Goal: Task Accomplishment & Management: Use online tool/utility

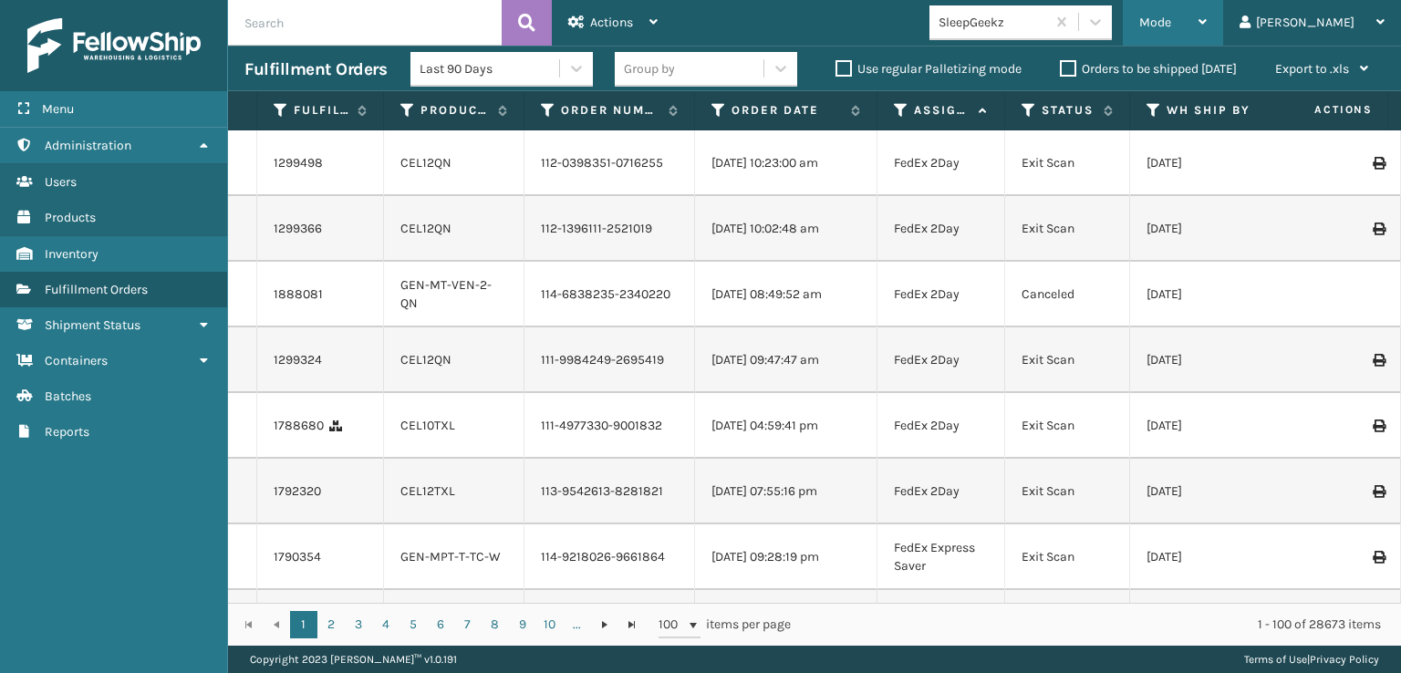
drag, startPoint x: 1274, startPoint y: 15, endPoint x: 1230, endPoint y: 33, distance: 47.4
click at [1207, 15] on div "Mode" at bounding box center [1174, 23] width 68 height 46
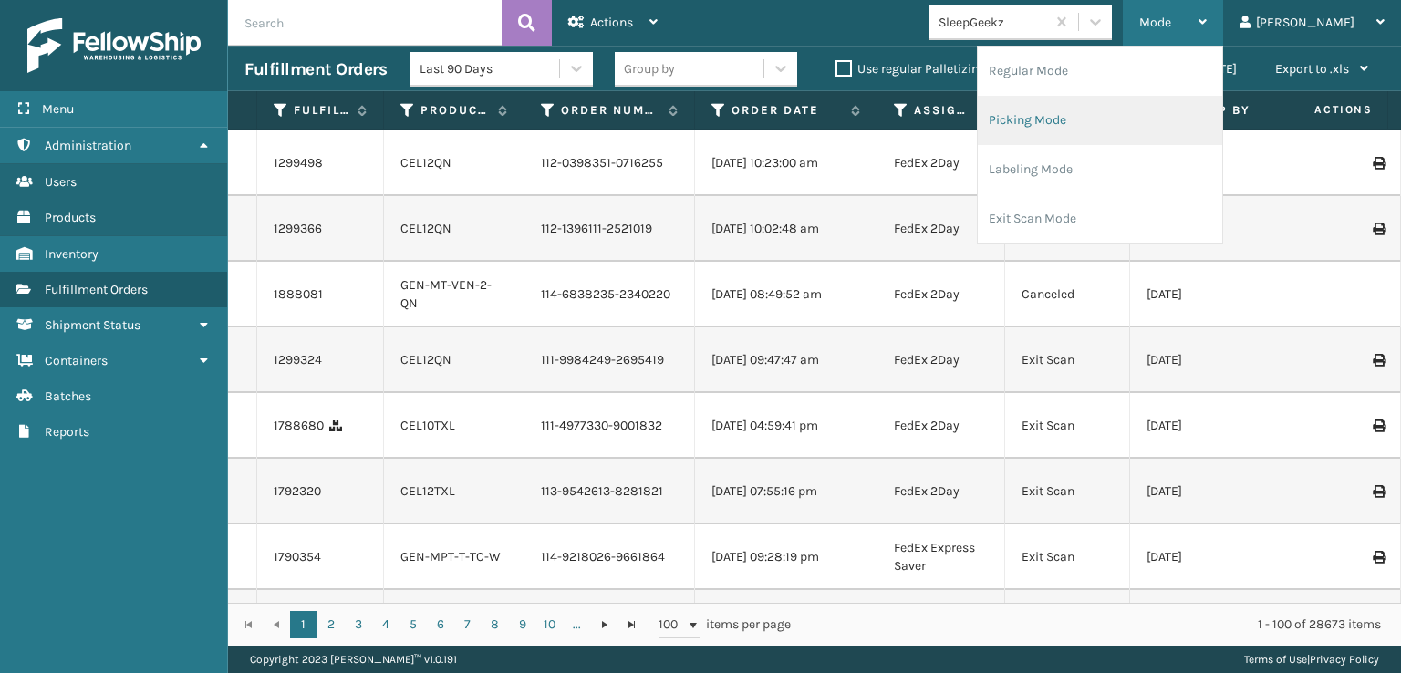
click at [1124, 126] on li "Picking Mode" at bounding box center [1100, 120] width 245 height 49
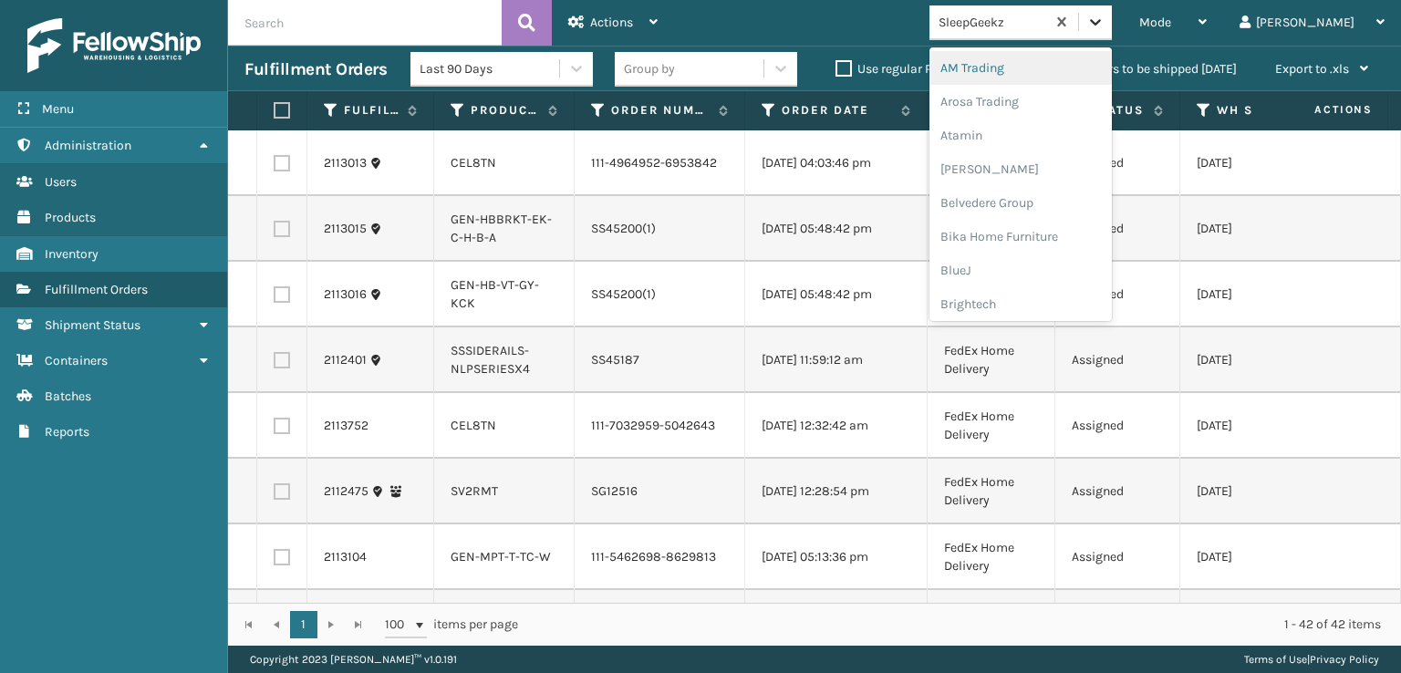
click at [1105, 16] on icon at bounding box center [1096, 22] width 18 height 18
click at [1060, 220] on div "FoamTex" at bounding box center [1021, 233] width 182 height 34
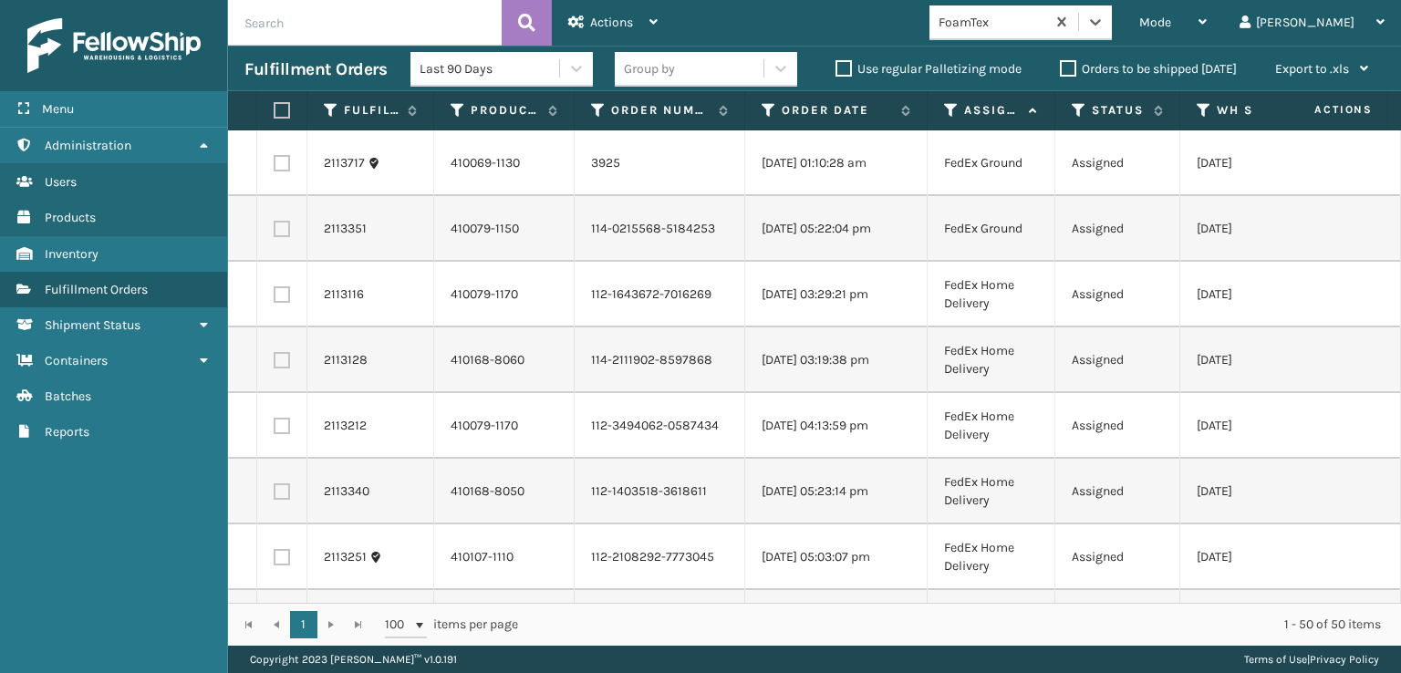
click at [271, 110] on th at bounding box center [282, 110] width 50 height 39
click at [283, 112] on label at bounding box center [279, 110] width 11 height 16
click at [275, 112] on input "checkbox" at bounding box center [274, 111] width 1 height 12
checkbox input "true"
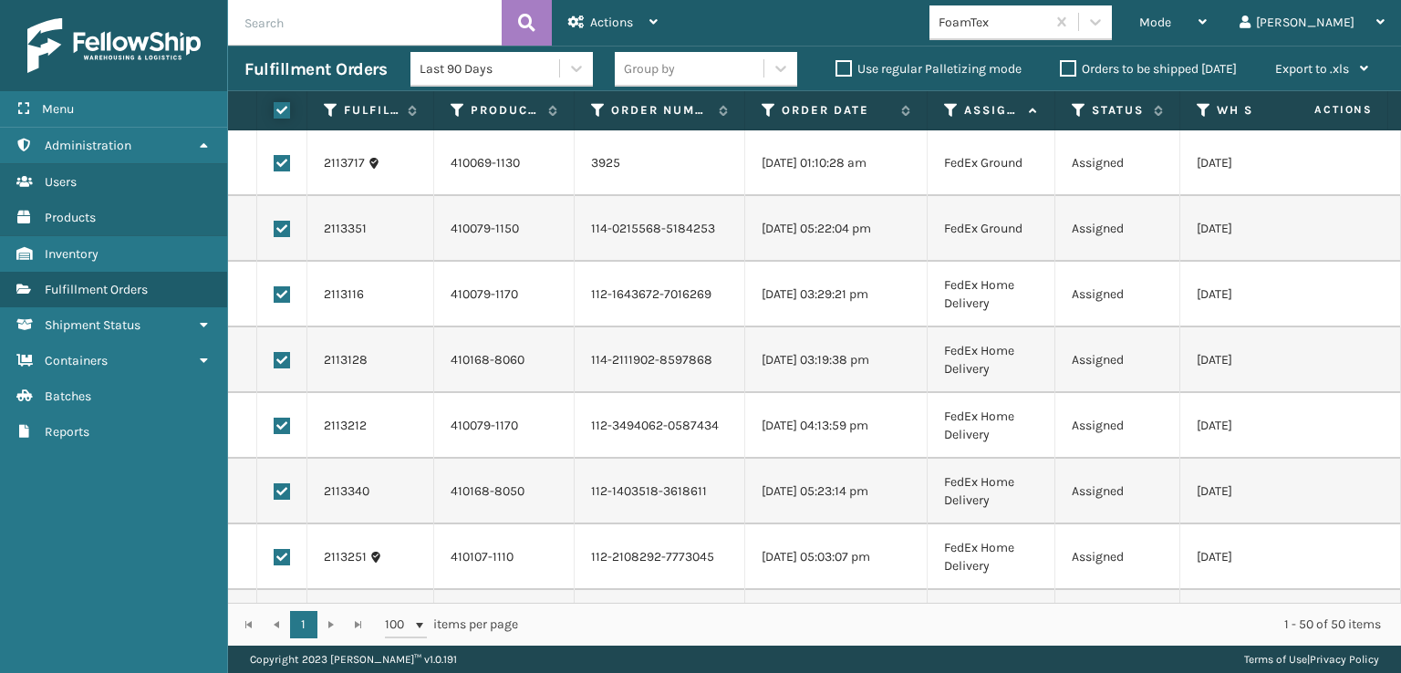
checkbox input "true"
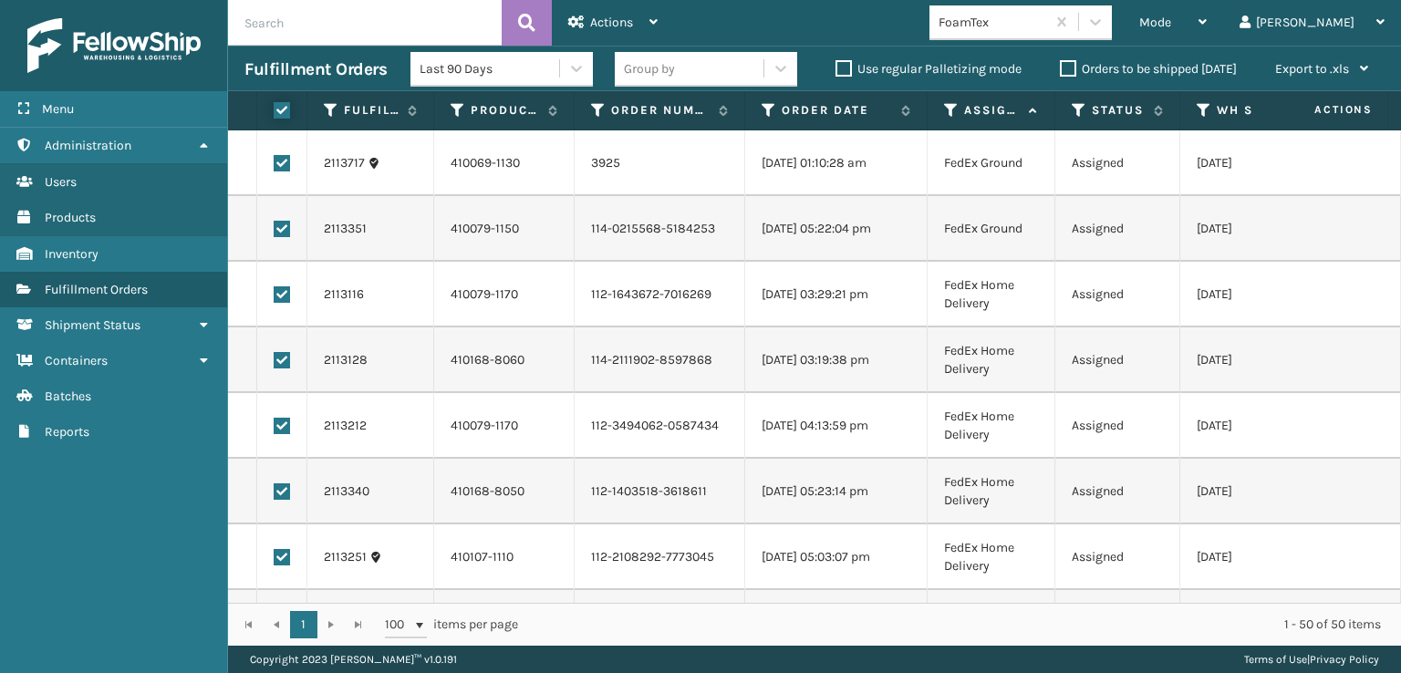
checkbox input "true"
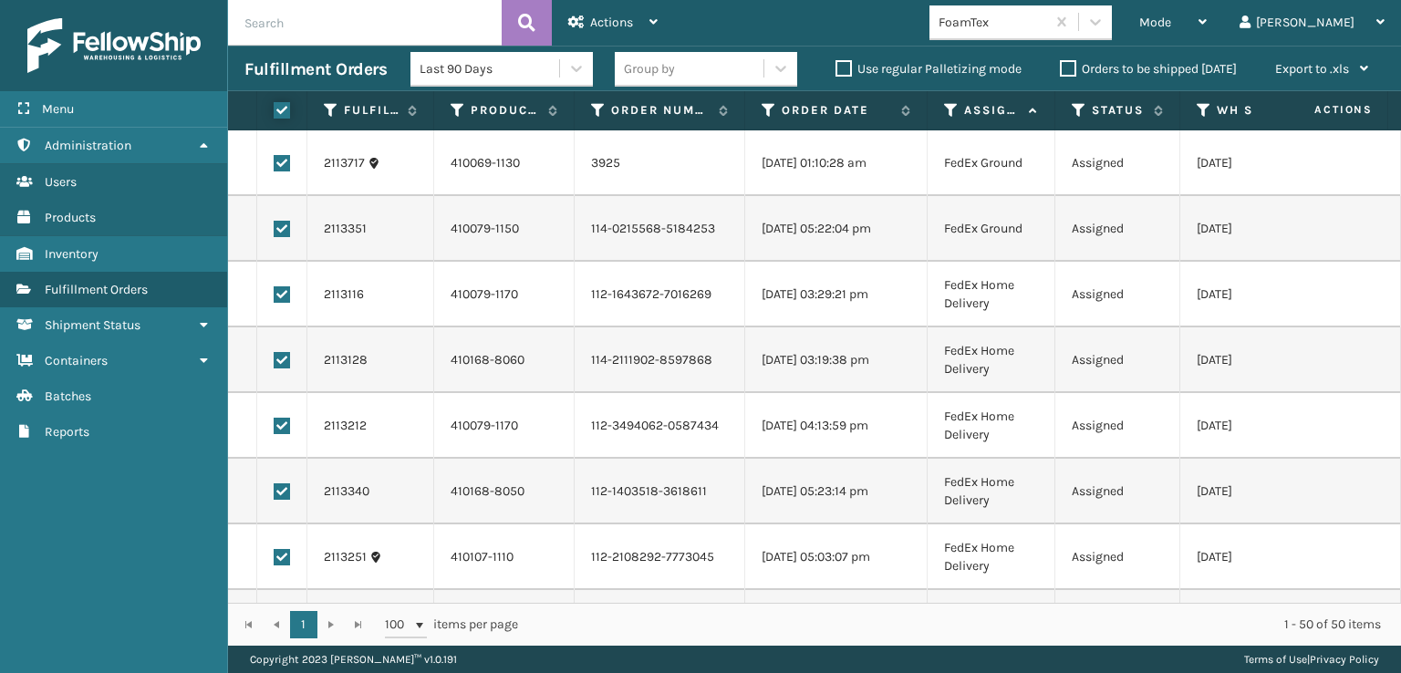
checkbox input "true"
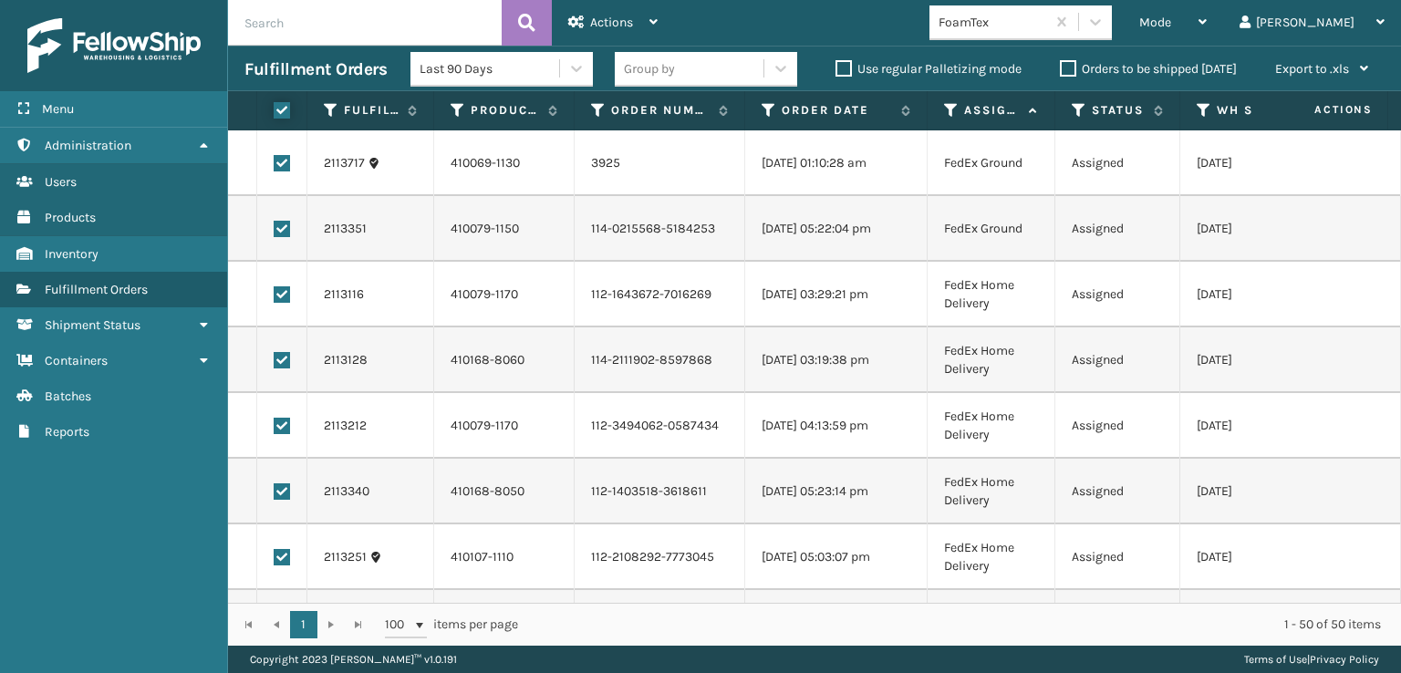
checkbox input "true"
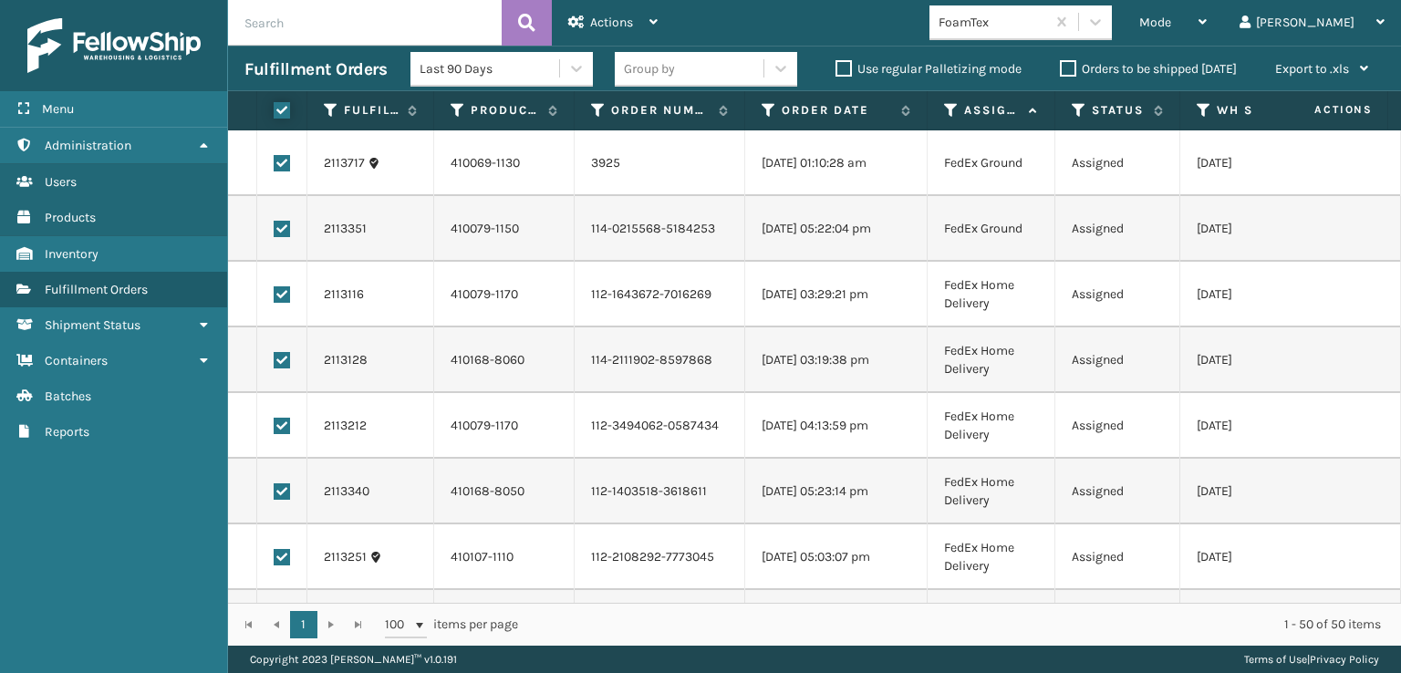
checkbox input "true"
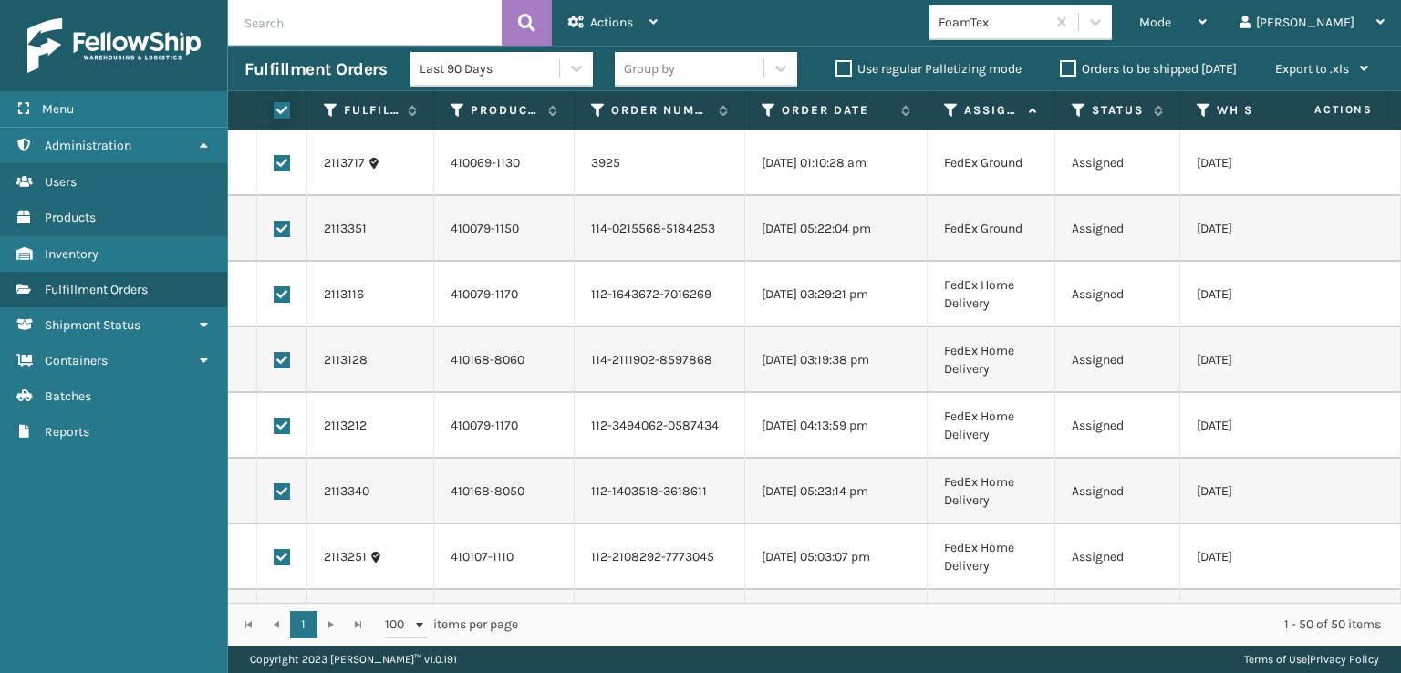
checkbox input "true"
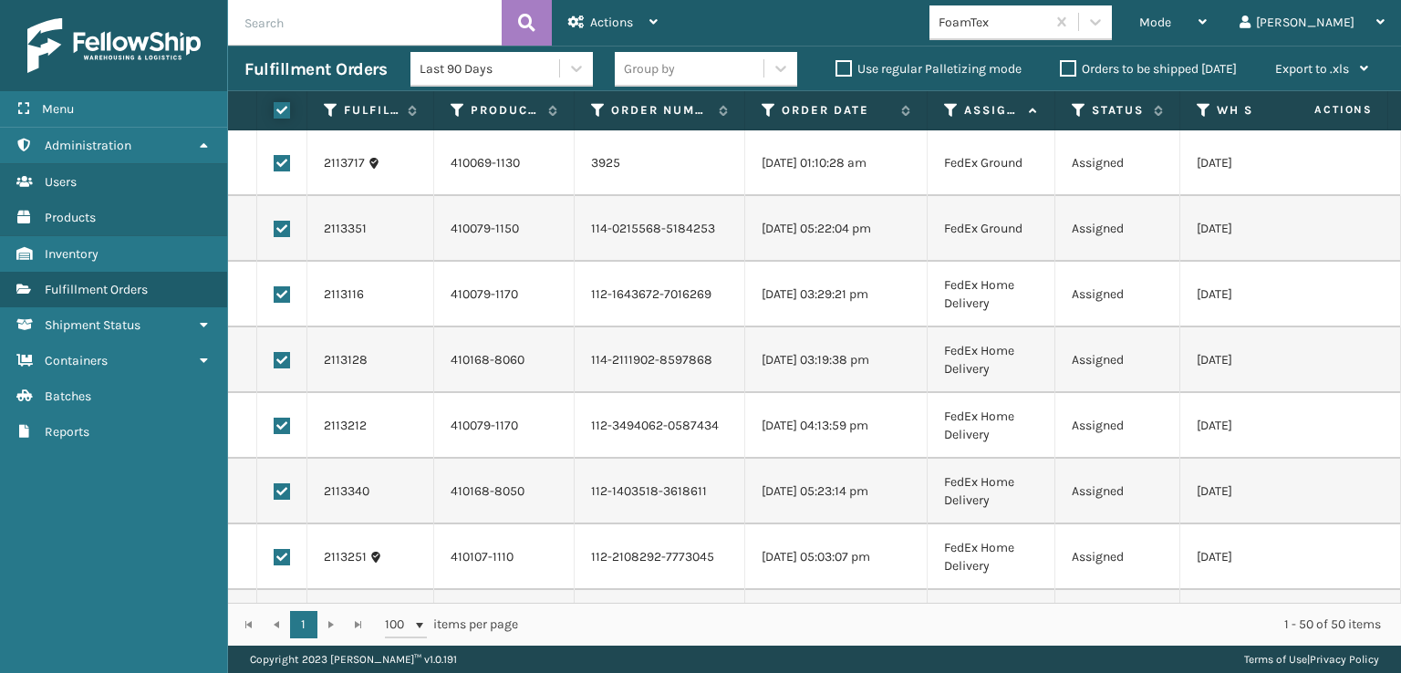
checkbox input "true"
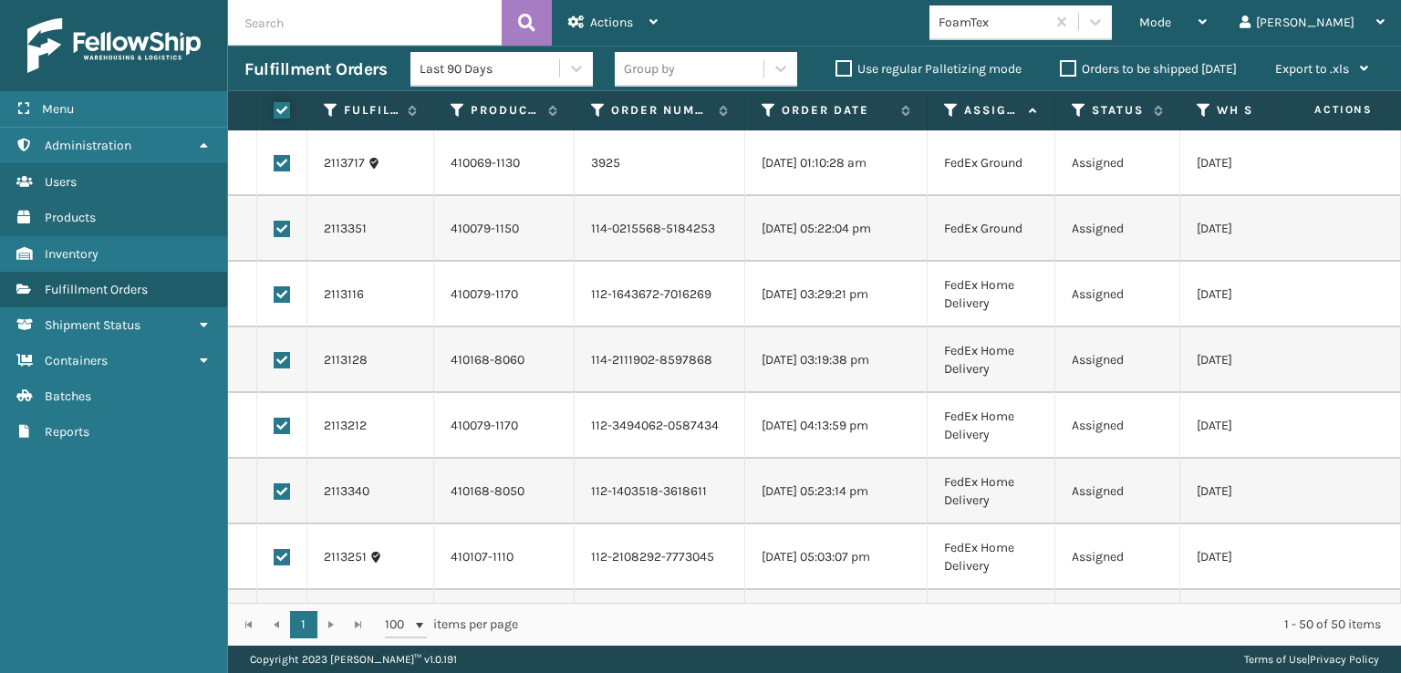
checkbox input "true"
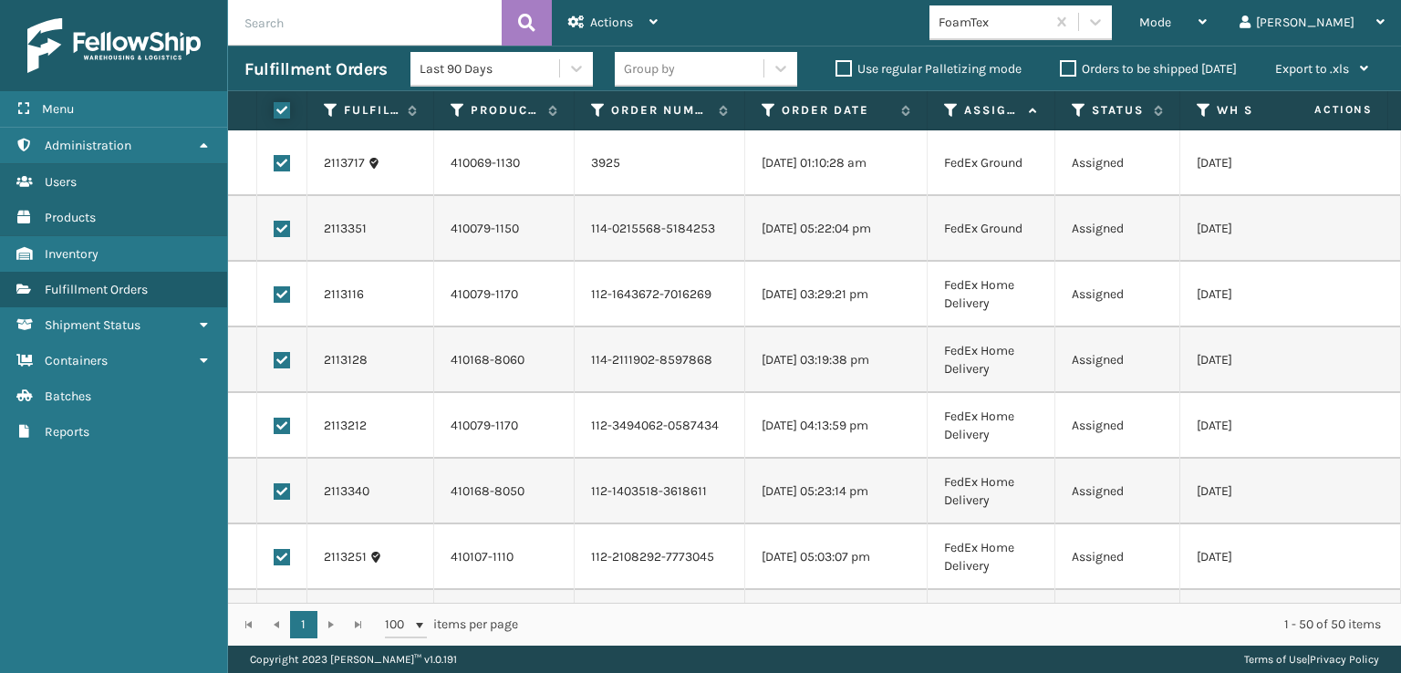
checkbox input "true"
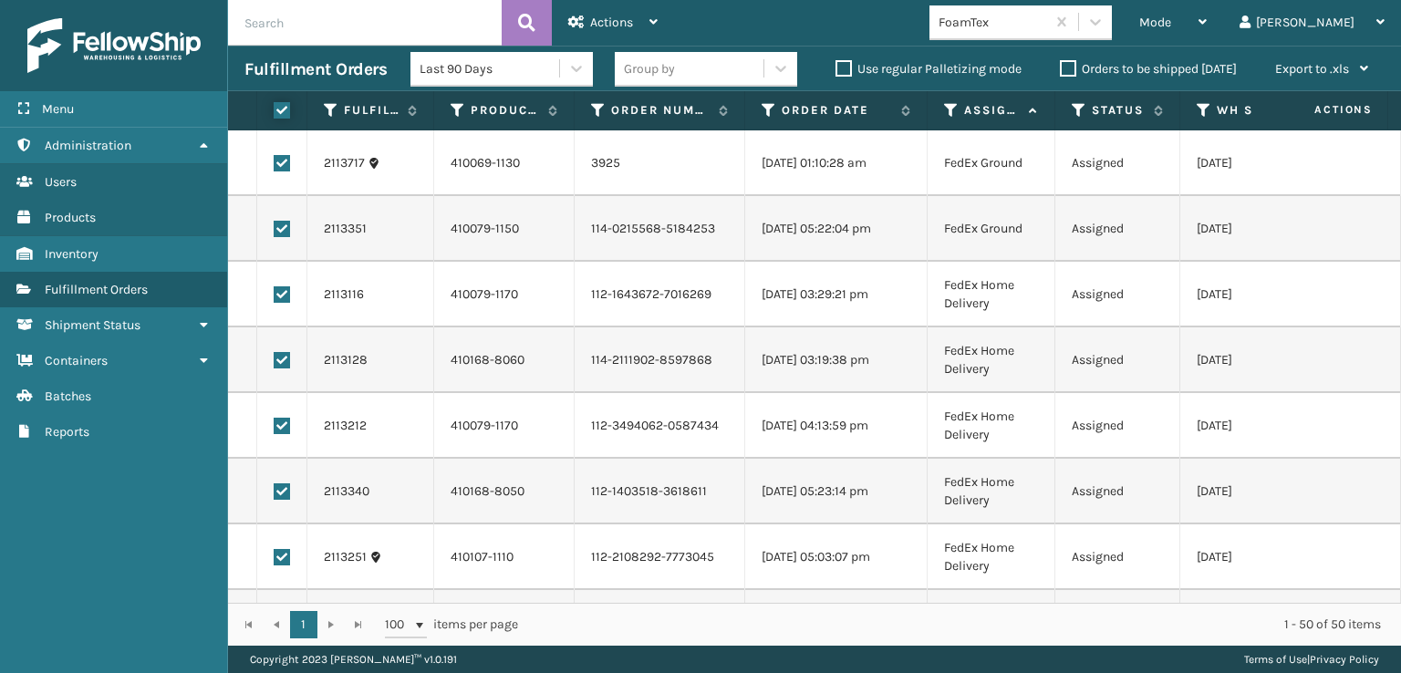
checkbox input "true"
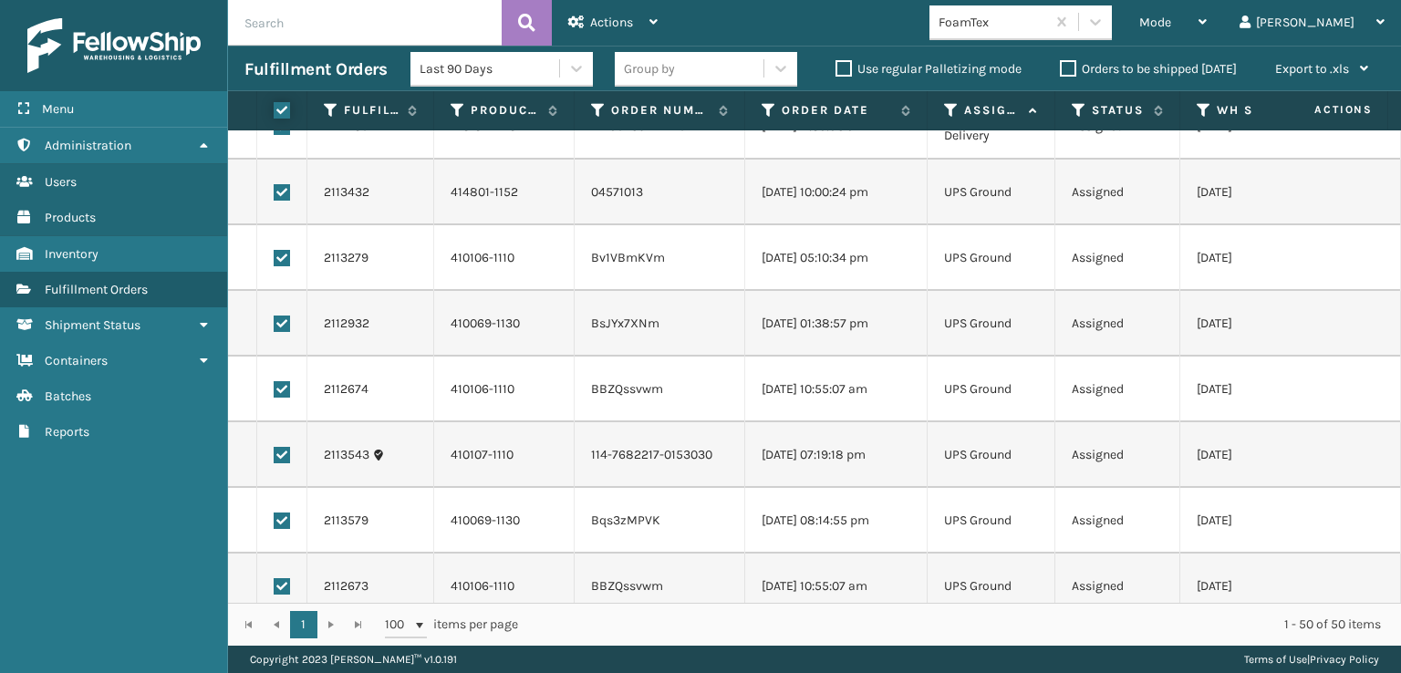
scroll to position [2825, 0]
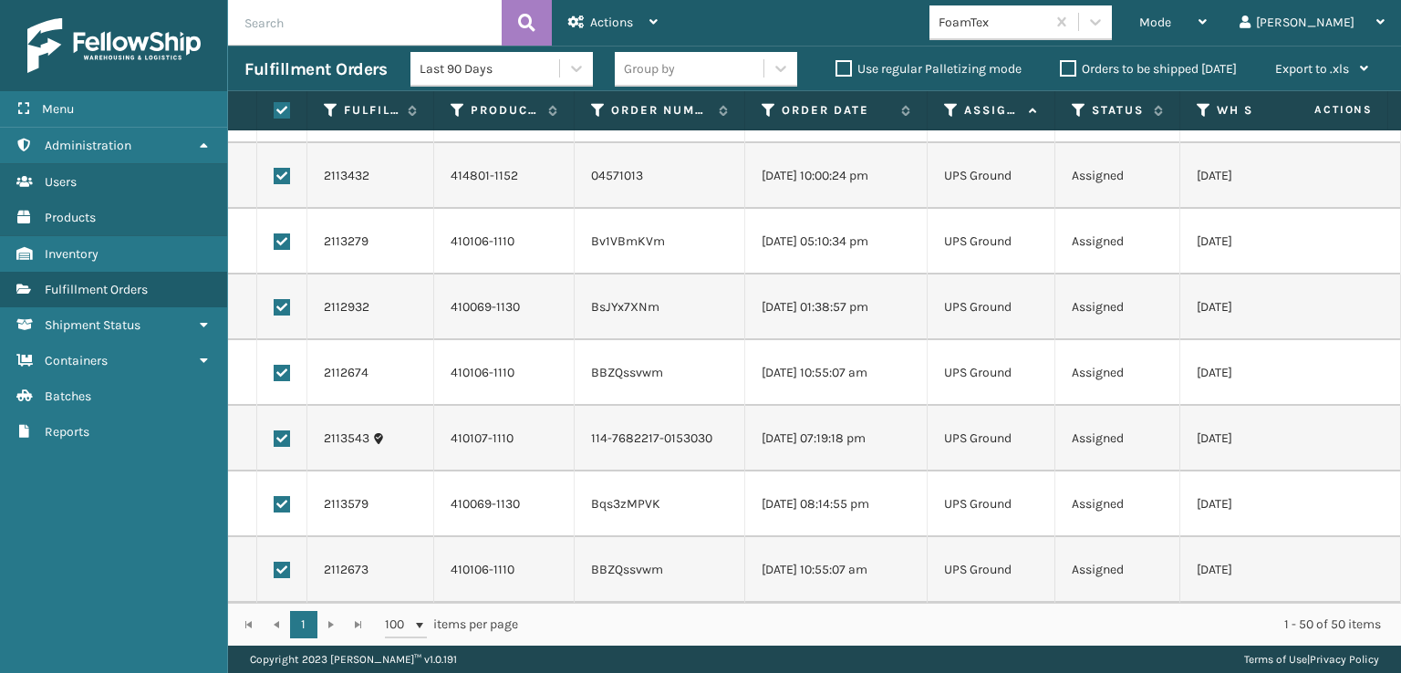
click at [281, 562] on label at bounding box center [282, 570] width 16 height 16
click at [275, 562] on input "checkbox" at bounding box center [274, 568] width 1 height 12
checkbox input "false"
click at [287, 496] on label at bounding box center [282, 504] width 16 height 16
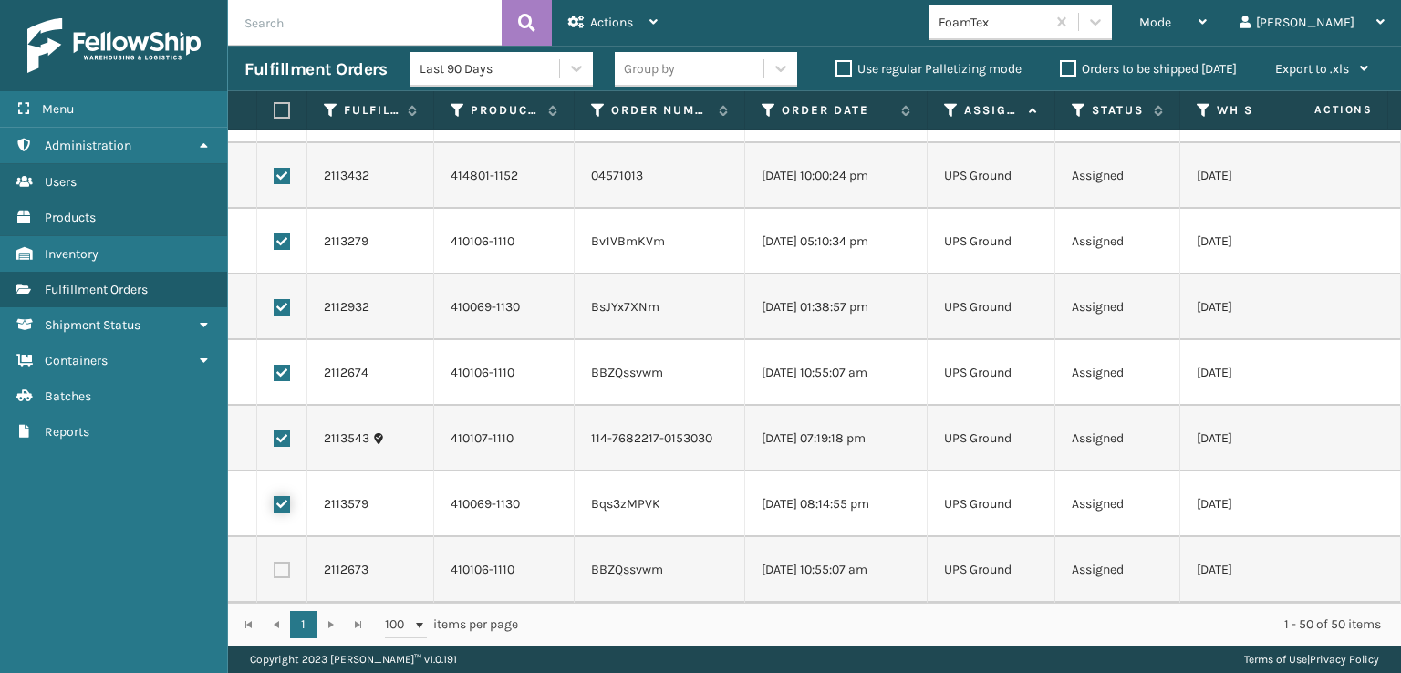
click at [275, 496] on input "checkbox" at bounding box center [274, 502] width 1 height 12
checkbox input "false"
click at [288, 432] on label at bounding box center [282, 439] width 16 height 16
click at [275, 432] on input "checkbox" at bounding box center [274, 437] width 1 height 12
checkbox input "false"
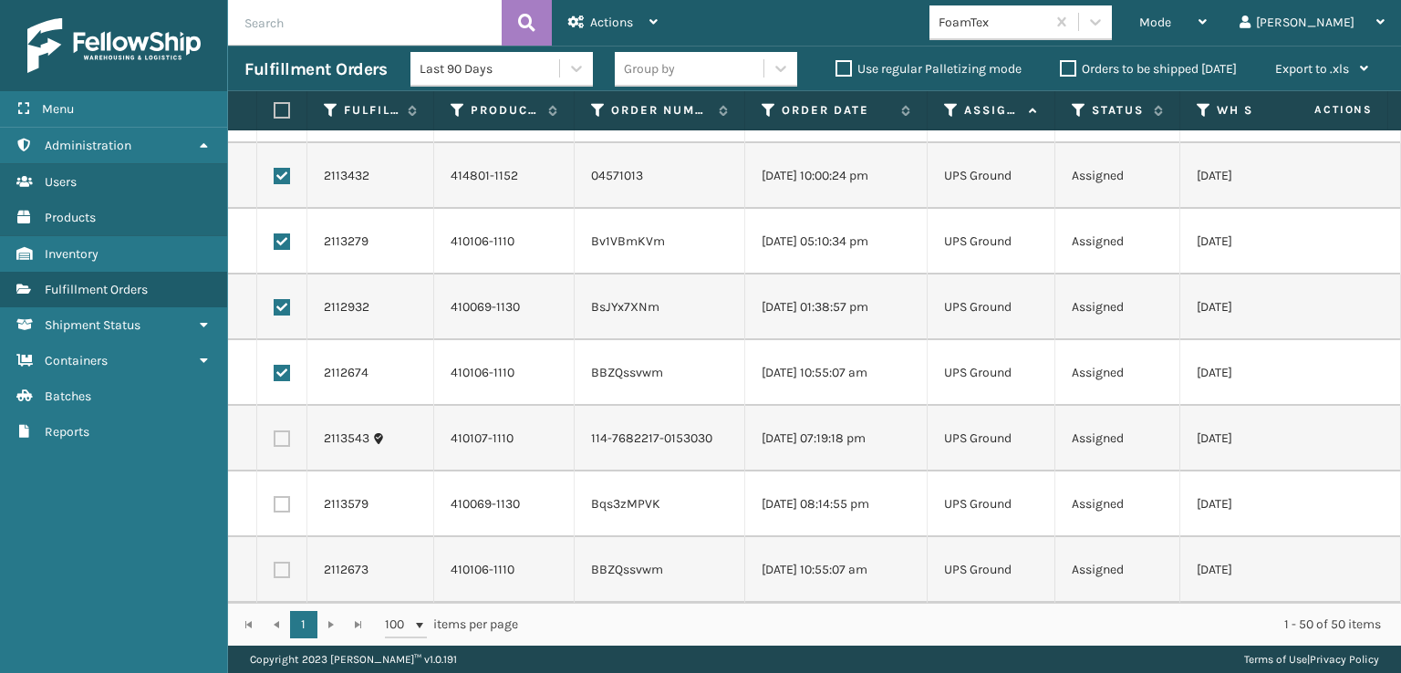
click at [289, 365] on label at bounding box center [282, 373] width 16 height 16
click at [275, 365] on input "checkbox" at bounding box center [274, 371] width 1 height 12
checkbox input "false"
click at [277, 299] on label at bounding box center [282, 307] width 16 height 16
click at [275, 299] on input "checkbox" at bounding box center [274, 305] width 1 height 12
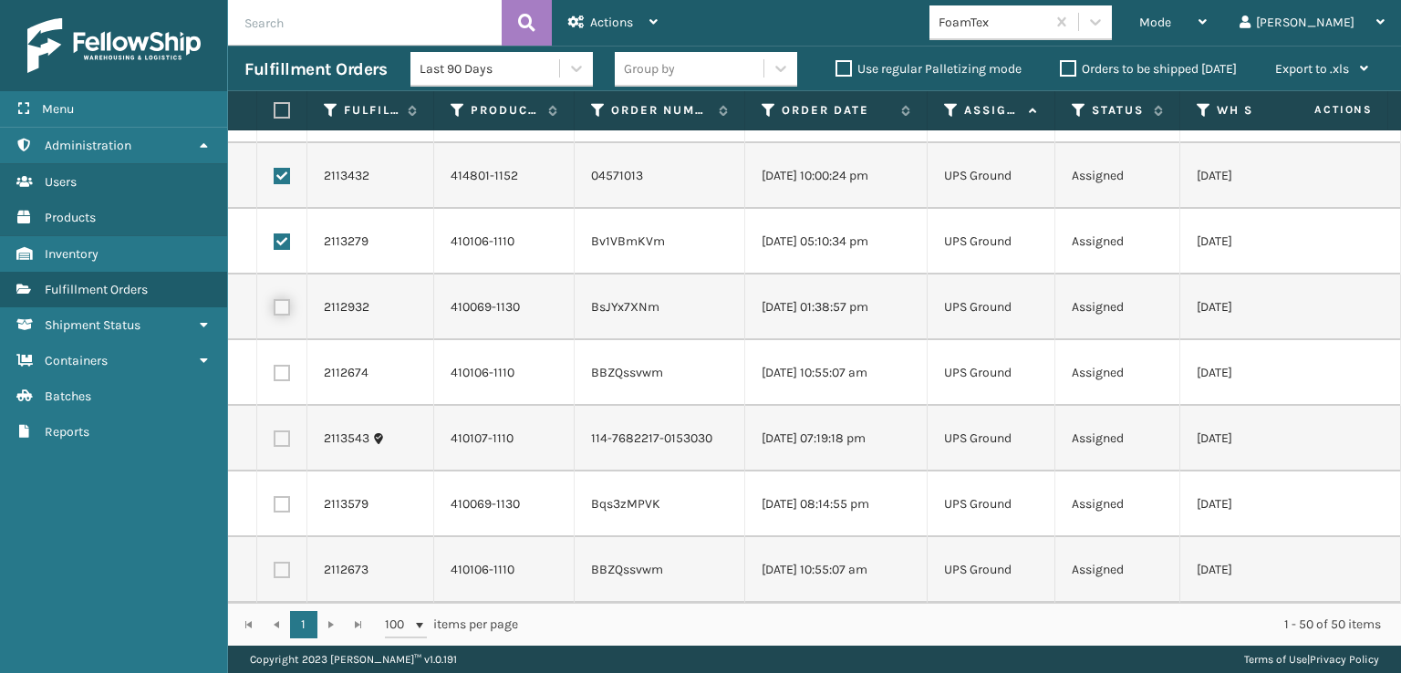
checkbox input "false"
click at [276, 234] on label at bounding box center [282, 242] width 16 height 16
click at [275, 234] on input "checkbox" at bounding box center [274, 240] width 1 height 12
checkbox input "false"
click at [277, 168] on label at bounding box center [282, 176] width 16 height 16
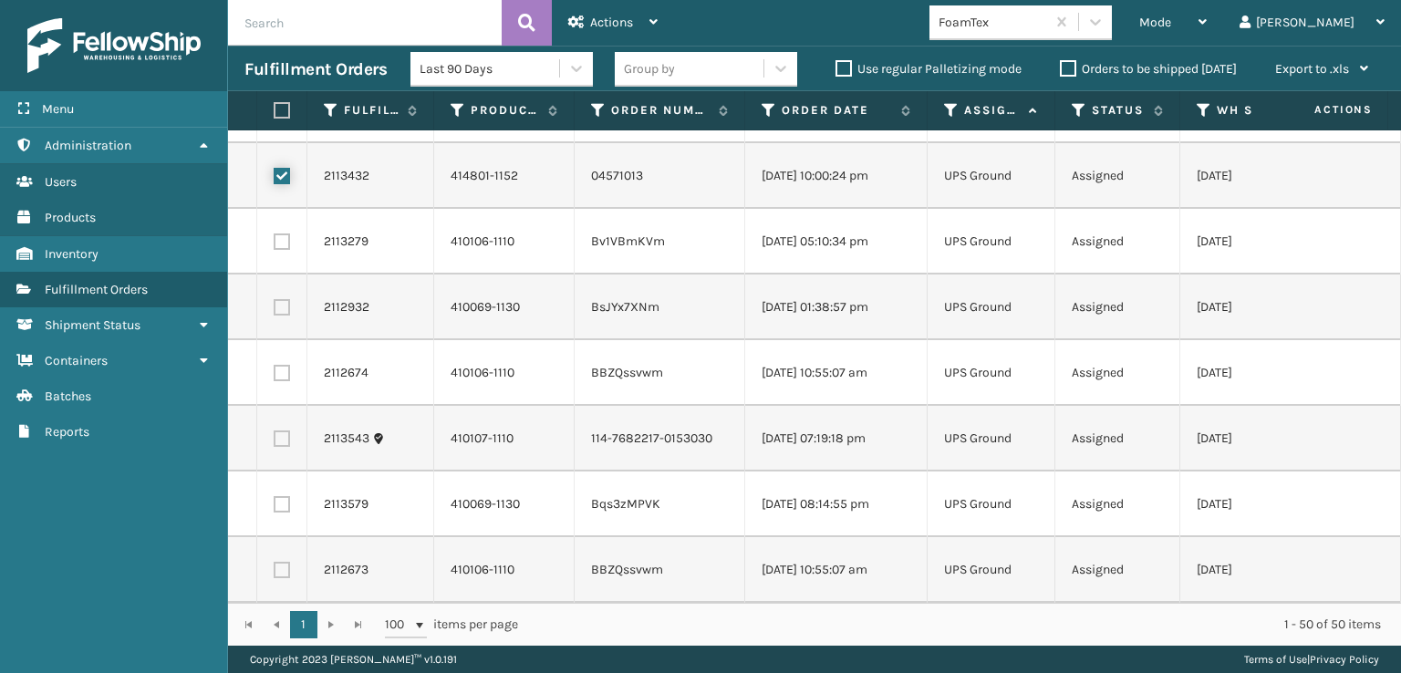
click at [275, 168] on input "checkbox" at bounding box center [274, 174] width 1 height 12
checkbox input "false"
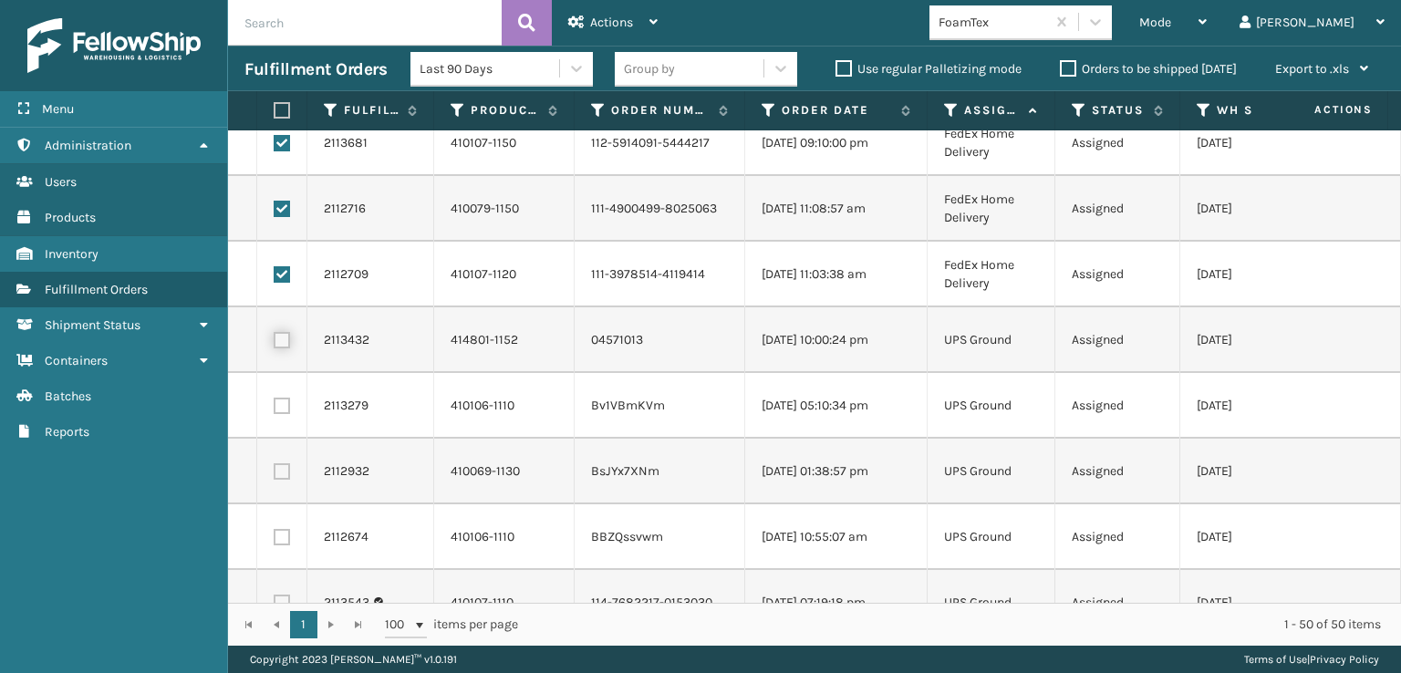
scroll to position [2642, 0]
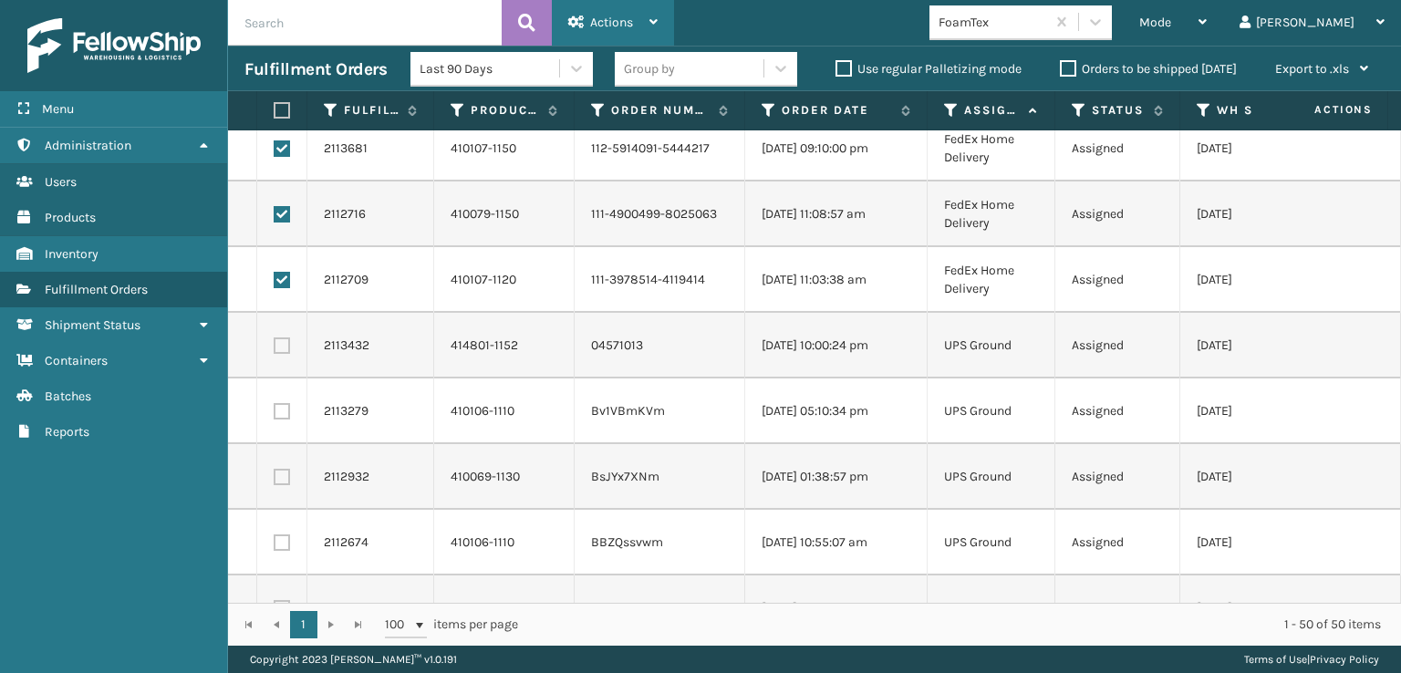
click at [609, 5] on div "Actions" at bounding box center [612, 23] width 89 height 46
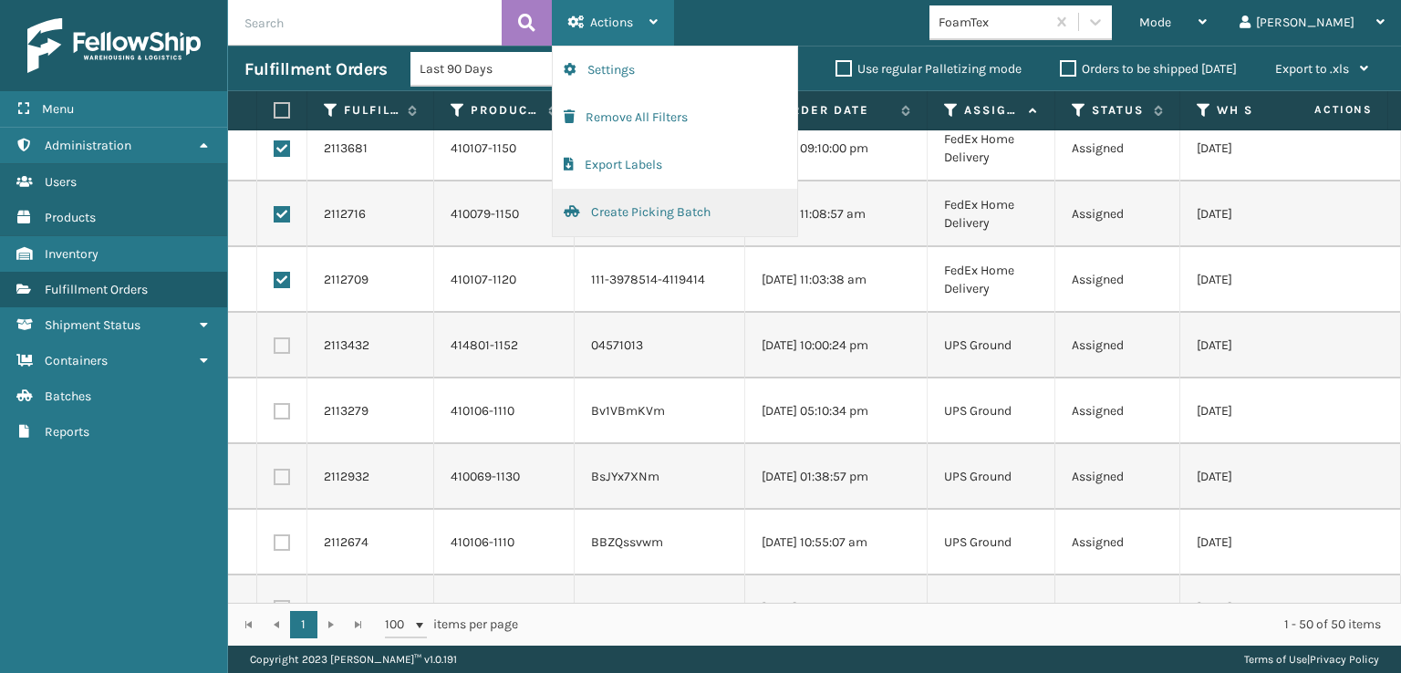
click at [666, 202] on button "Create Picking Batch" at bounding box center [675, 212] width 245 height 47
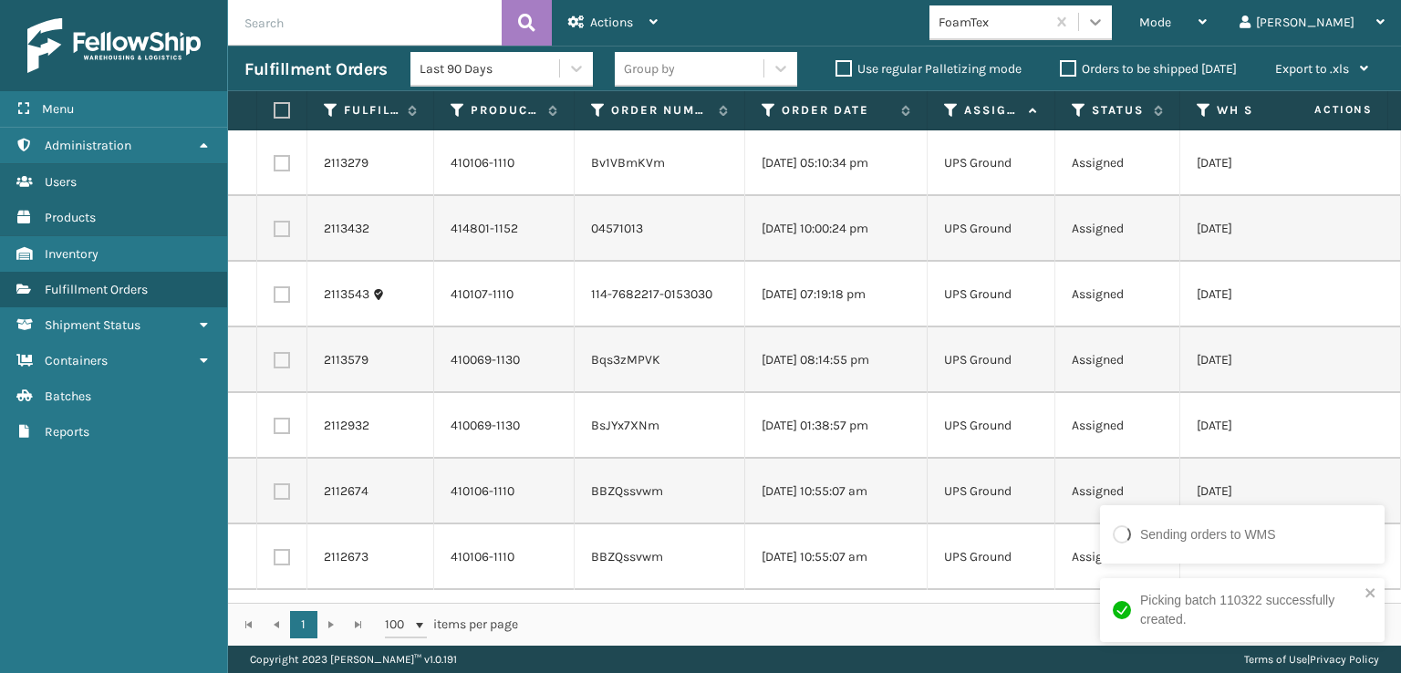
click at [1112, 31] on div at bounding box center [1095, 21] width 33 height 33
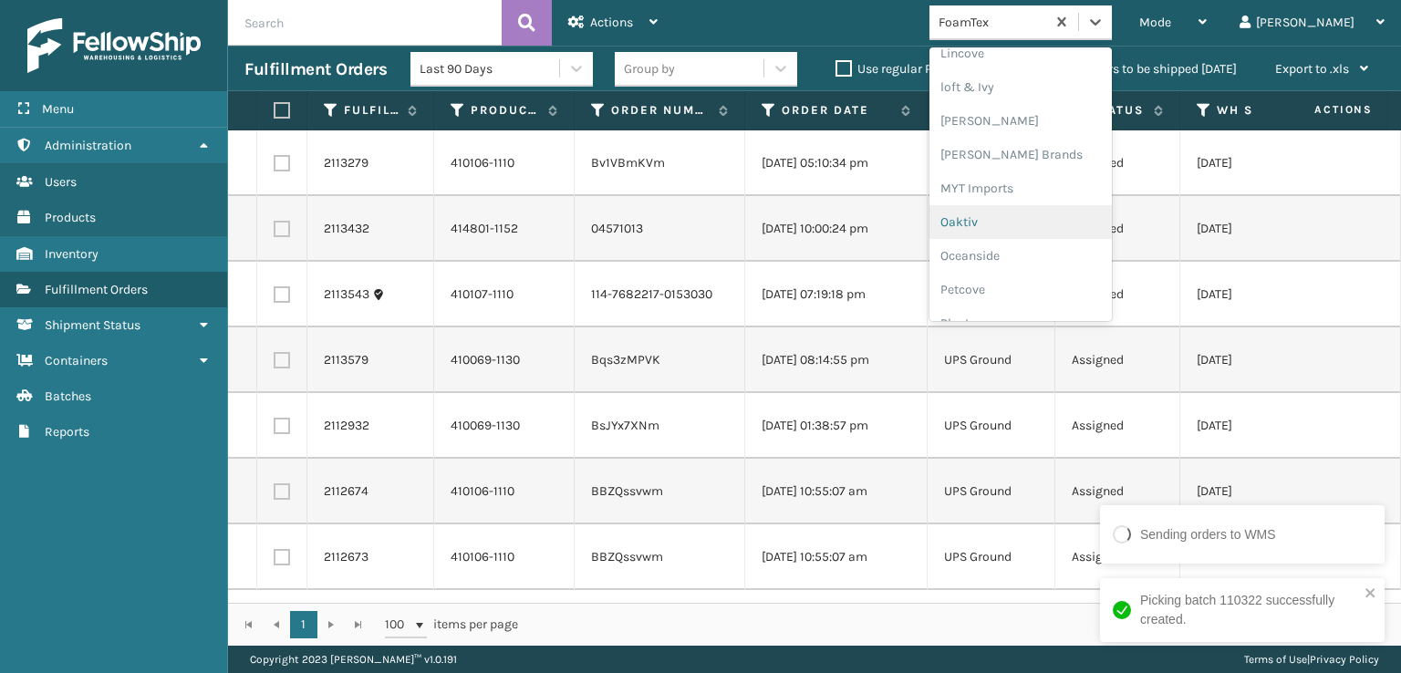
scroll to position [759, 0]
click at [1073, 151] on div "[PERSON_NAME] Brands" at bounding box center [1021, 153] width 182 height 34
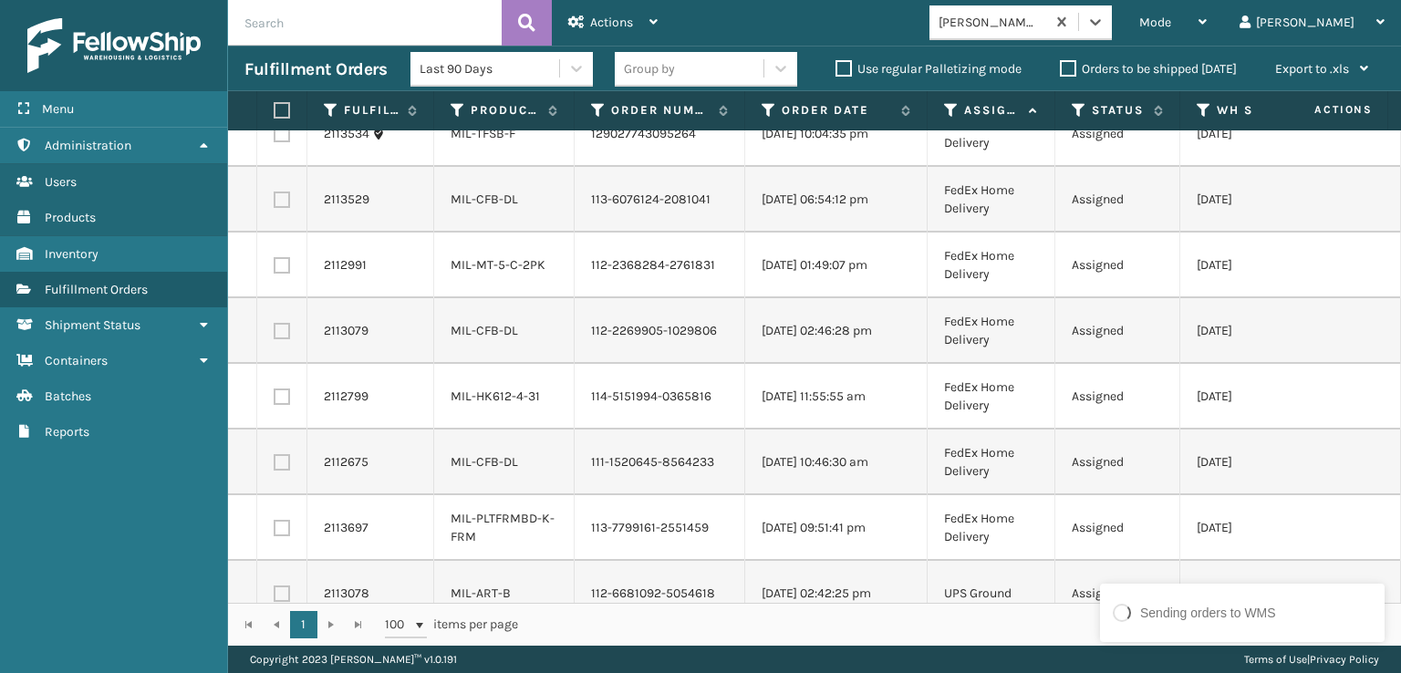
scroll to position [591, 0]
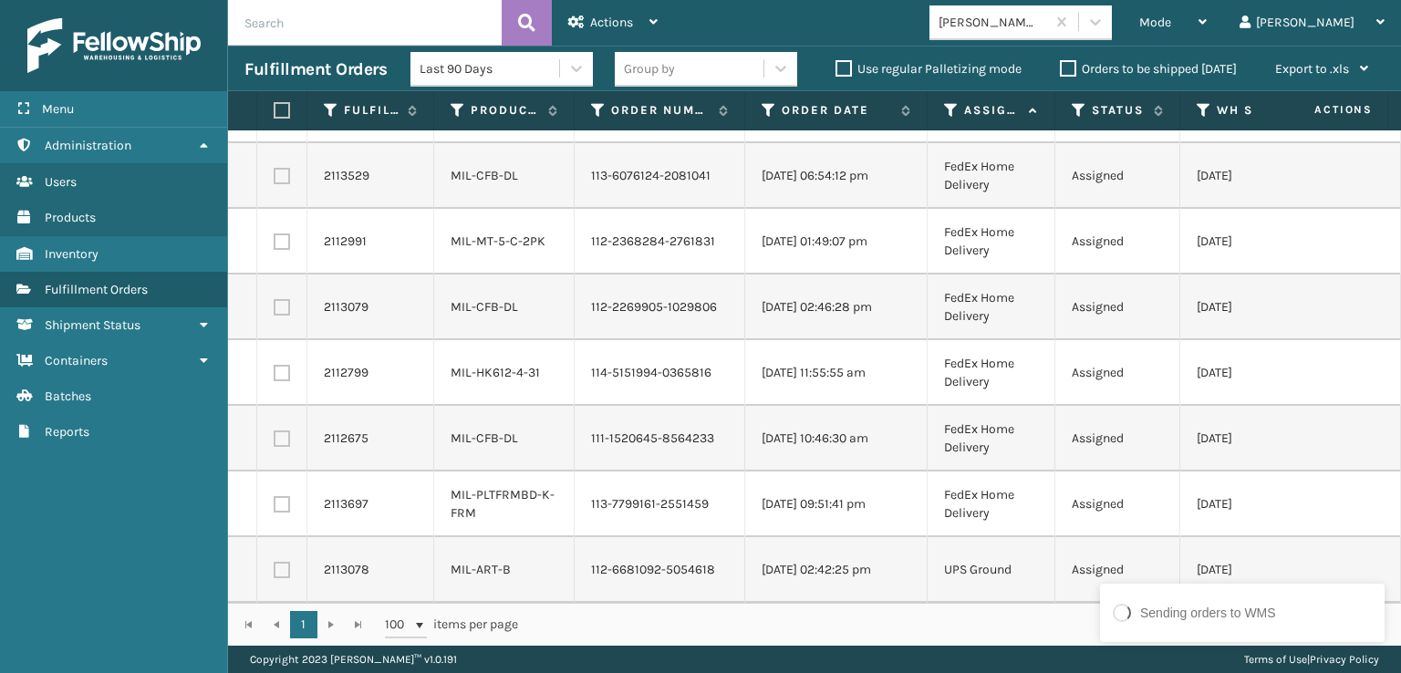
click at [276, 115] on label at bounding box center [279, 110] width 11 height 16
click at [275, 115] on input "checkbox" at bounding box center [274, 111] width 1 height 12
checkbox input "true"
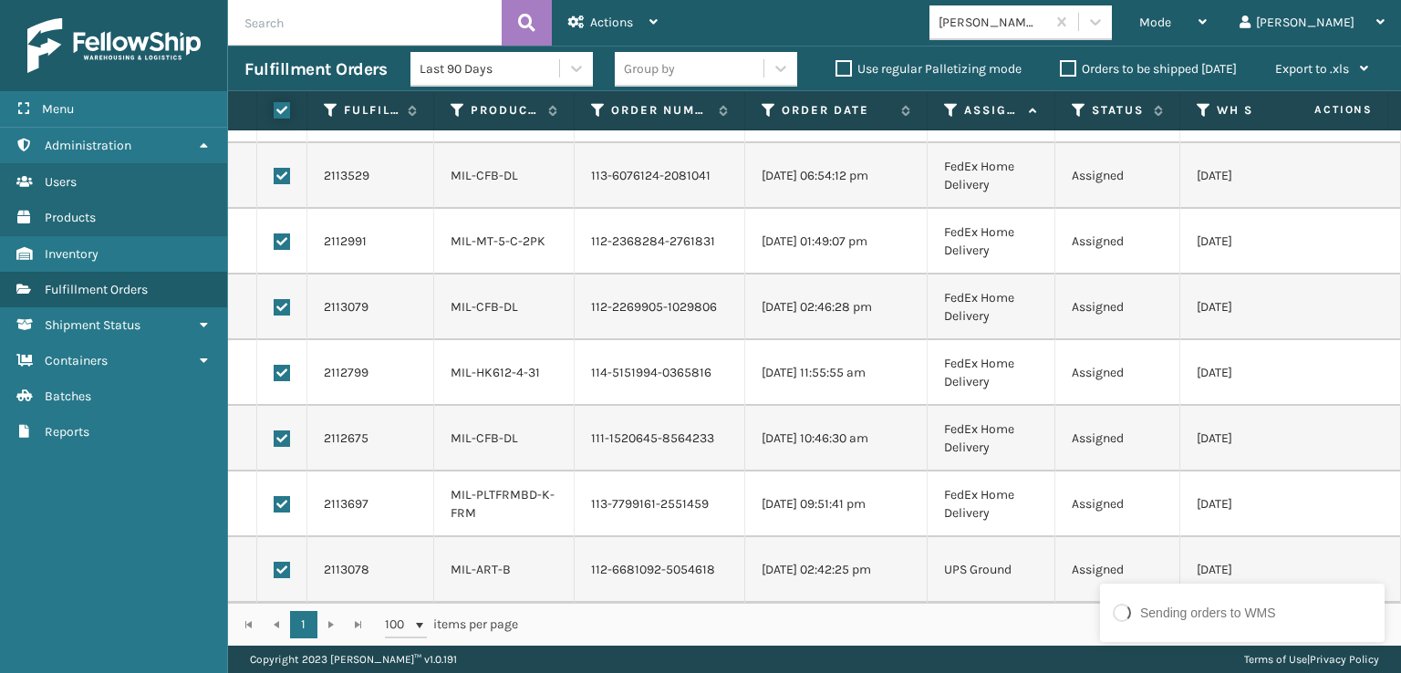
checkbox input "true"
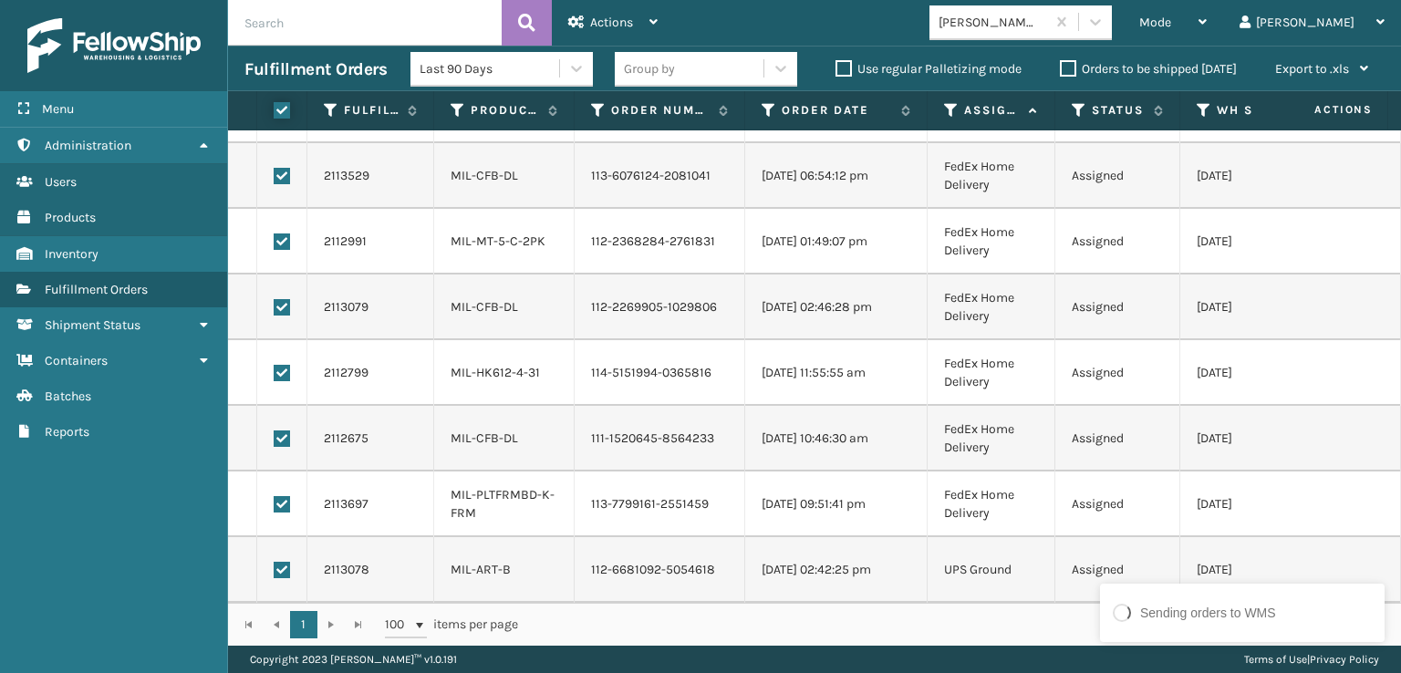
checkbox input "true"
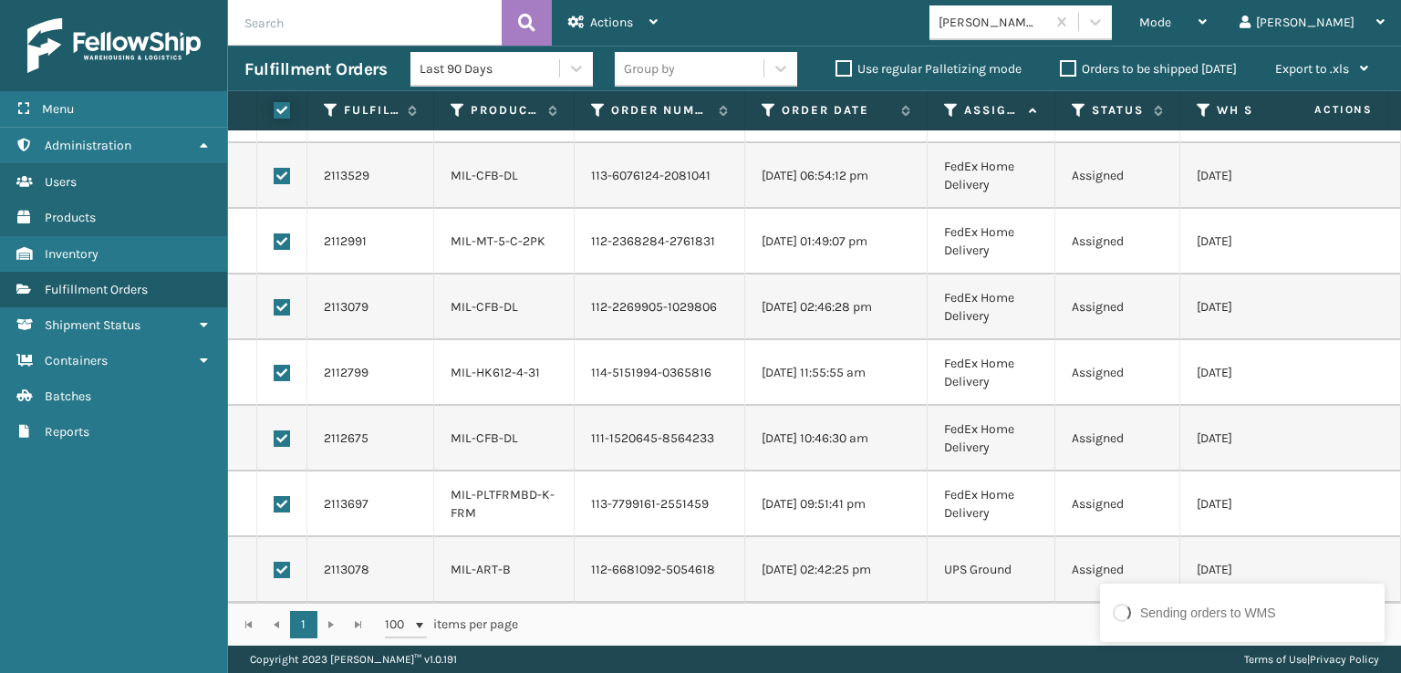
checkbox input "true"
click at [275, 562] on label at bounding box center [282, 570] width 16 height 16
click at [275, 562] on input "checkbox" at bounding box center [274, 568] width 1 height 12
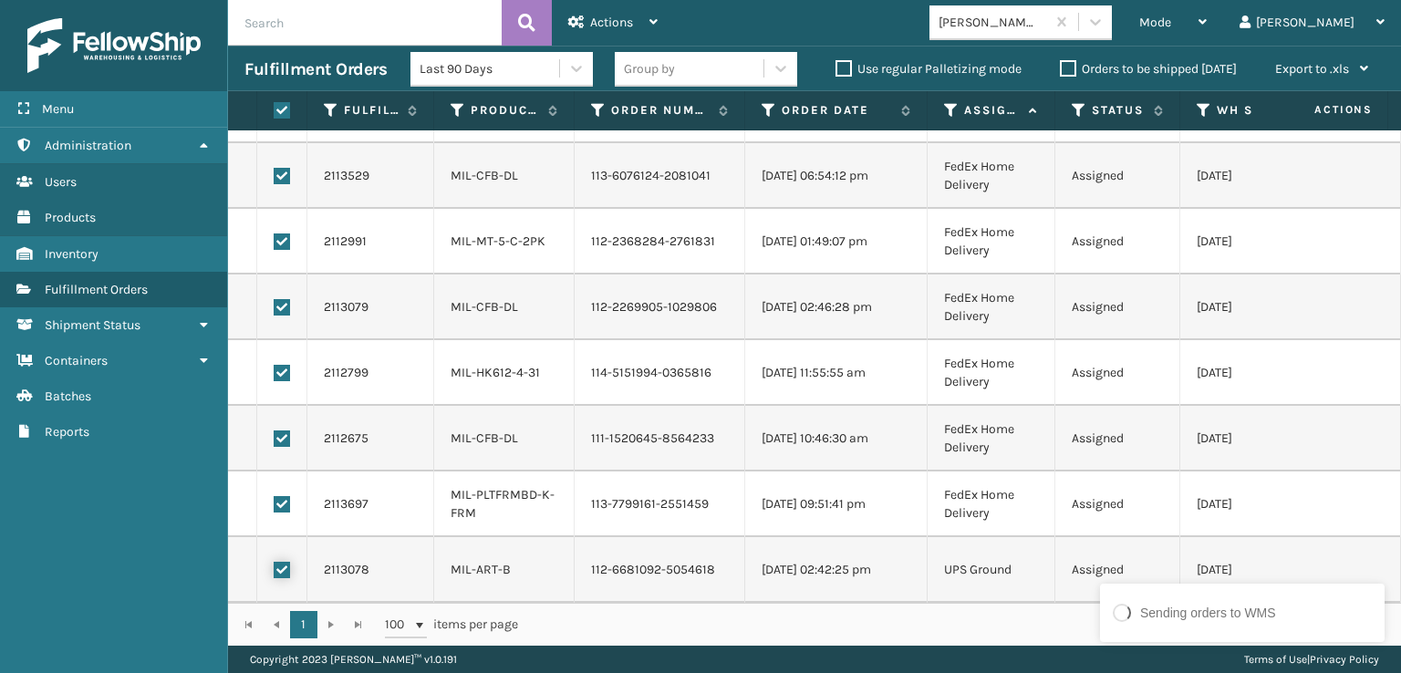
checkbox input "false"
click at [597, 23] on span "Actions" at bounding box center [611, 23] width 43 height 16
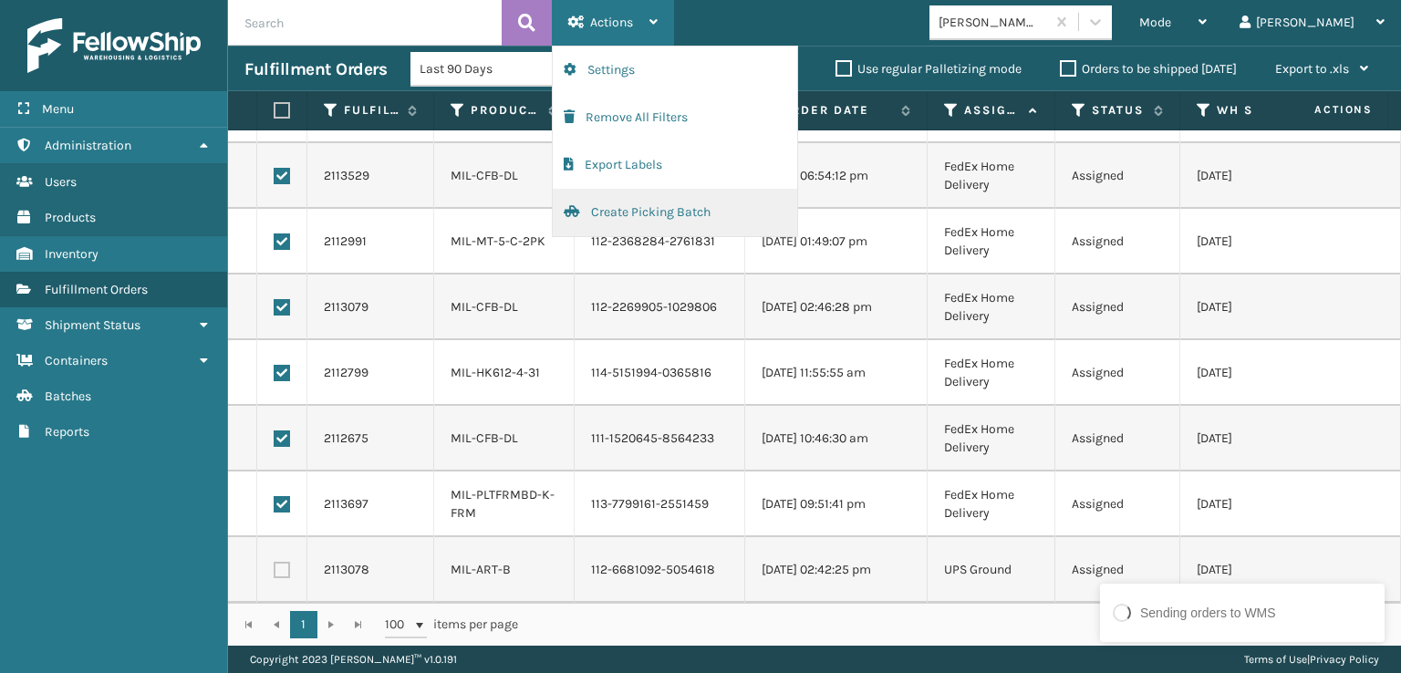
click at [640, 214] on button "Create Picking Batch" at bounding box center [675, 212] width 245 height 47
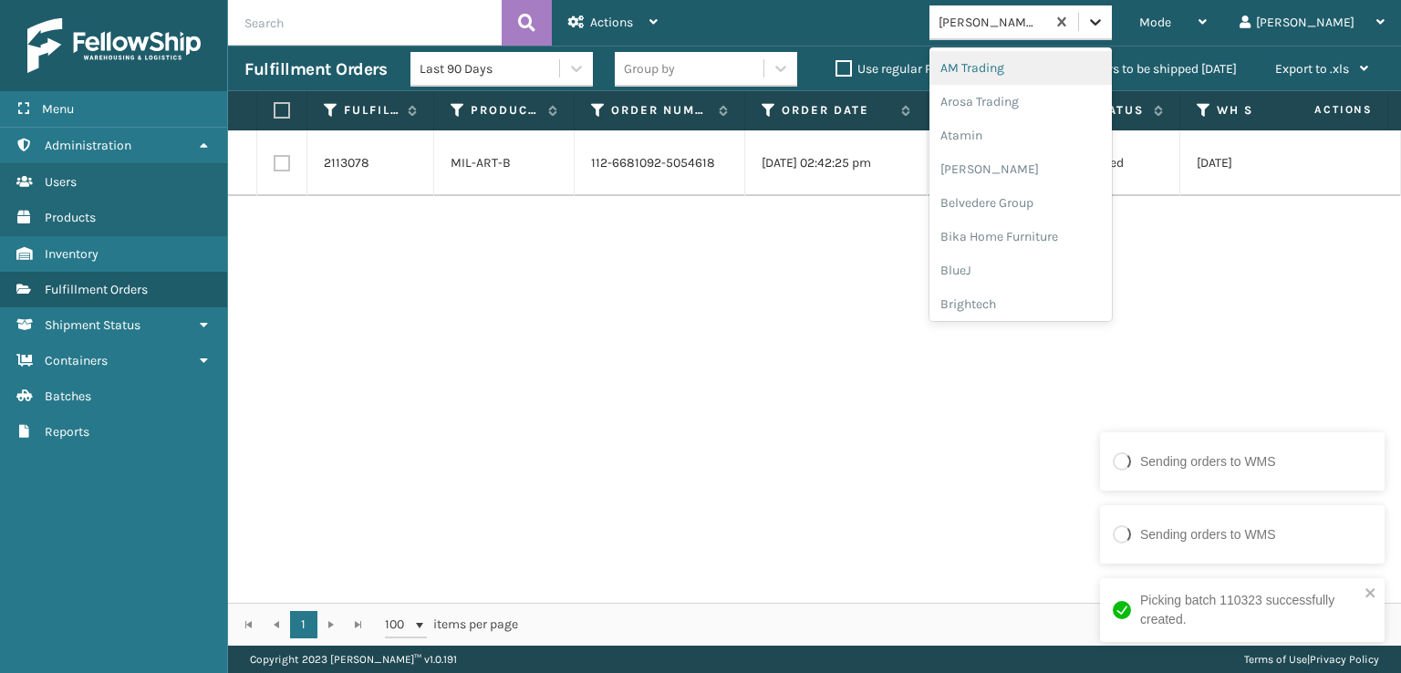
click at [1105, 23] on icon at bounding box center [1096, 22] width 18 height 18
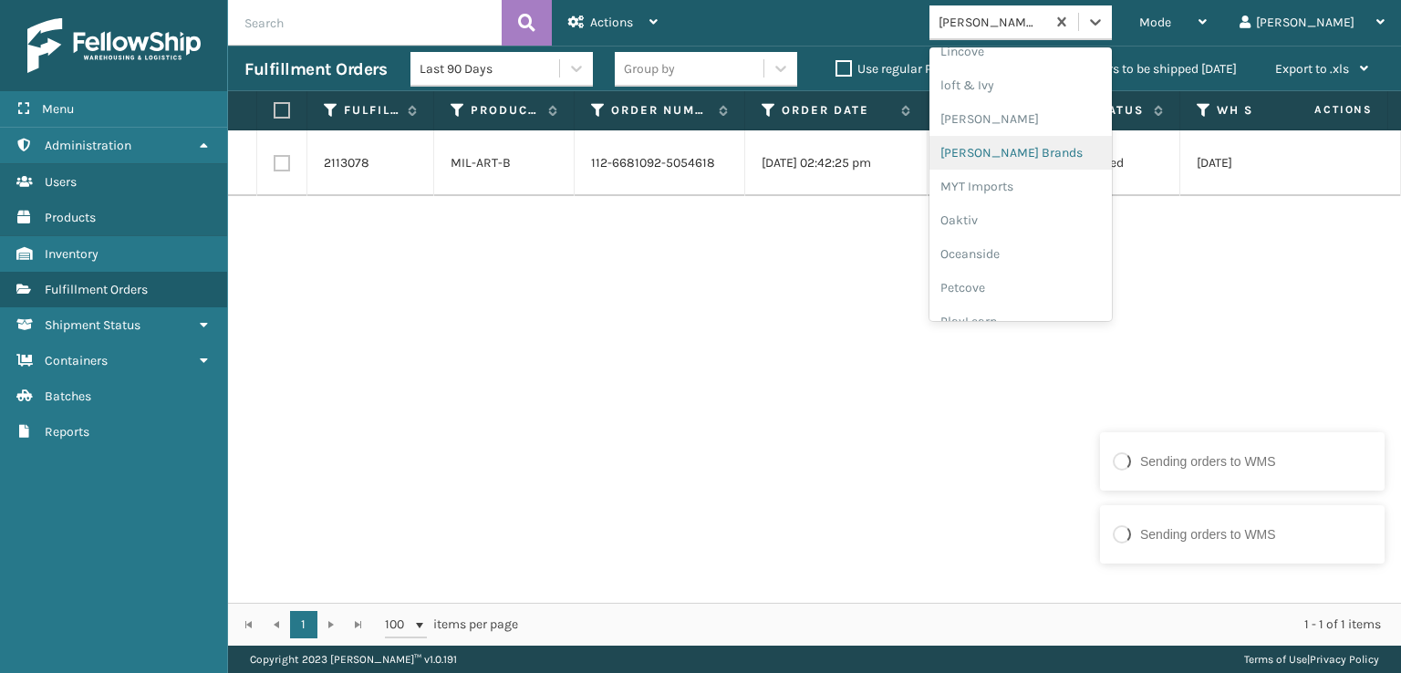
scroll to position [915, 0]
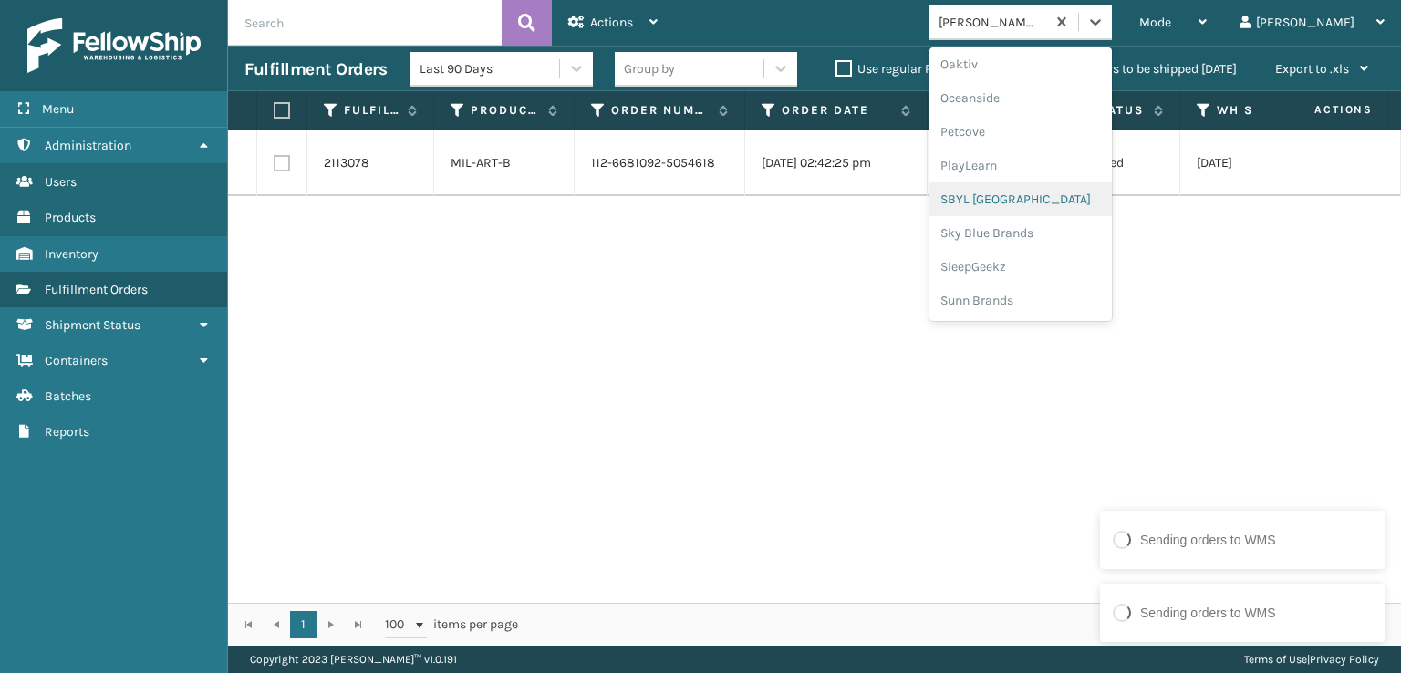
click at [1055, 202] on div "SBYL [GEOGRAPHIC_DATA]" at bounding box center [1021, 199] width 182 height 34
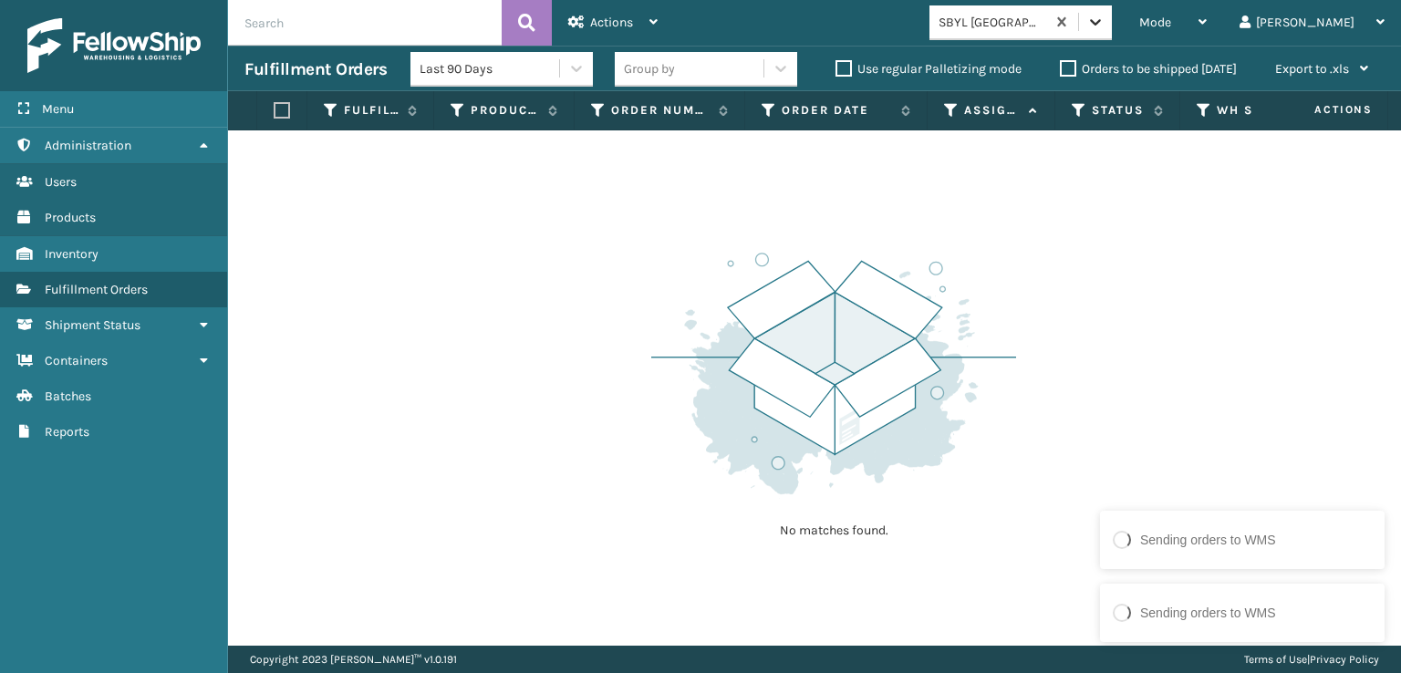
click at [1112, 30] on div at bounding box center [1095, 21] width 33 height 33
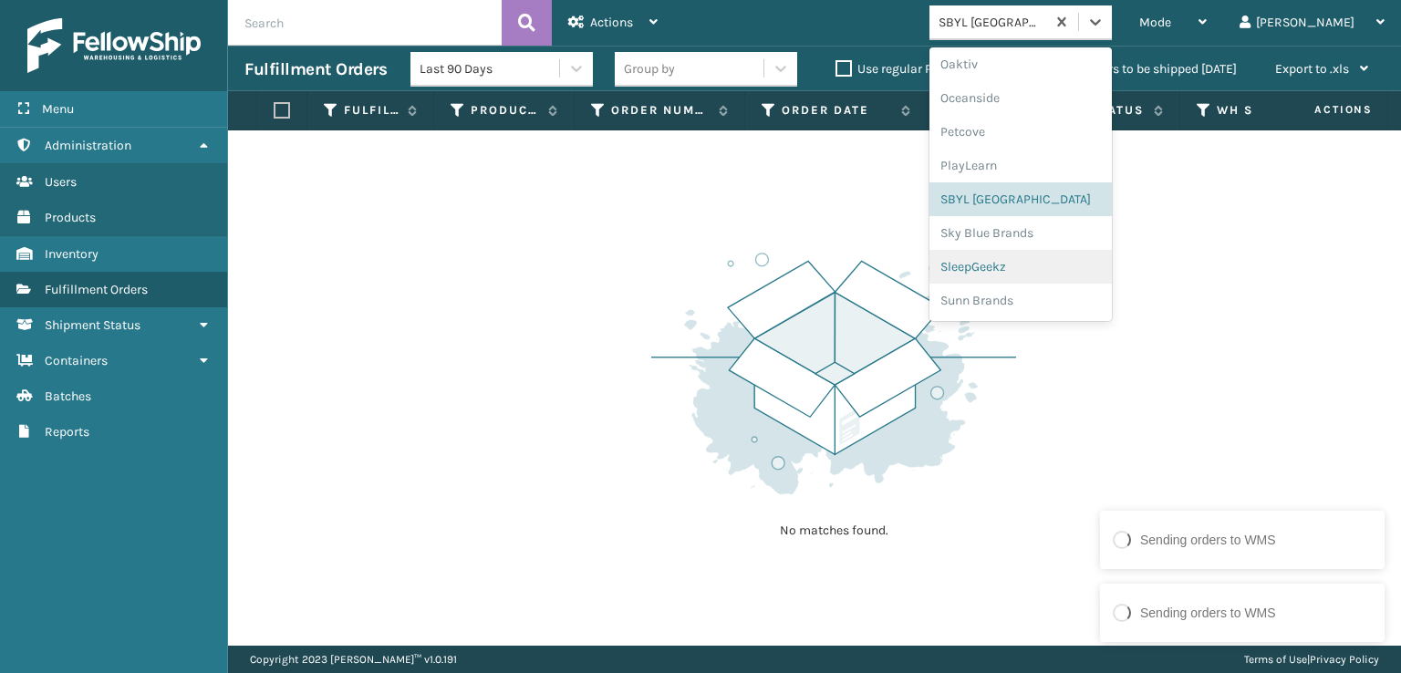
click at [1102, 274] on div "SleepGeekz" at bounding box center [1021, 267] width 182 height 34
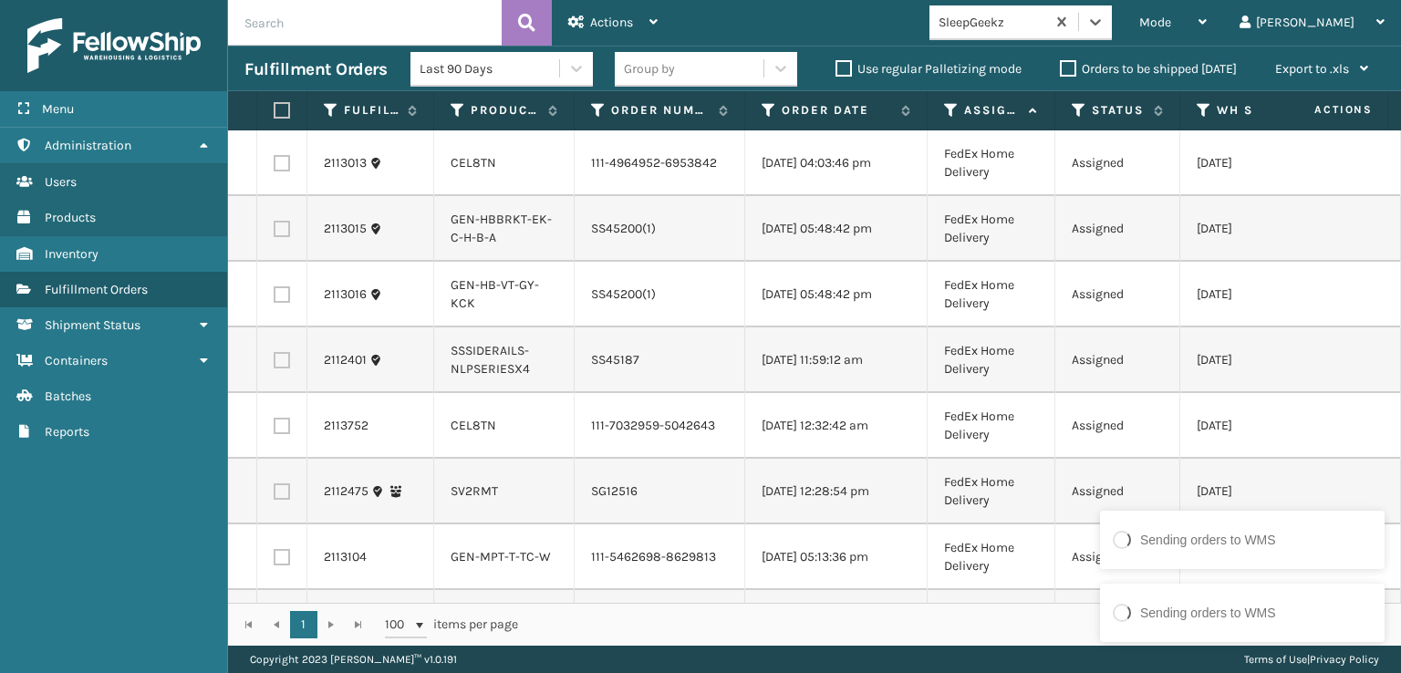
click at [284, 171] on label at bounding box center [282, 163] width 16 height 16
click at [275, 167] on input "checkbox" at bounding box center [274, 161] width 1 height 12
checkbox input "true"
click at [276, 300] on label at bounding box center [282, 294] width 16 height 16
click at [275, 298] on input "checkbox" at bounding box center [274, 292] width 1 height 12
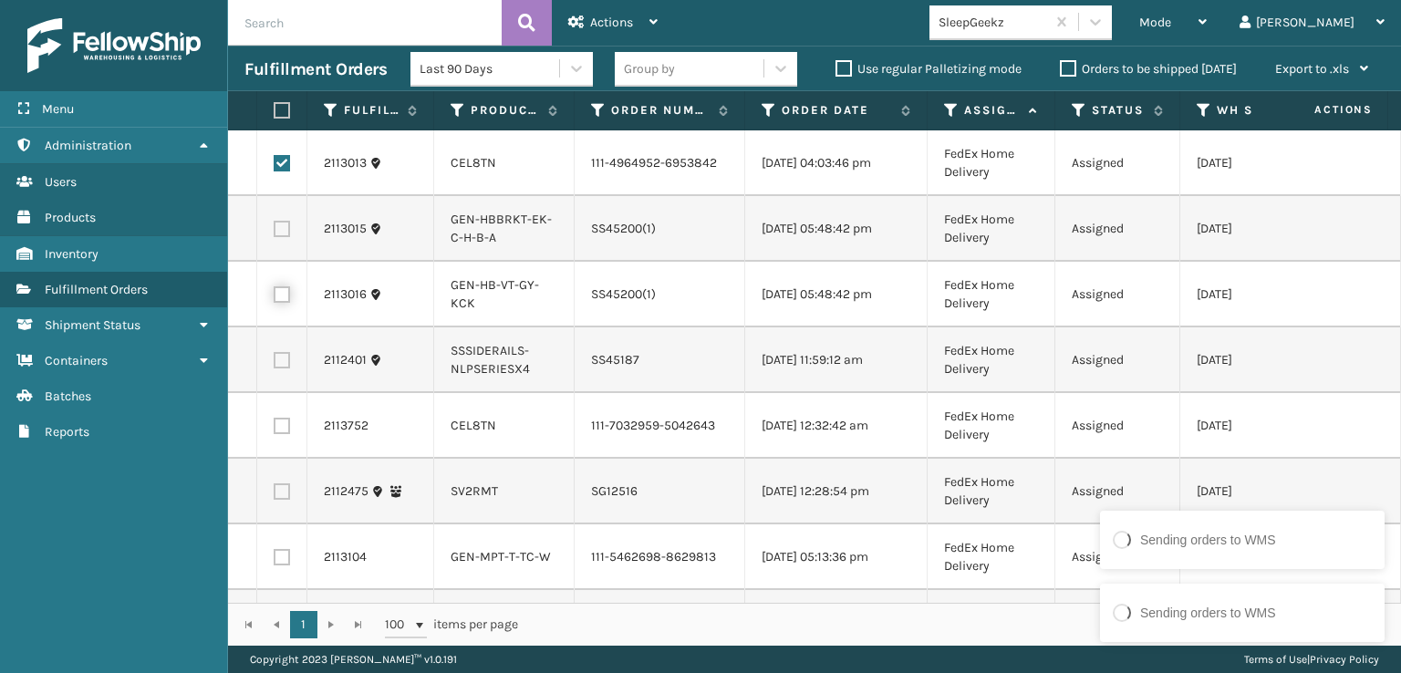
checkbox input "true"
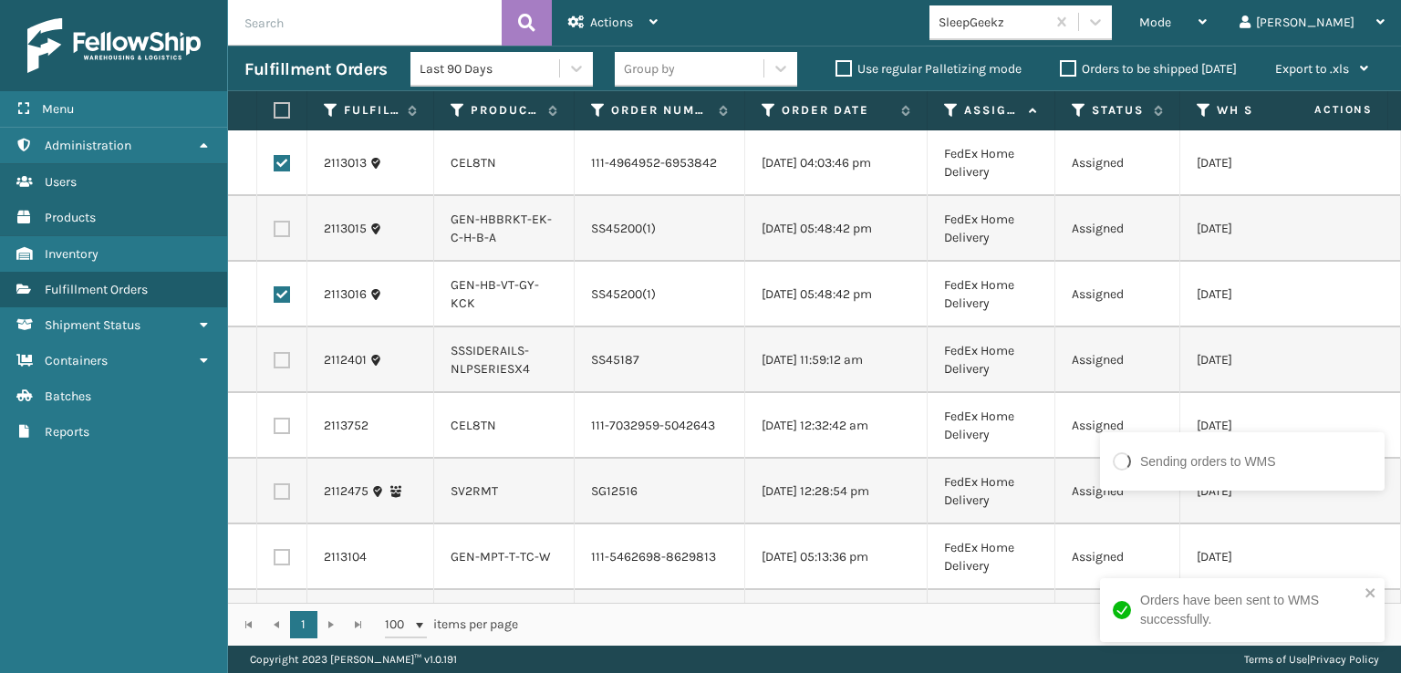
click at [281, 432] on td at bounding box center [282, 426] width 50 height 66
click at [281, 434] on label at bounding box center [282, 426] width 16 height 16
click at [275, 430] on input "checkbox" at bounding box center [274, 424] width 1 height 12
checkbox input "true"
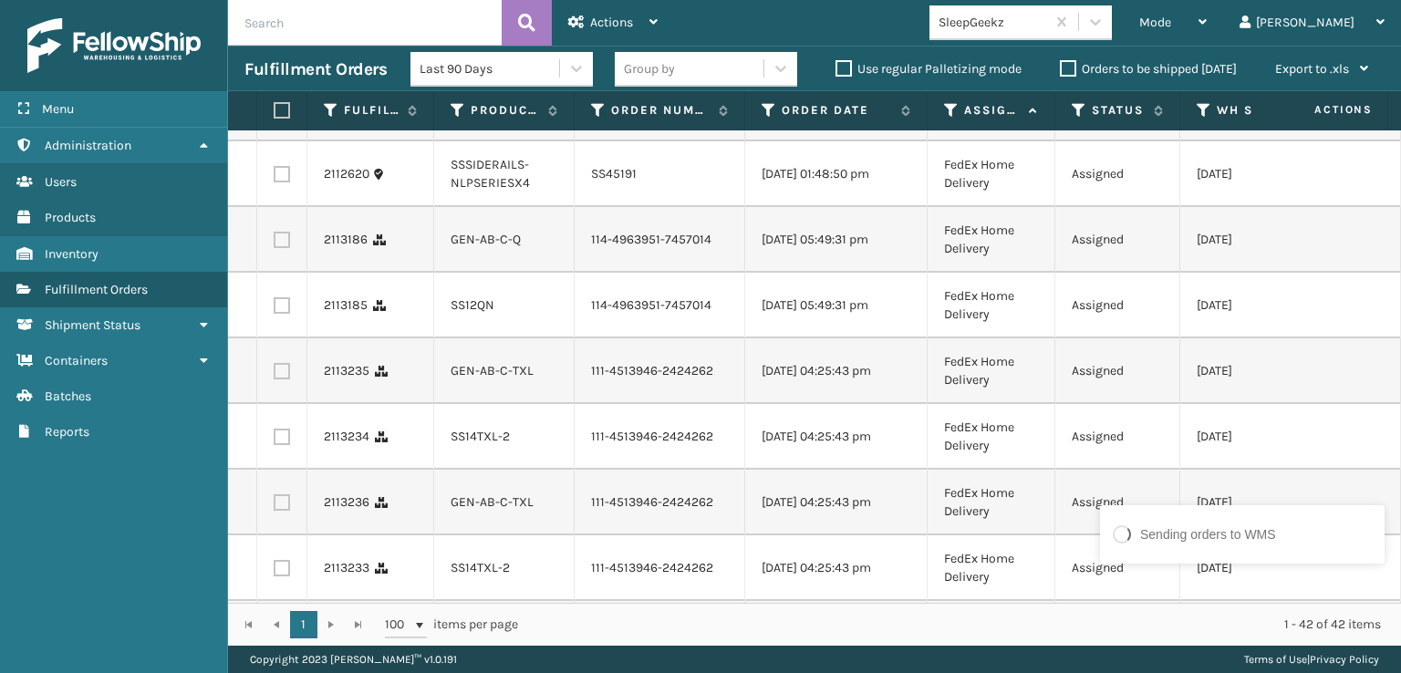
scroll to position [912, 0]
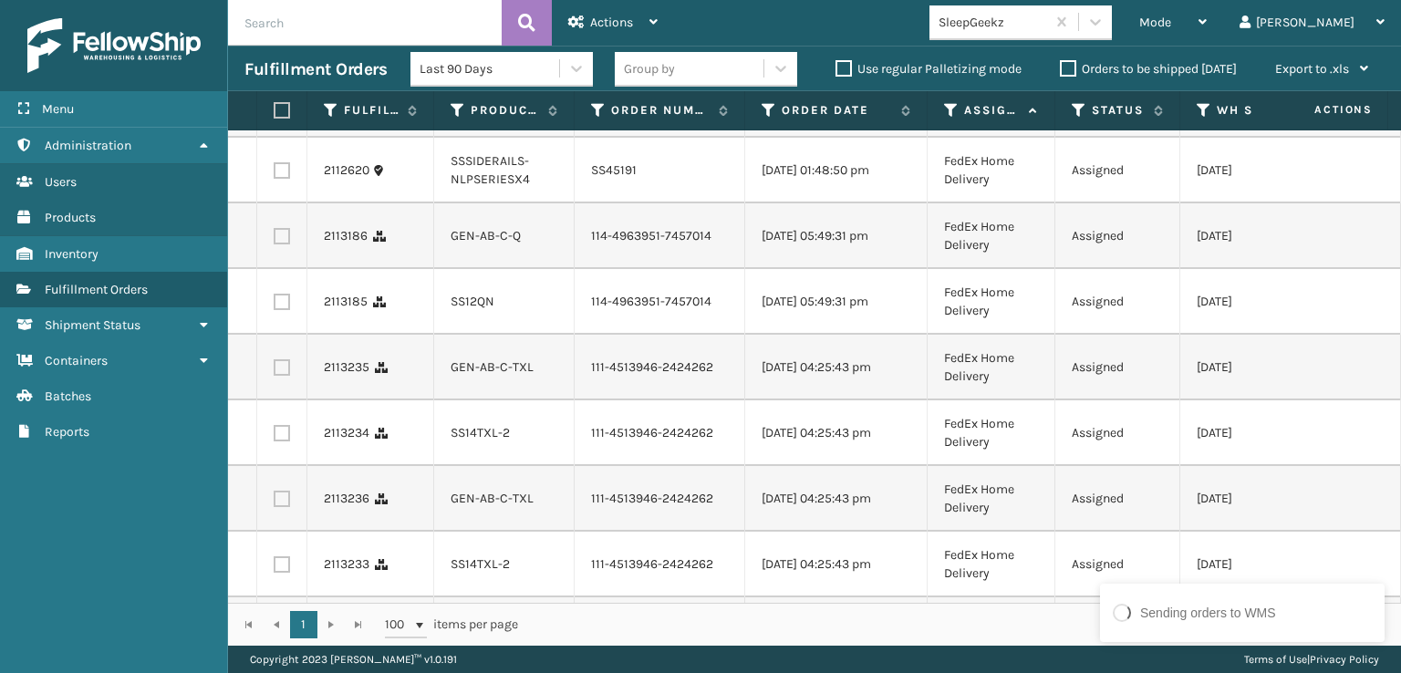
click at [278, 245] on label at bounding box center [282, 236] width 16 height 16
click at [275, 240] on input "checkbox" at bounding box center [274, 234] width 1 height 12
checkbox input "true"
click at [278, 310] on label at bounding box center [282, 302] width 16 height 16
click at [275, 306] on input "checkbox" at bounding box center [274, 300] width 1 height 12
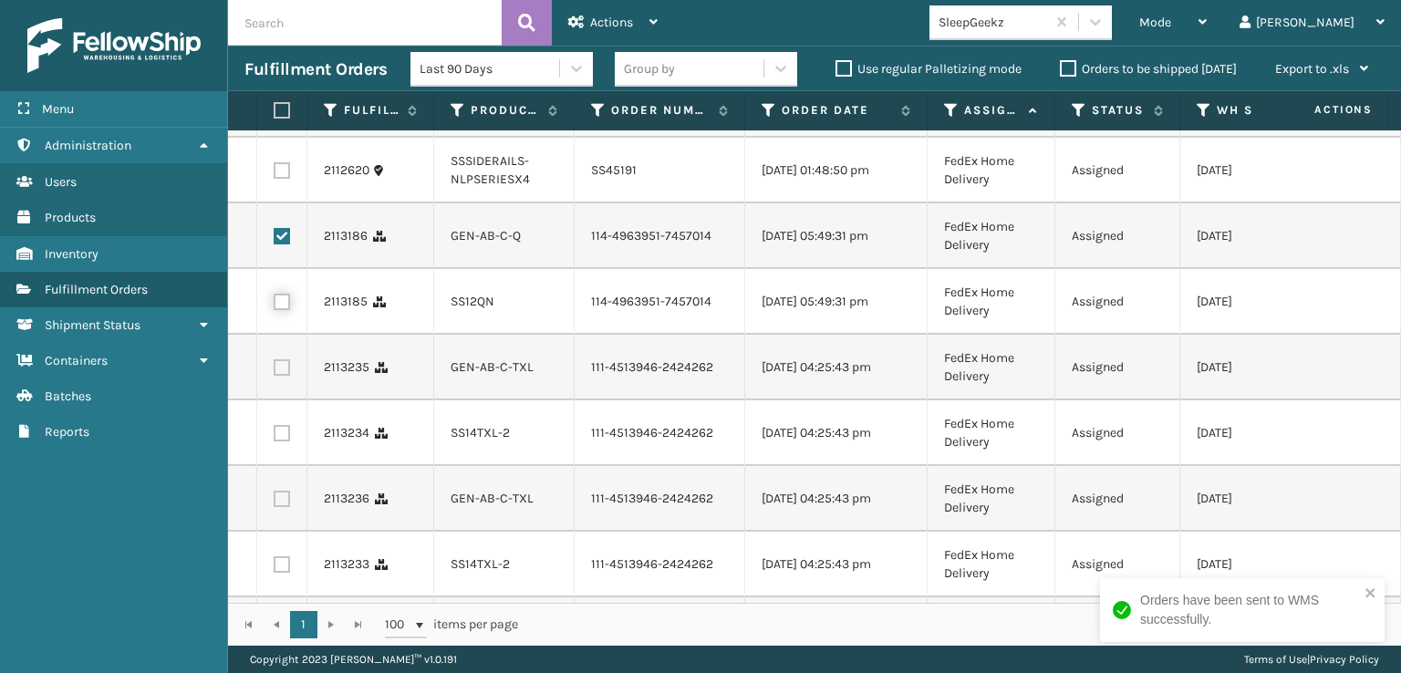
checkbox input "true"
click at [279, 376] on label at bounding box center [282, 367] width 16 height 16
click at [275, 371] on input "checkbox" at bounding box center [274, 365] width 1 height 12
checkbox input "true"
click at [281, 442] on label at bounding box center [282, 433] width 16 height 16
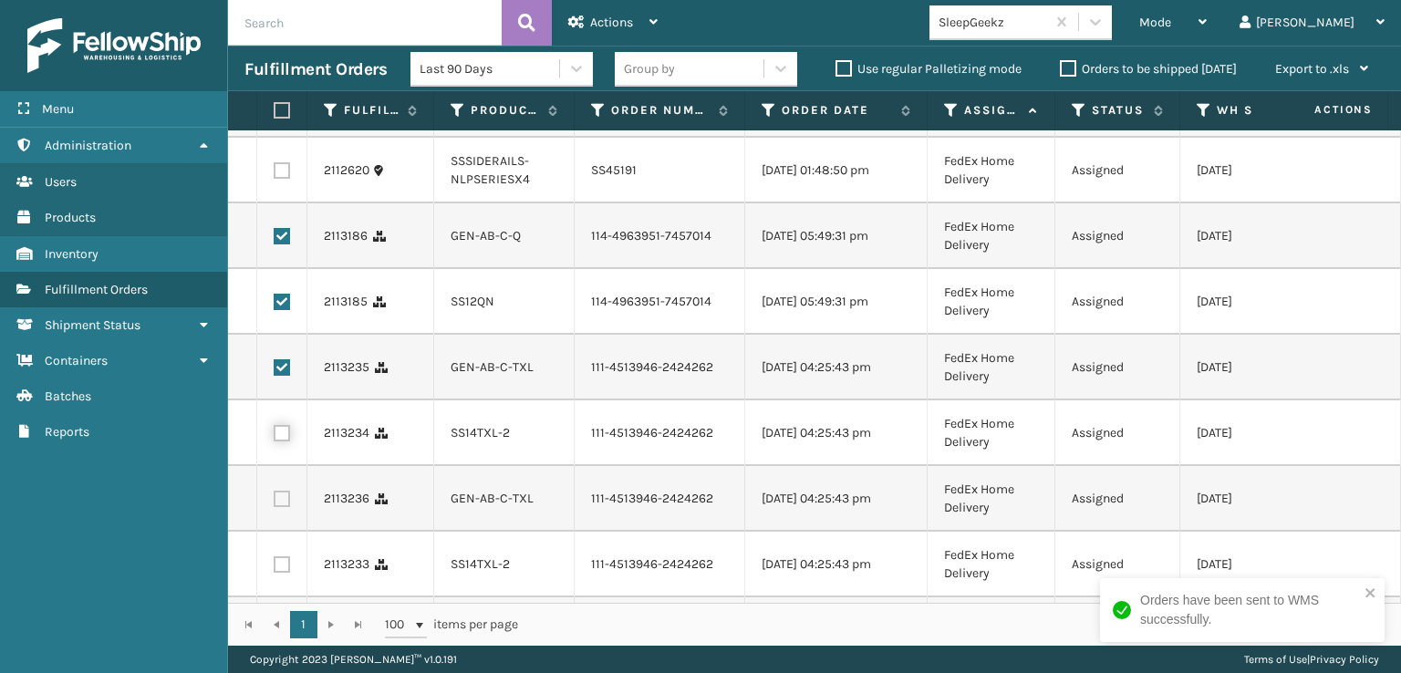
click at [275, 437] on input "checkbox" at bounding box center [274, 431] width 1 height 12
checkbox input "true"
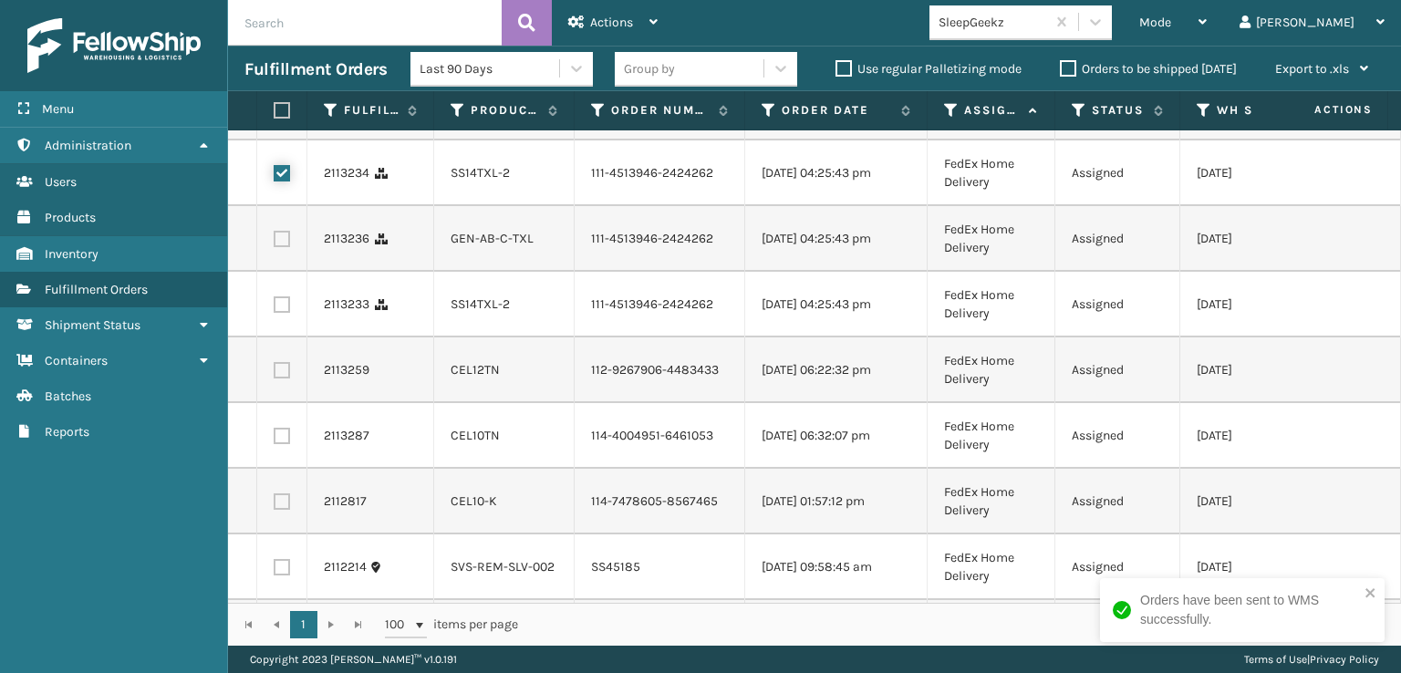
scroll to position [1186, 0]
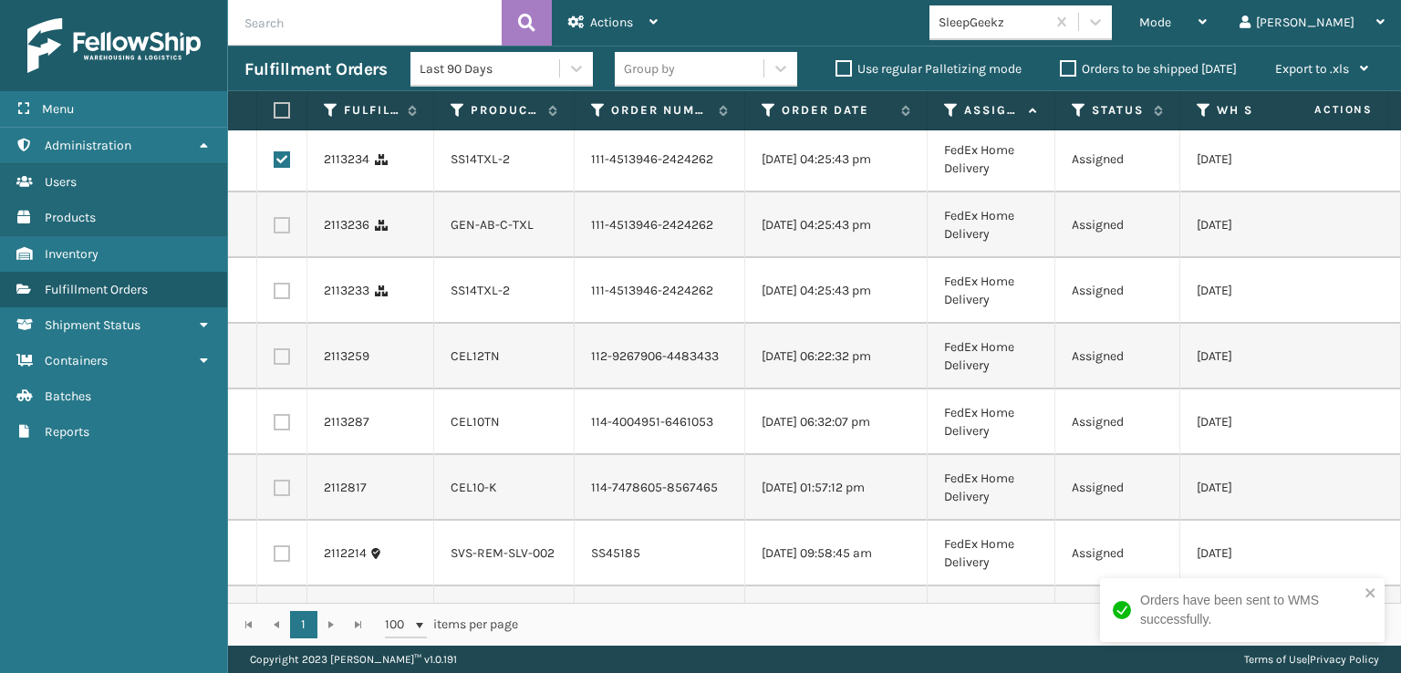
click at [283, 258] on td at bounding box center [282, 226] width 50 height 66
click at [283, 234] on label at bounding box center [282, 225] width 16 height 16
click at [275, 229] on input "checkbox" at bounding box center [274, 223] width 1 height 12
checkbox input "true"
click at [287, 299] on label at bounding box center [282, 291] width 16 height 16
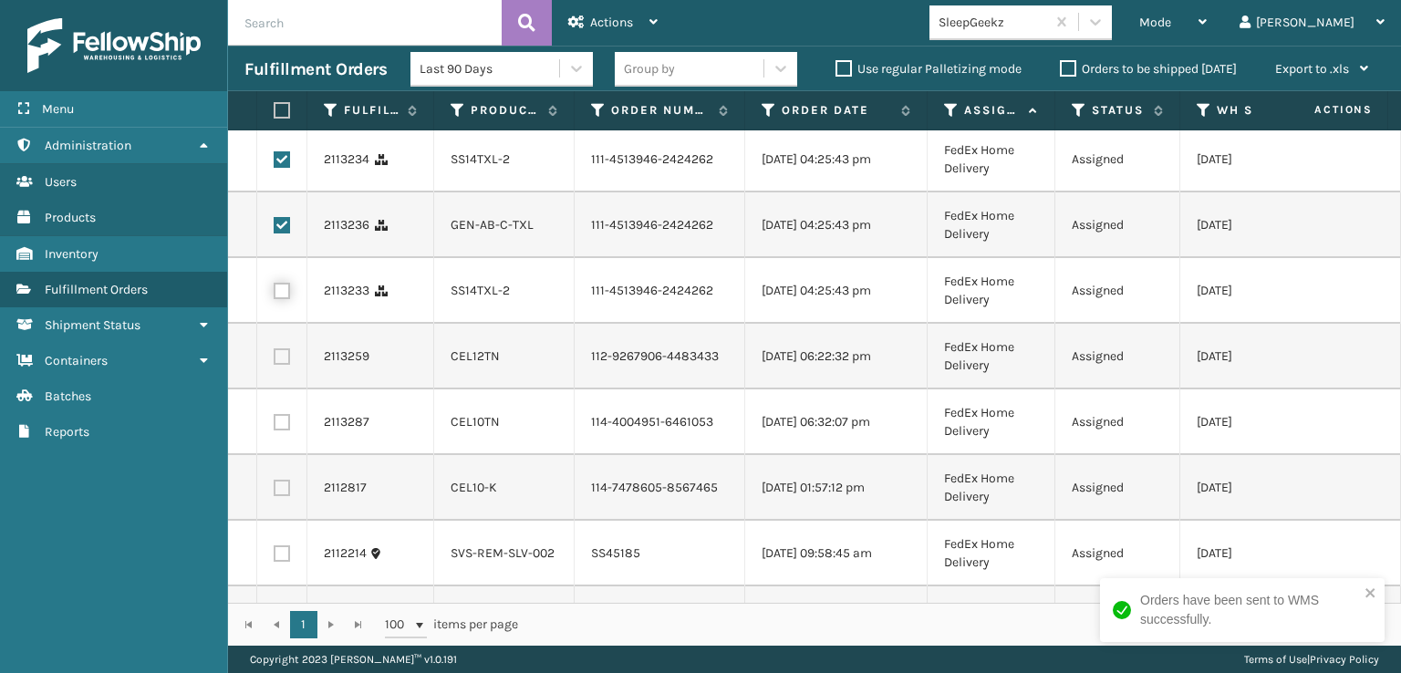
click at [275, 295] on input "checkbox" at bounding box center [274, 289] width 1 height 12
checkbox input "true"
click at [281, 365] on label at bounding box center [282, 357] width 16 height 16
click at [275, 360] on input "checkbox" at bounding box center [274, 355] width 1 height 12
checkbox input "true"
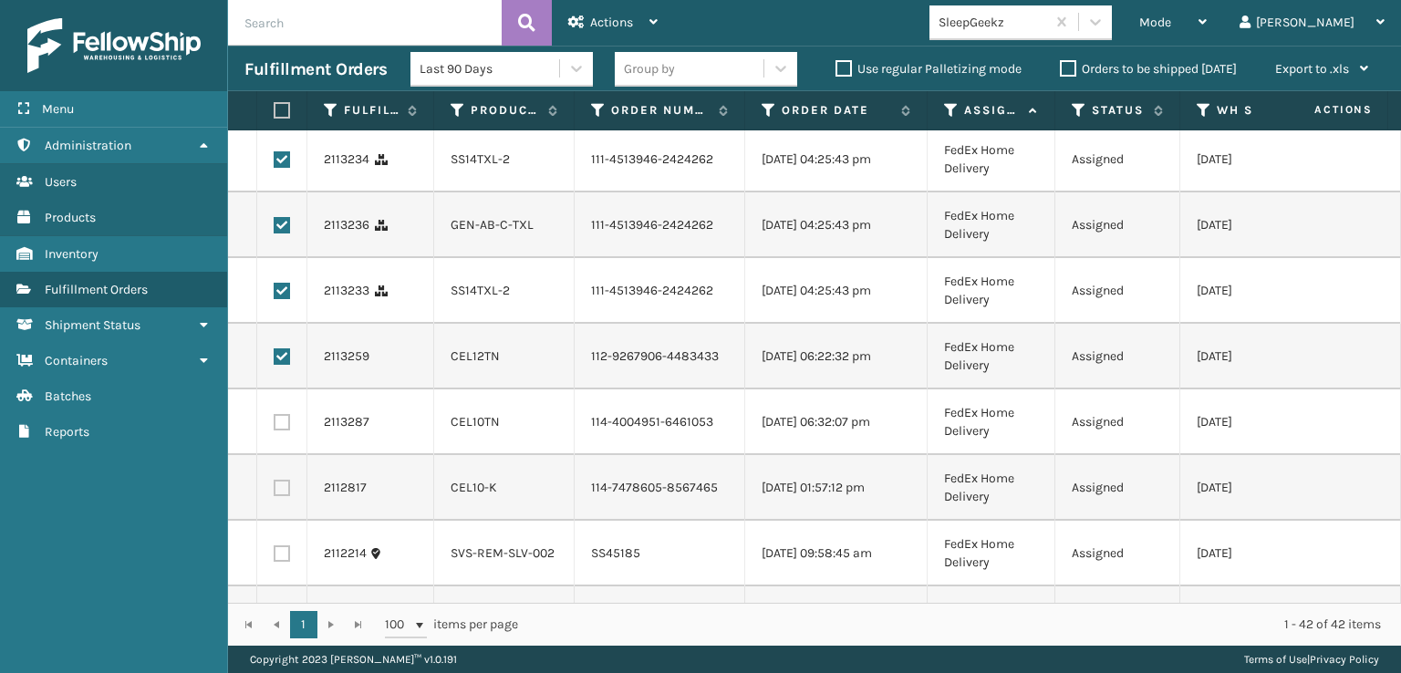
click at [284, 431] on label at bounding box center [282, 422] width 16 height 16
click at [275, 426] on input "checkbox" at bounding box center [274, 420] width 1 height 12
checkbox input "true"
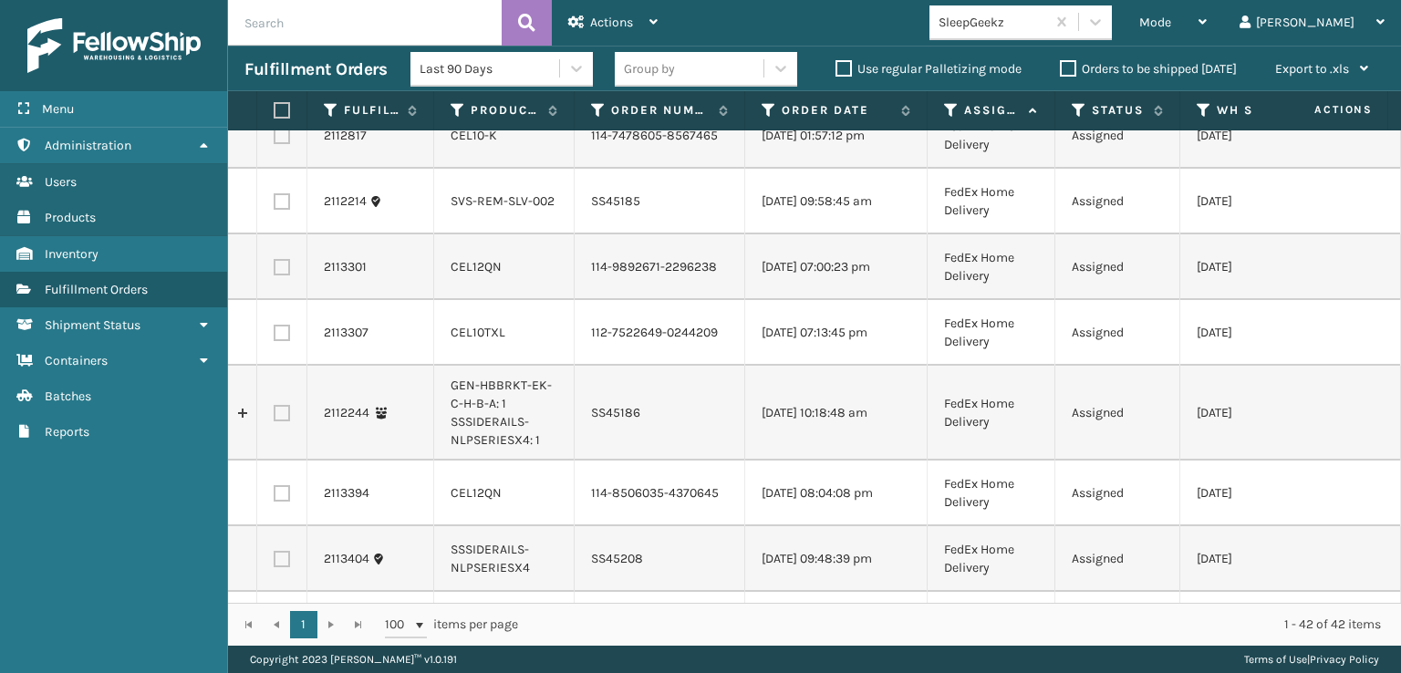
scroll to position [1551, 0]
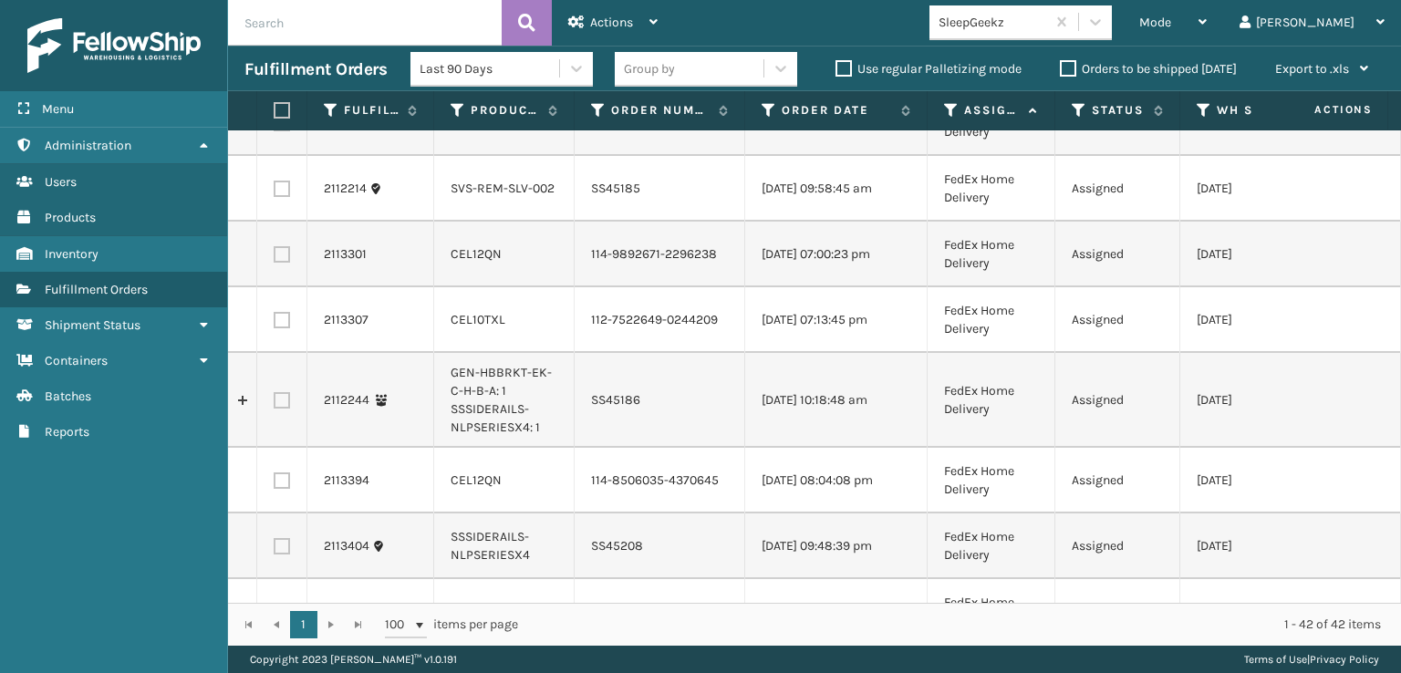
click at [284, 131] on label at bounding box center [282, 123] width 16 height 16
click at [275, 127] on input "checkbox" at bounding box center [274, 121] width 1 height 12
checkbox input "true"
click at [283, 263] on label at bounding box center [282, 254] width 16 height 16
click at [275, 258] on input "checkbox" at bounding box center [274, 252] width 1 height 12
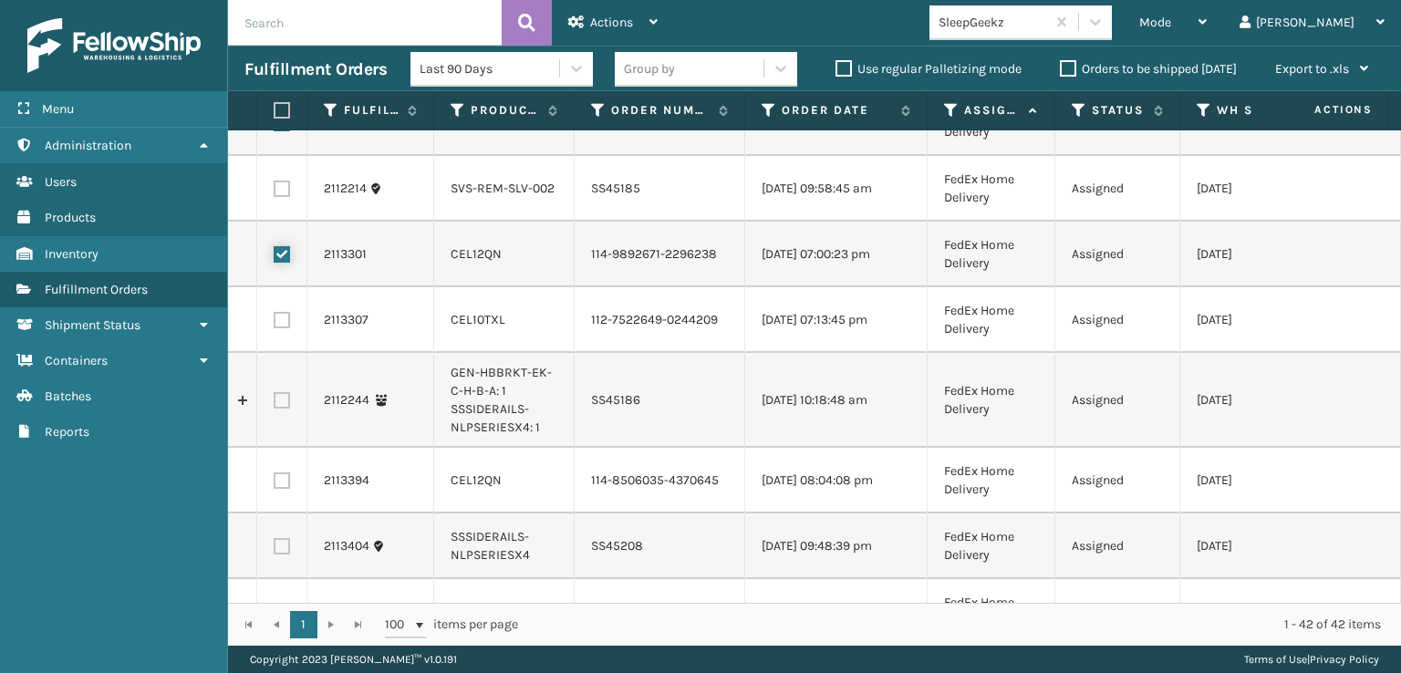
checkbox input "true"
click at [281, 328] on label at bounding box center [282, 320] width 16 height 16
click at [275, 324] on input "checkbox" at bounding box center [274, 318] width 1 height 12
checkbox input "true"
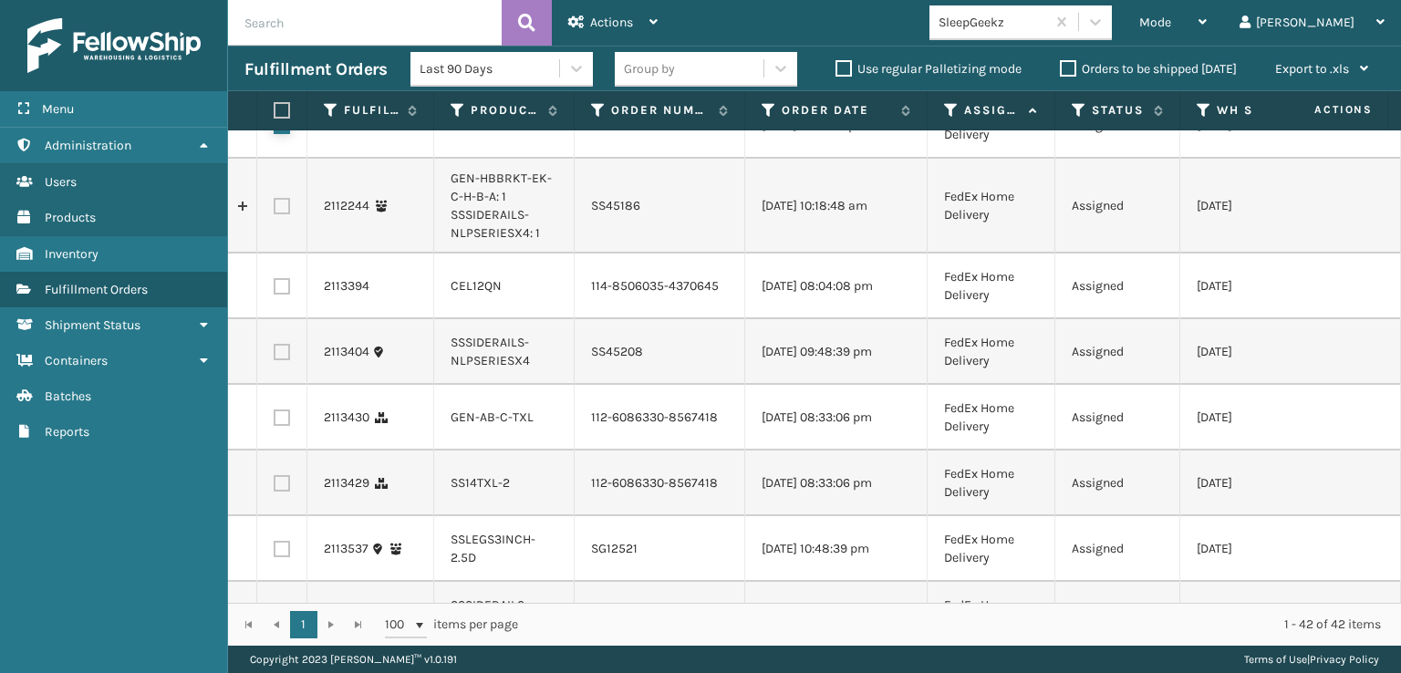
scroll to position [1825, 0]
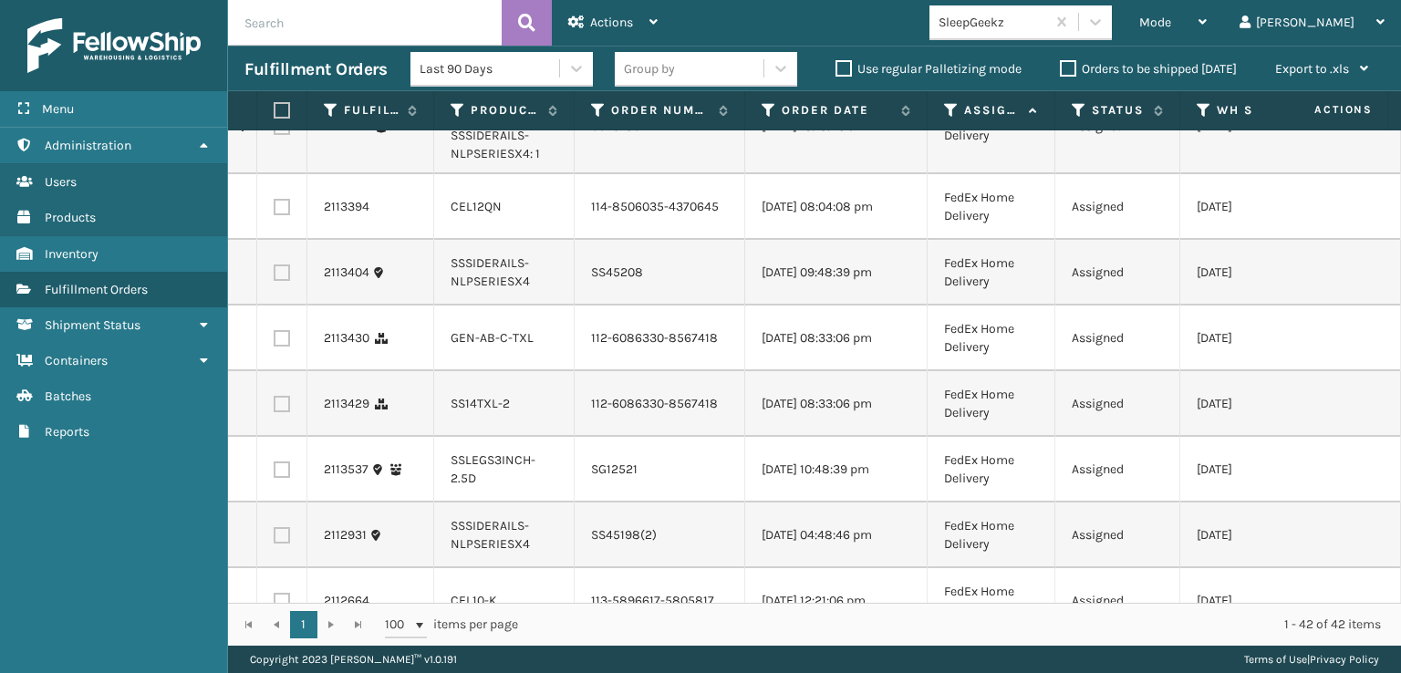
click at [274, 215] on label at bounding box center [282, 207] width 16 height 16
click at [274, 211] on input "checkbox" at bounding box center [274, 205] width 1 height 12
checkbox input "true"
click at [285, 347] on label at bounding box center [282, 338] width 16 height 16
click at [275, 342] on input "checkbox" at bounding box center [274, 336] width 1 height 12
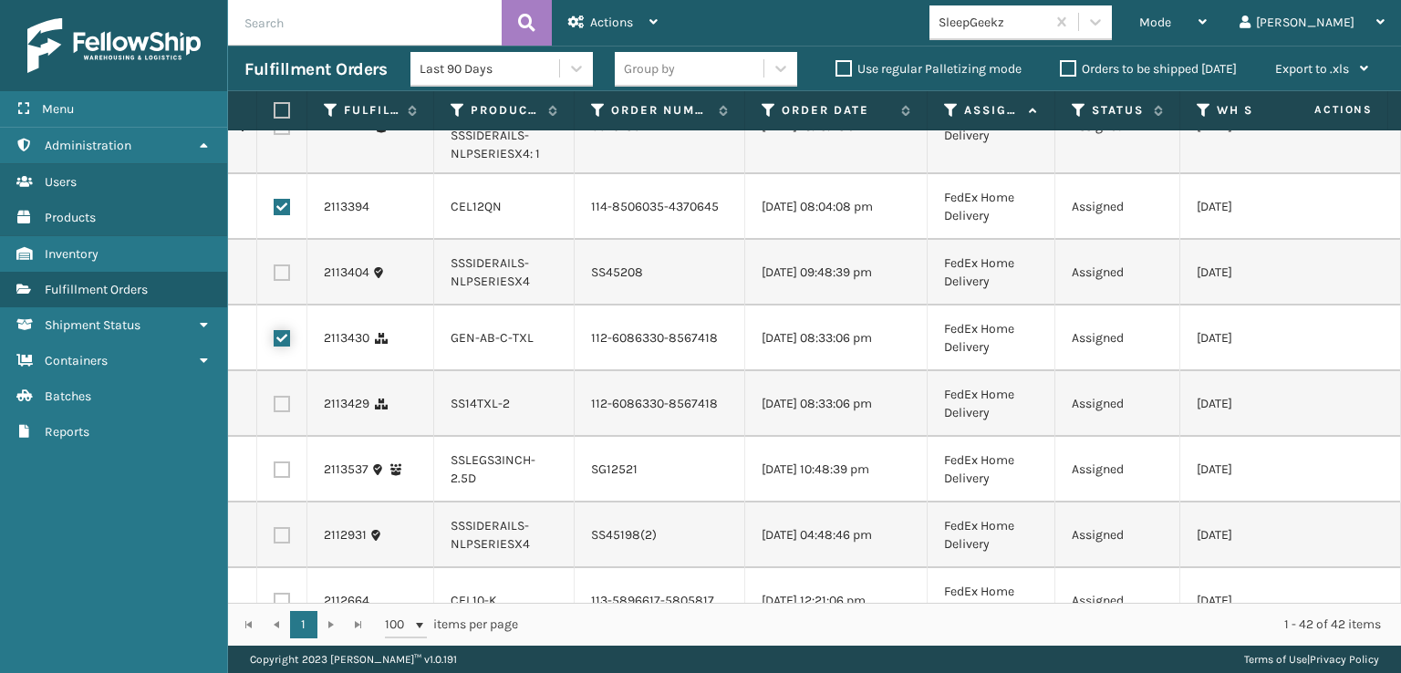
checkbox input "true"
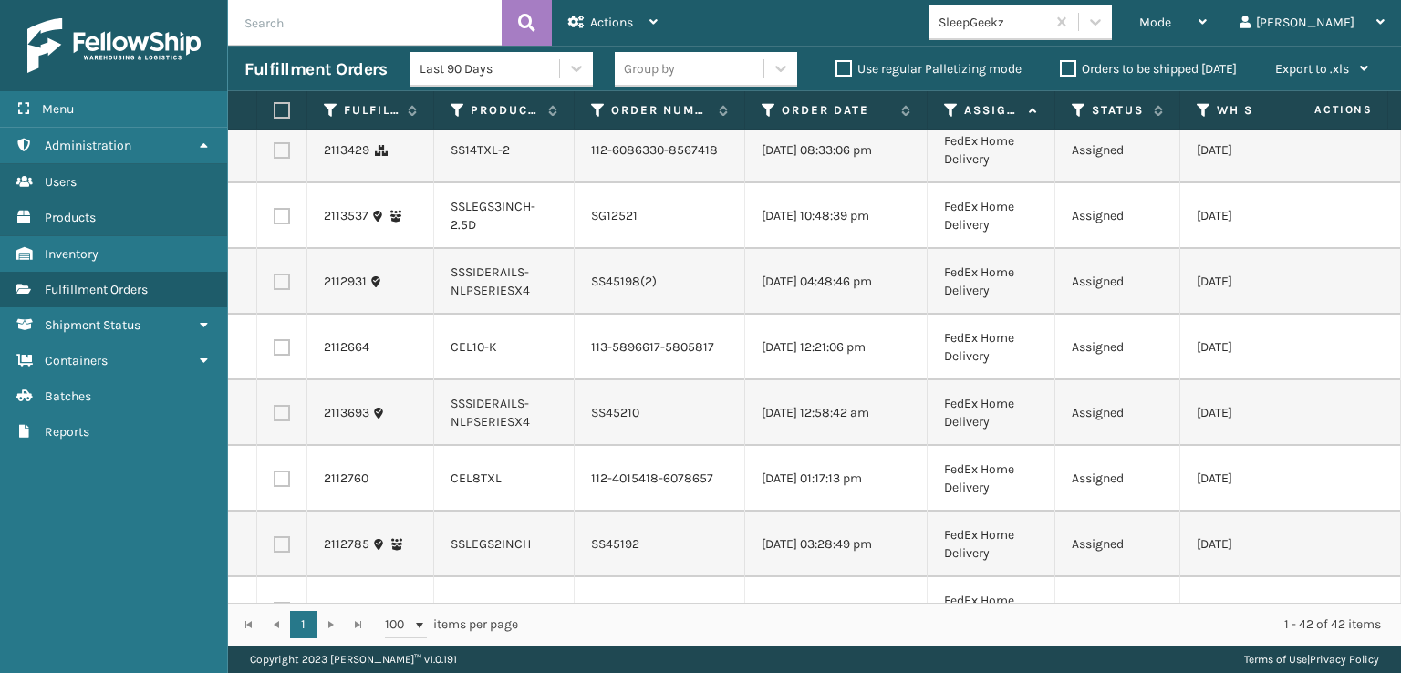
scroll to position [2098, 0]
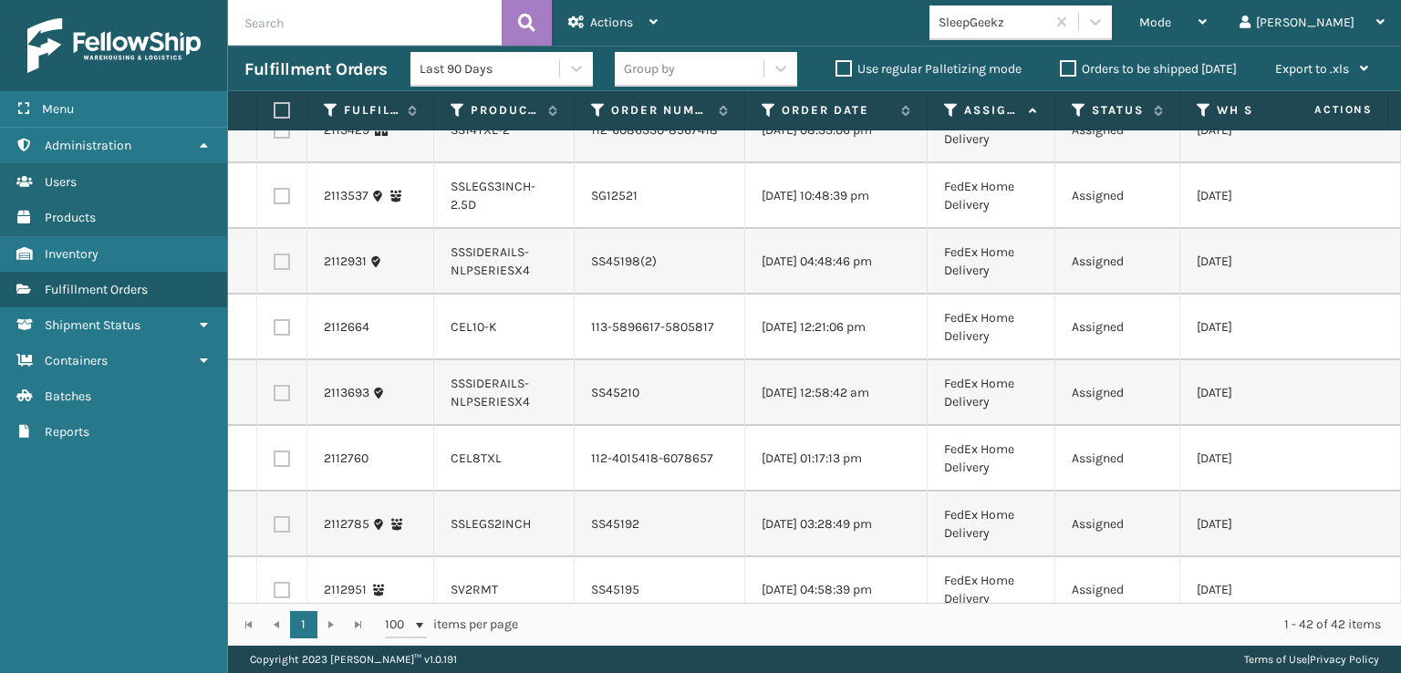
click at [282, 139] on label at bounding box center [282, 130] width 16 height 16
click at [275, 134] on input "checkbox" at bounding box center [274, 128] width 1 height 12
checkbox input "true"
click at [279, 336] on label at bounding box center [282, 327] width 16 height 16
click at [275, 331] on input "checkbox" at bounding box center [274, 325] width 1 height 12
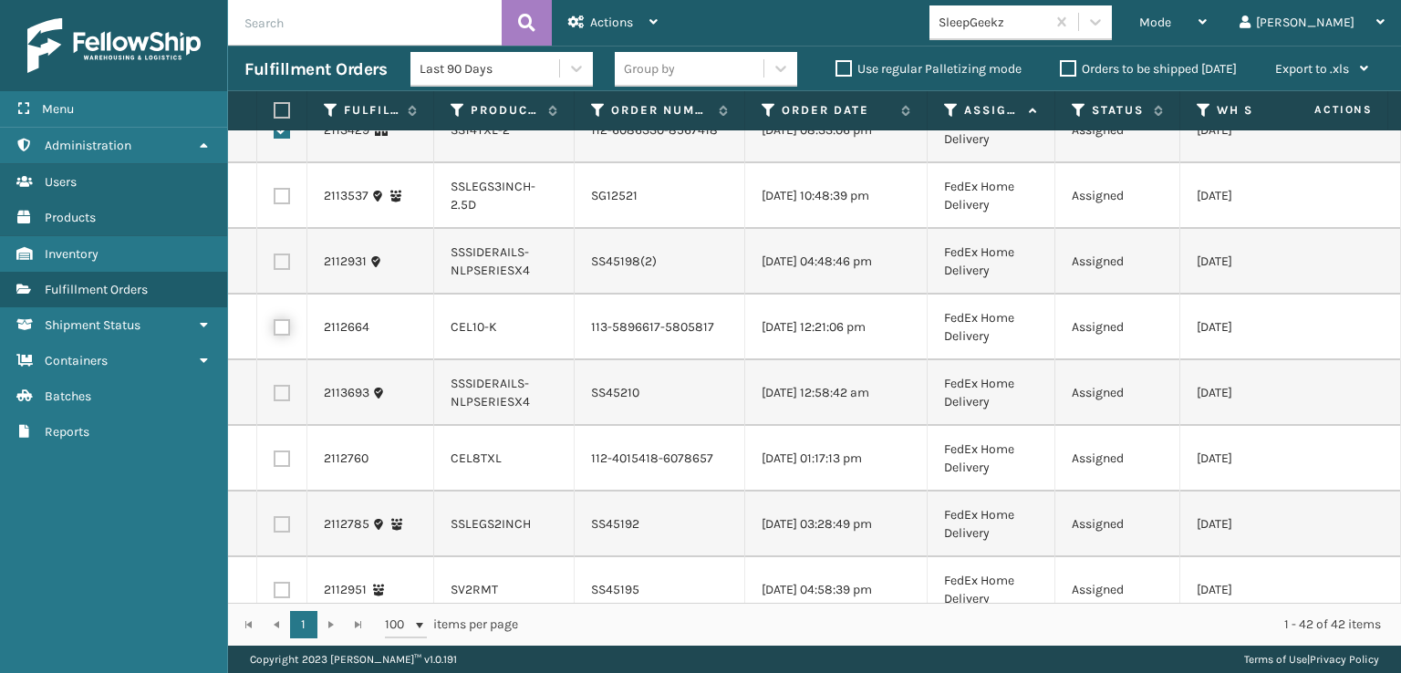
checkbox input "true"
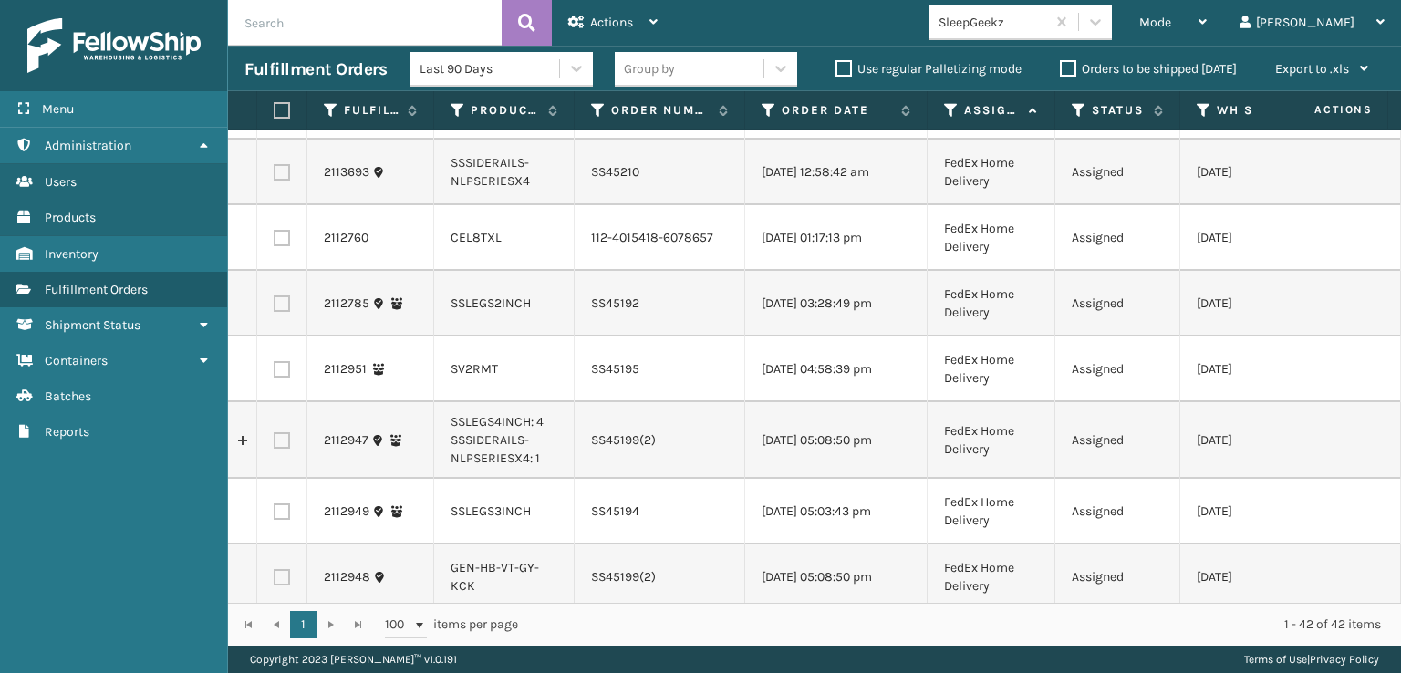
scroll to position [2372, 0]
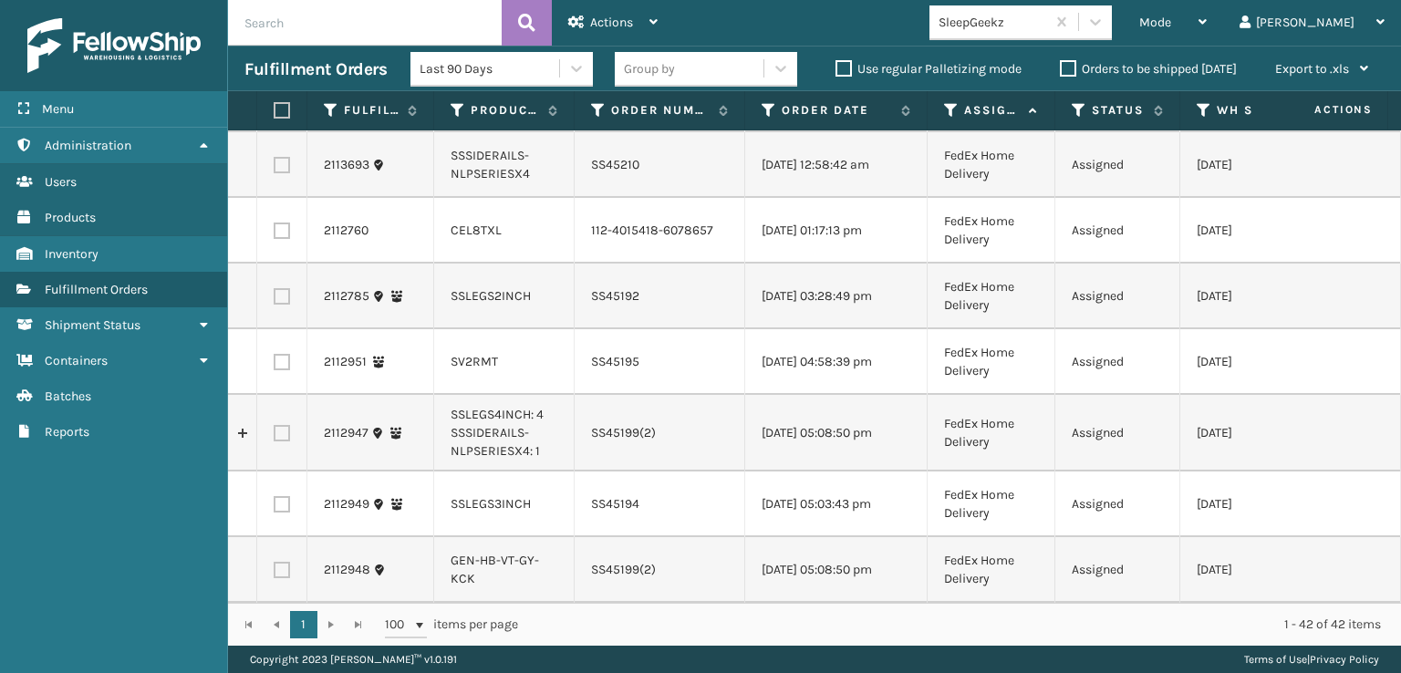
click at [285, 239] on label at bounding box center [282, 231] width 16 height 16
click at [275, 234] on input "checkbox" at bounding box center [274, 229] width 1 height 12
checkbox input "true"
click at [282, 563] on label at bounding box center [282, 570] width 16 height 16
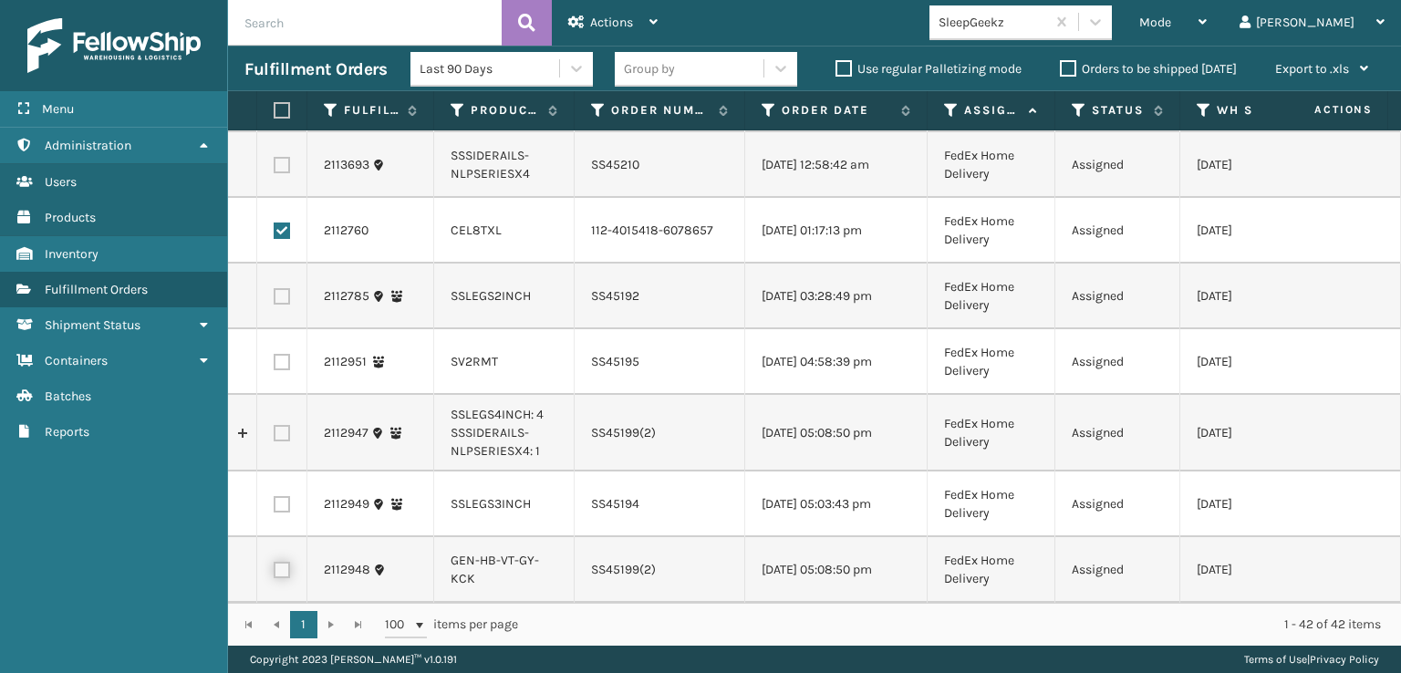
click at [275, 563] on input "checkbox" at bounding box center [274, 568] width 1 height 12
checkbox input "true"
click at [650, 25] on icon at bounding box center [654, 22] width 8 height 13
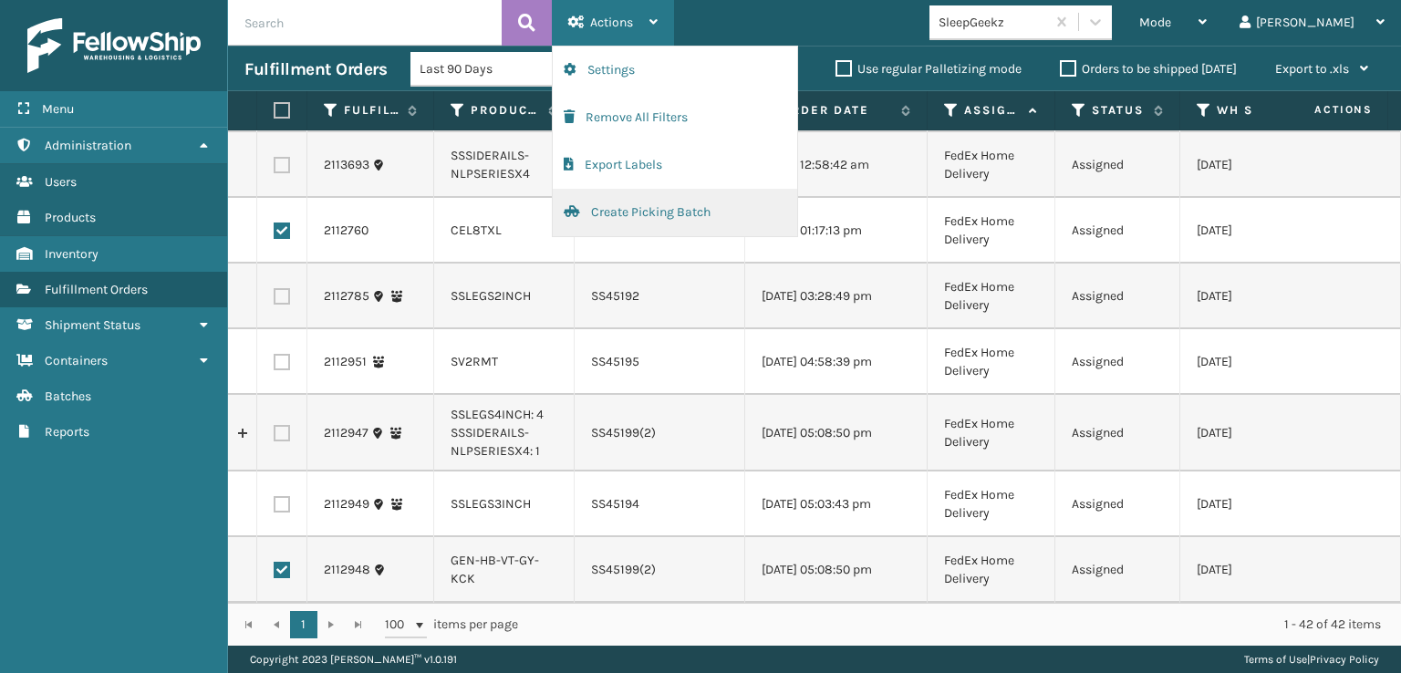
click at [649, 213] on button "Create Picking Batch" at bounding box center [675, 212] width 245 height 47
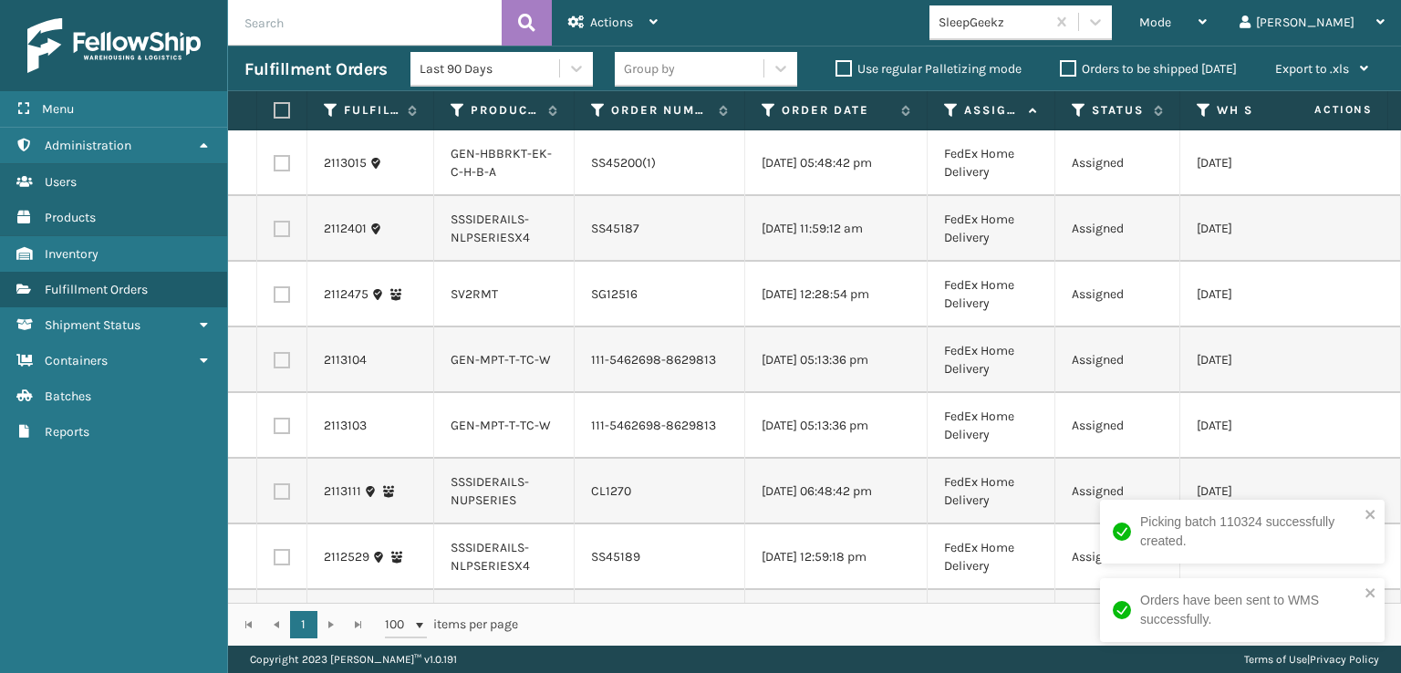
click at [283, 110] on label at bounding box center [279, 110] width 11 height 16
click at [275, 110] on input "checkbox" at bounding box center [274, 111] width 1 height 12
checkbox input "true"
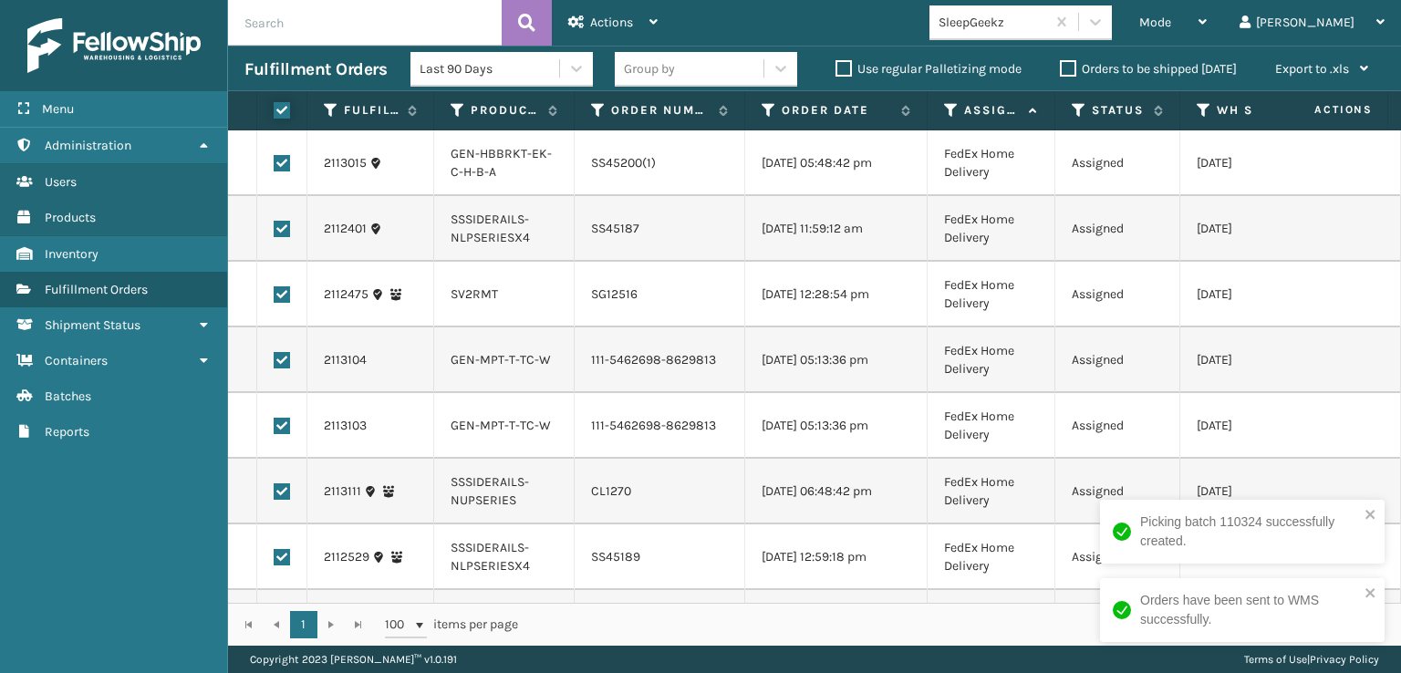
checkbox input "true"
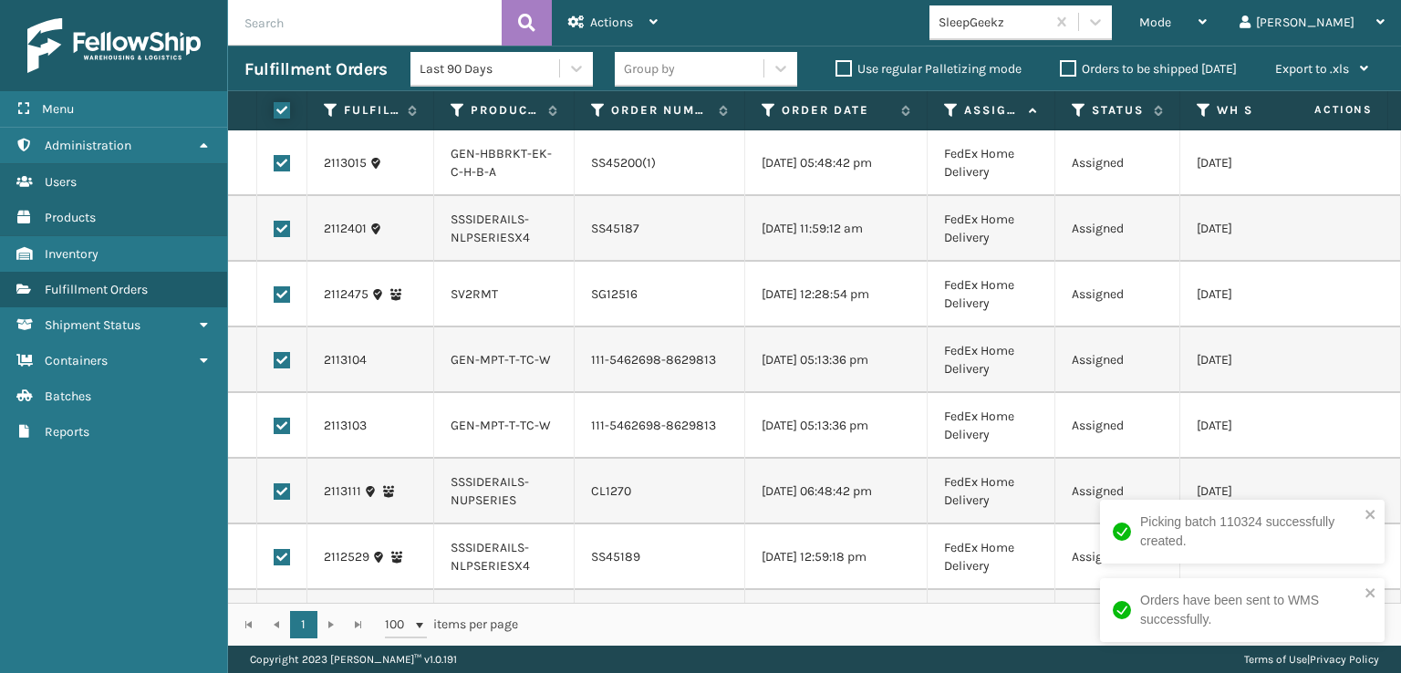
checkbox input "true"
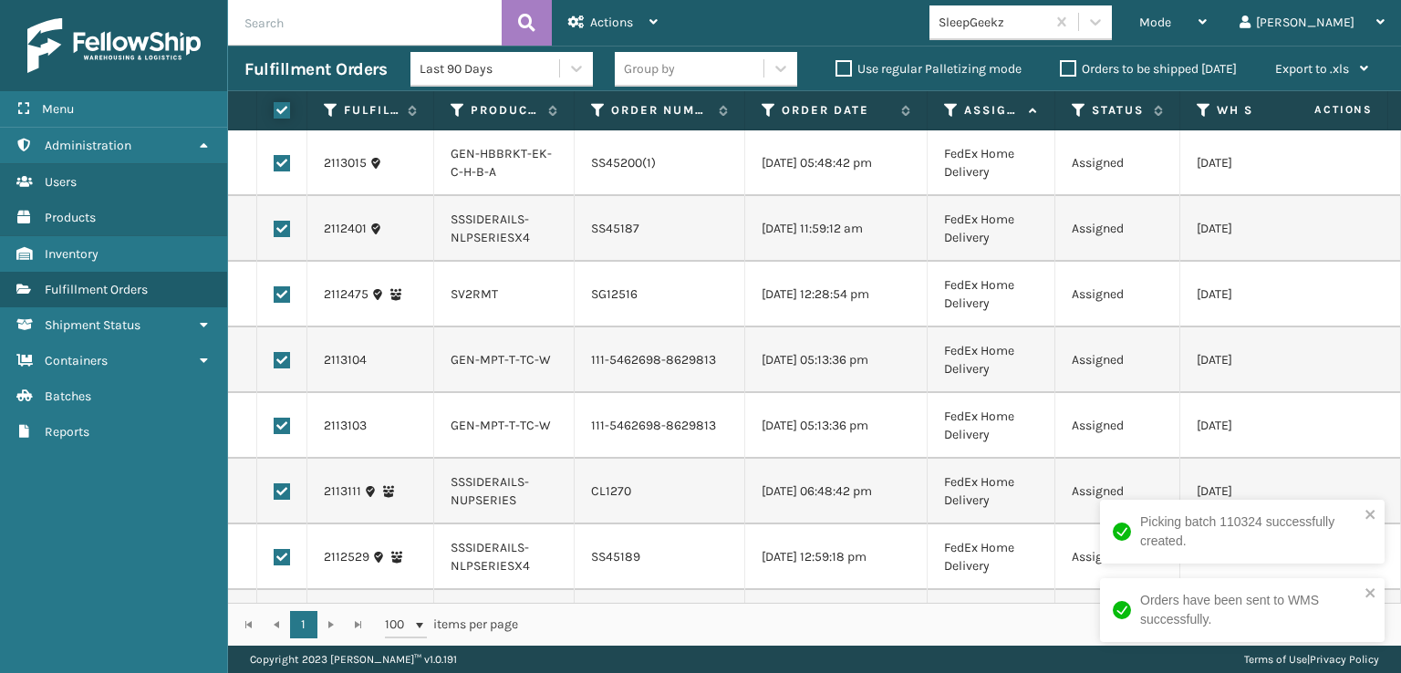
checkbox input "true"
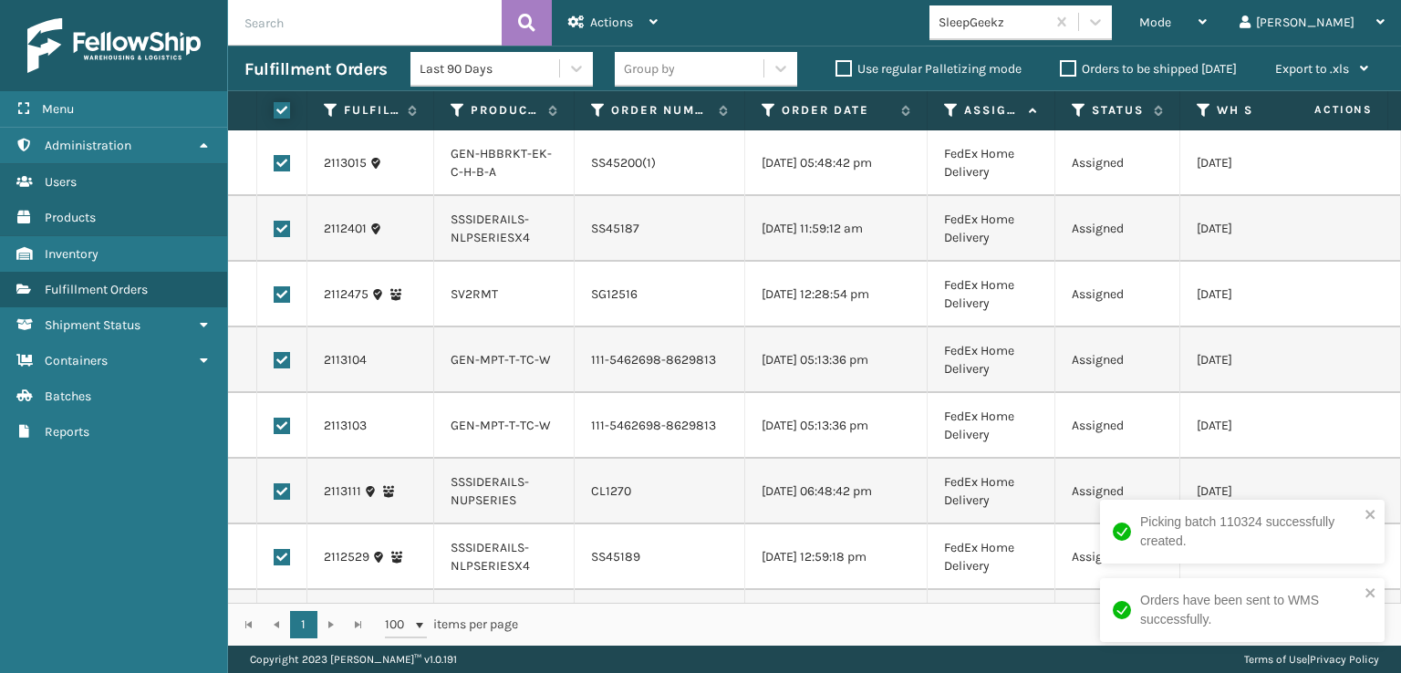
checkbox input "true"
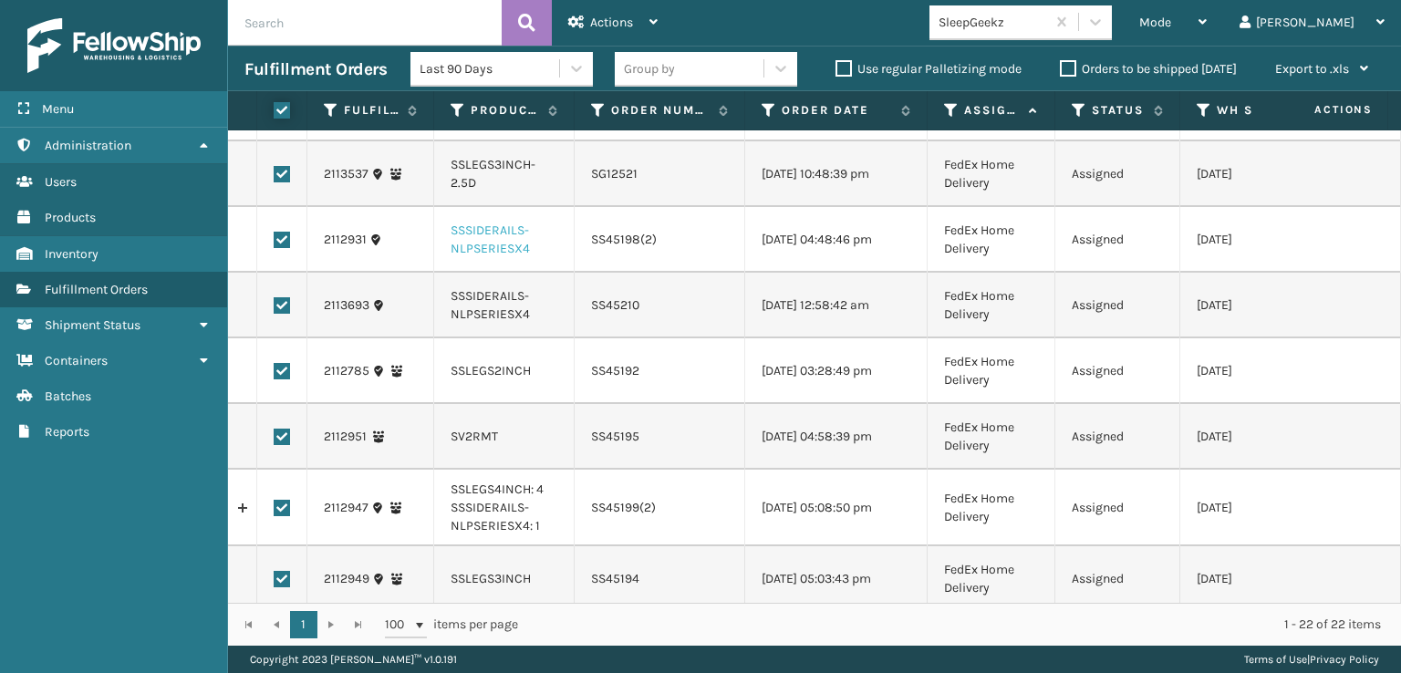
scroll to position [1047, 0]
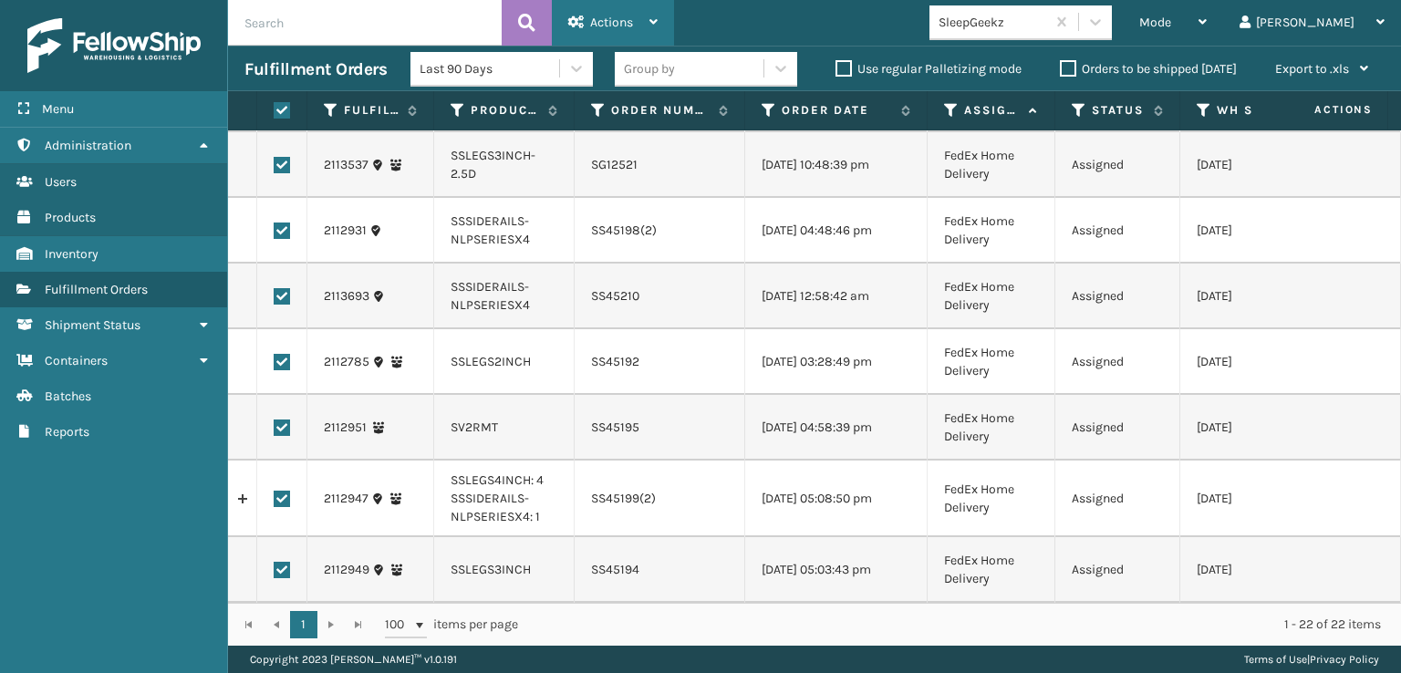
click at [626, 33] on div "Actions" at bounding box center [612, 23] width 89 height 46
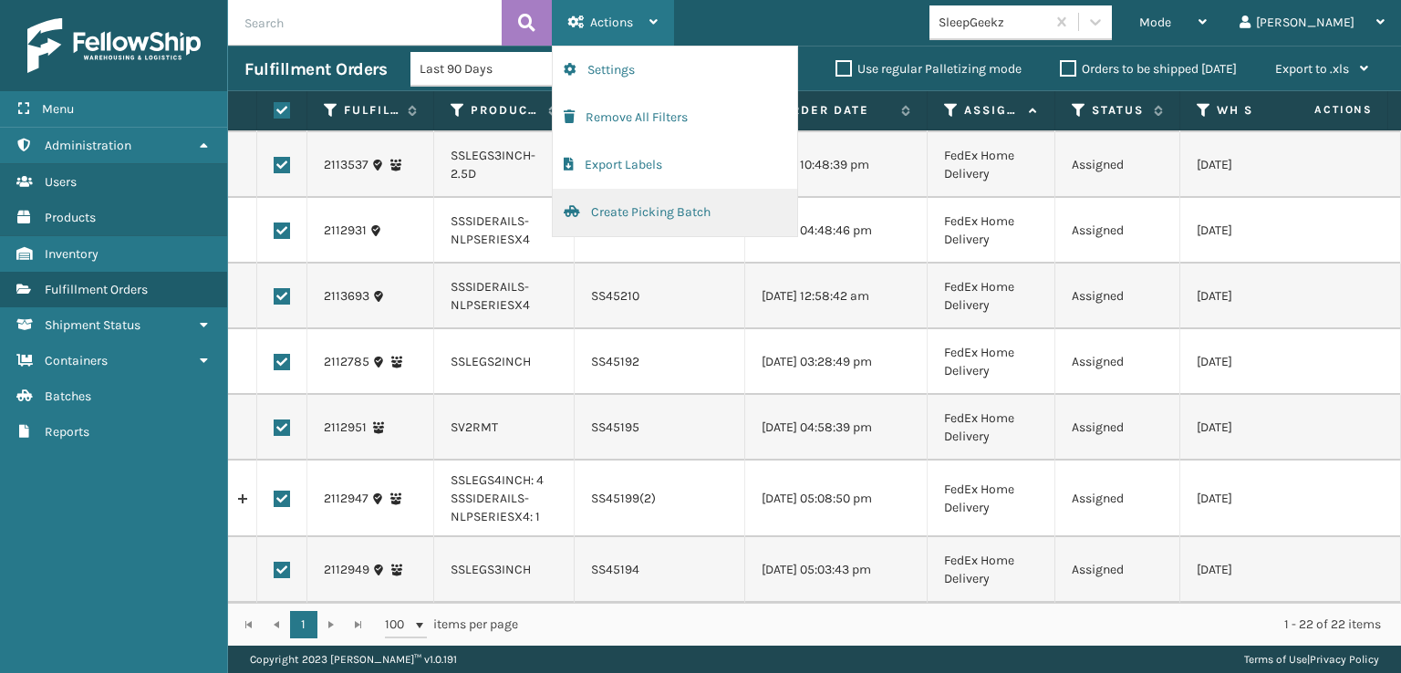
click at [660, 215] on button "Create Picking Batch" at bounding box center [675, 212] width 245 height 47
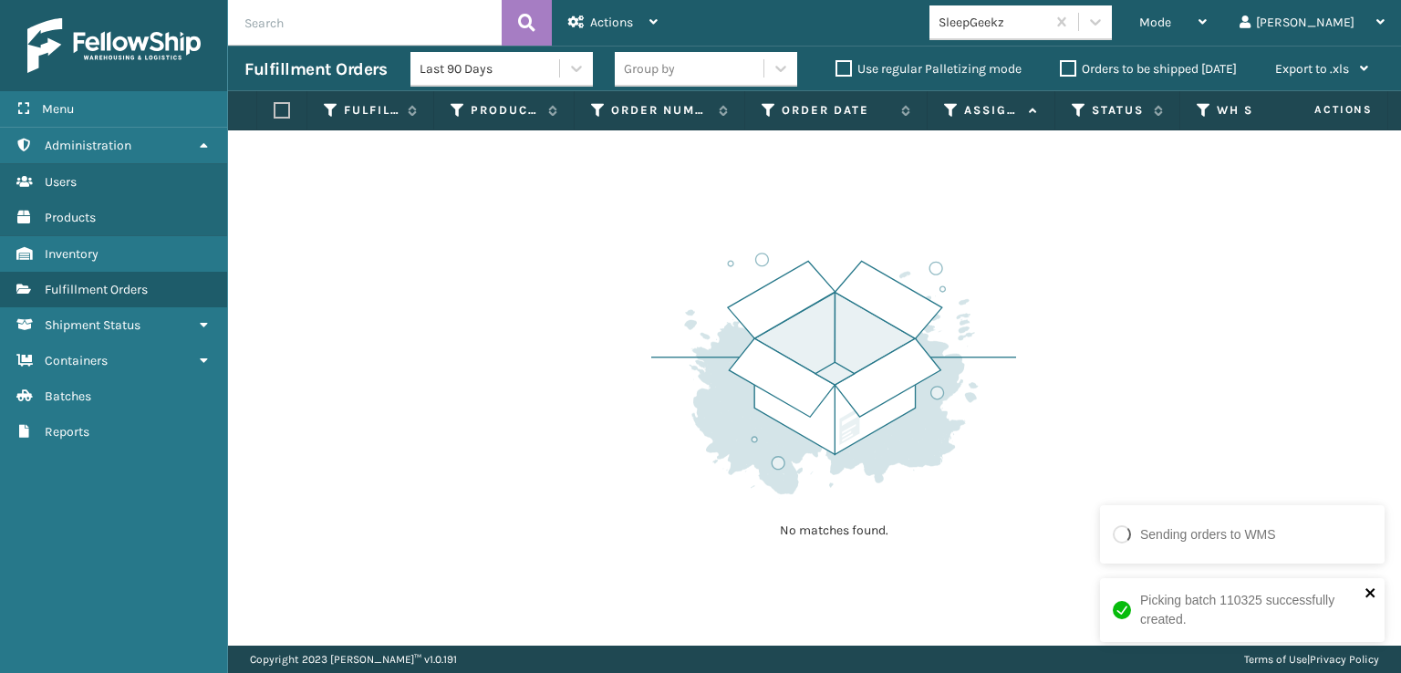
click at [1369, 591] on icon "close" at bounding box center [1370, 592] width 9 height 9
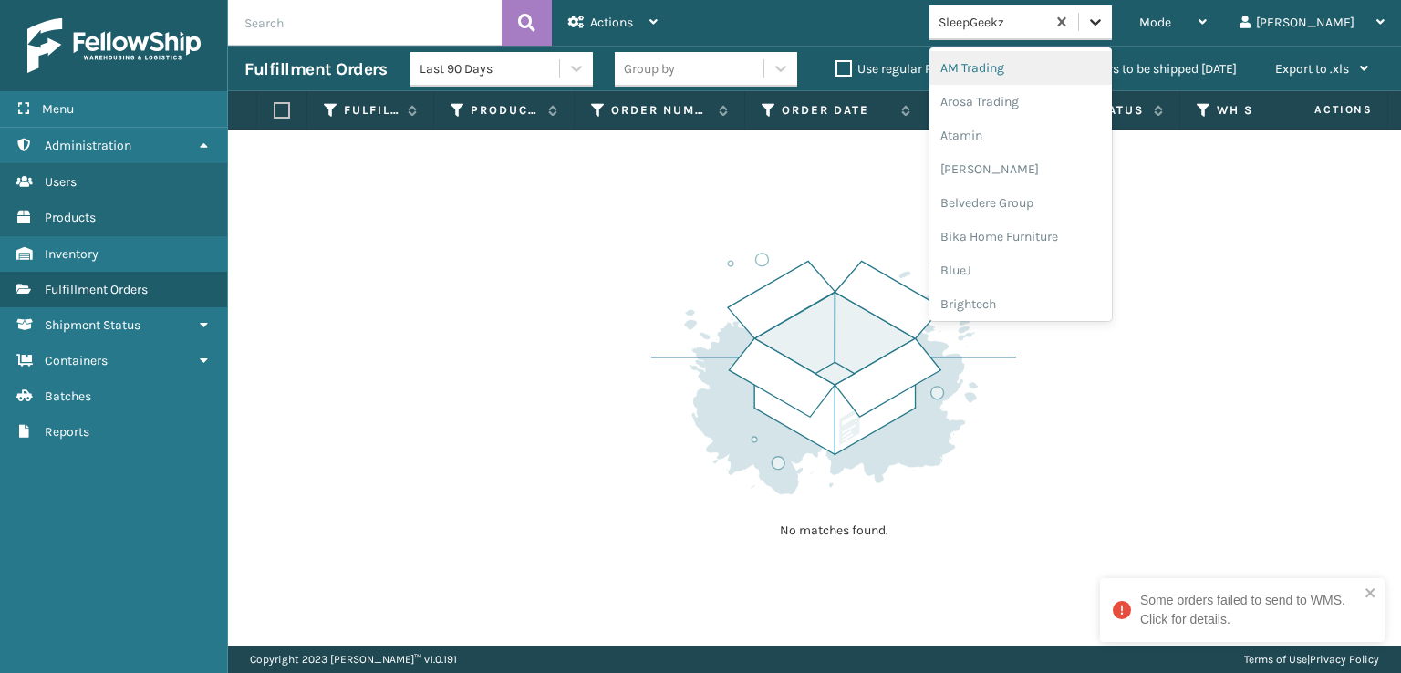
click at [1105, 26] on icon at bounding box center [1096, 22] width 18 height 18
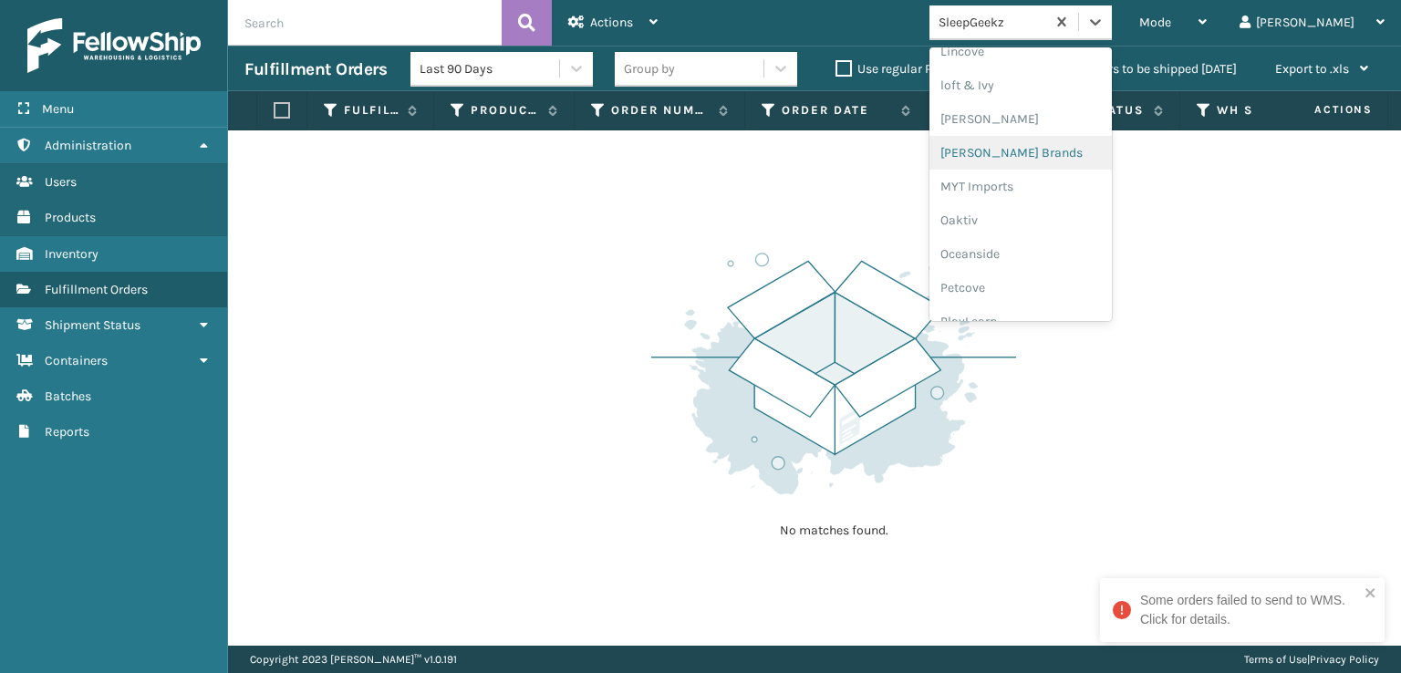
click at [1067, 153] on div "[PERSON_NAME] Brands" at bounding box center [1021, 153] width 182 height 34
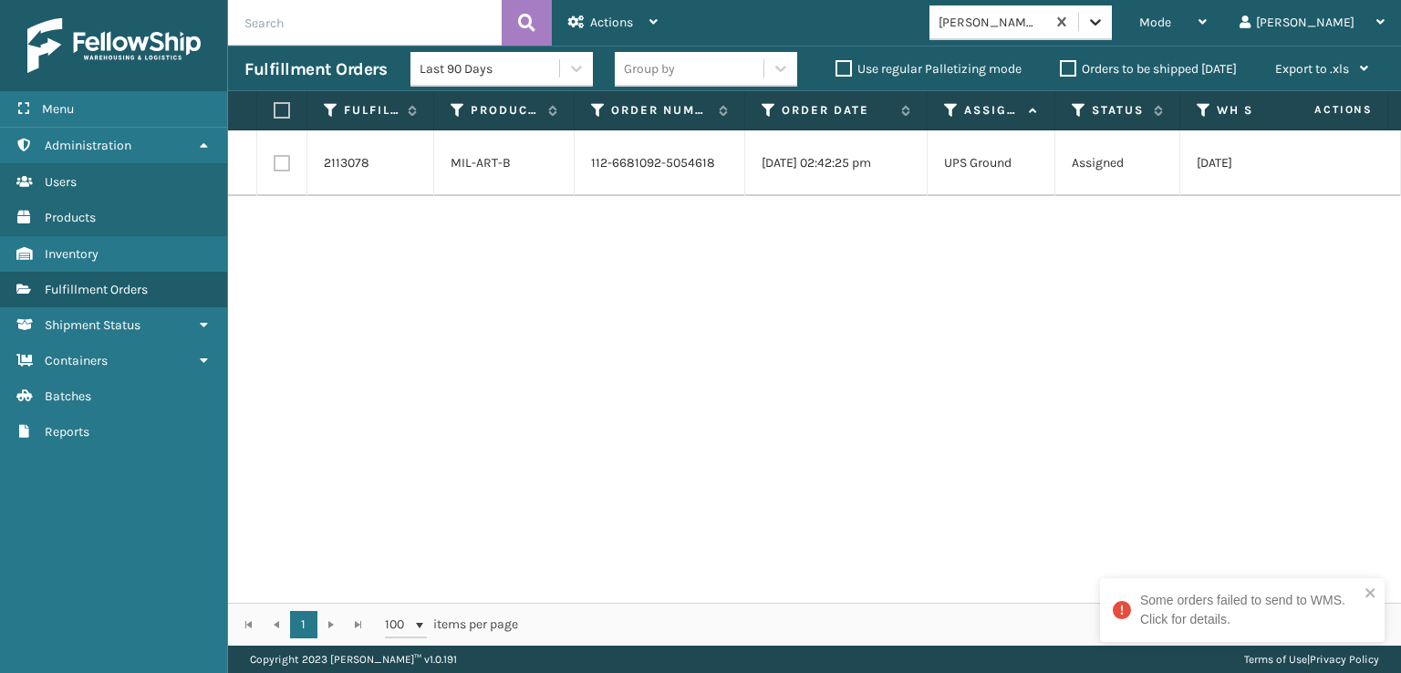
click at [1105, 19] on icon at bounding box center [1096, 22] width 18 height 18
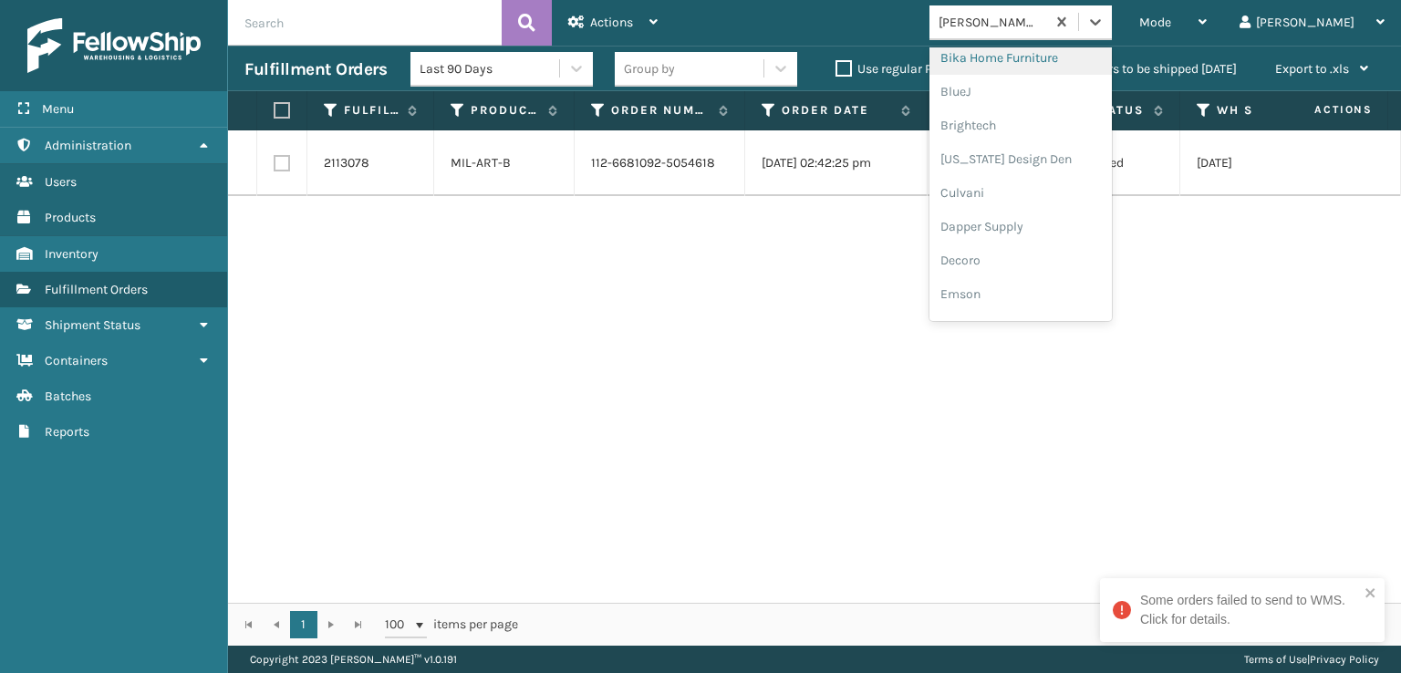
scroll to position [274, 0]
click at [1045, 235] on div "FoamTex" at bounding box center [1021, 233] width 182 height 34
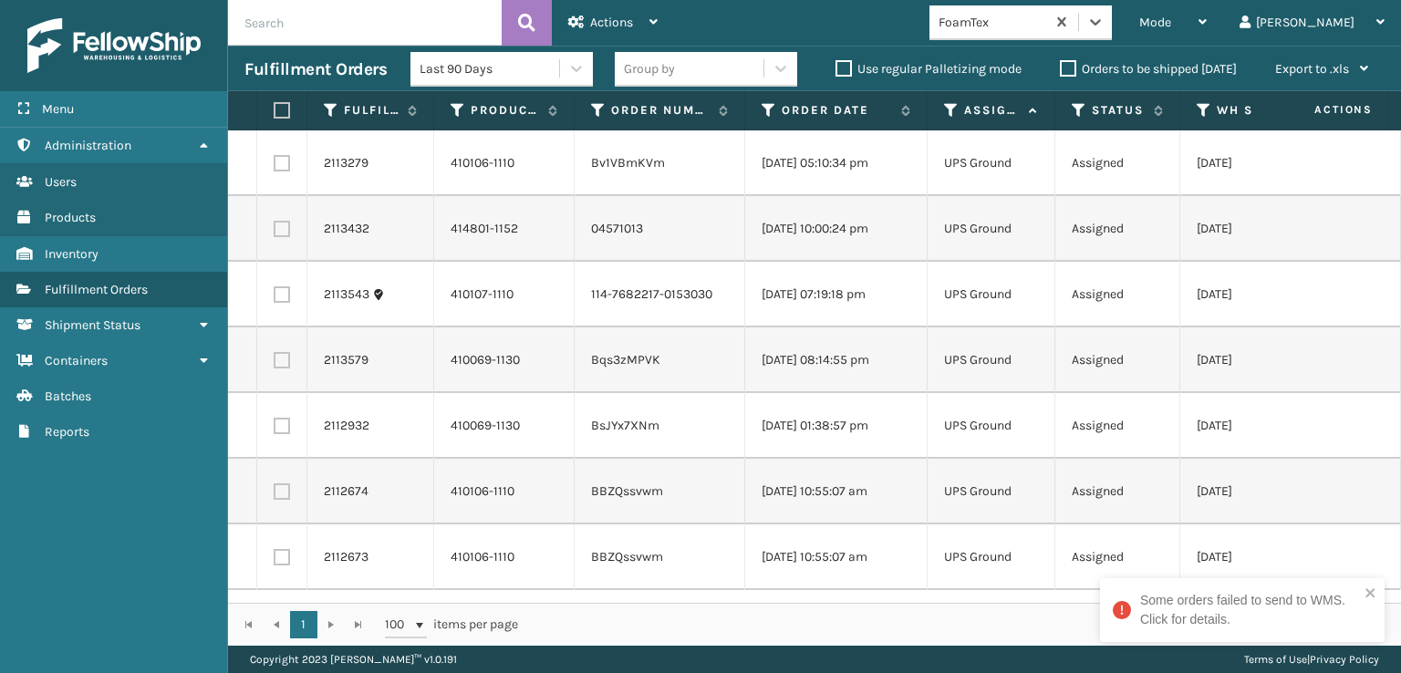
scroll to position [0, 0]
click at [1366, 588] on icon "close" at bounding box center [1371, 593] width 13 height 15
